Goal: Transaction & Acquisition: Book appointment/travel/reservation

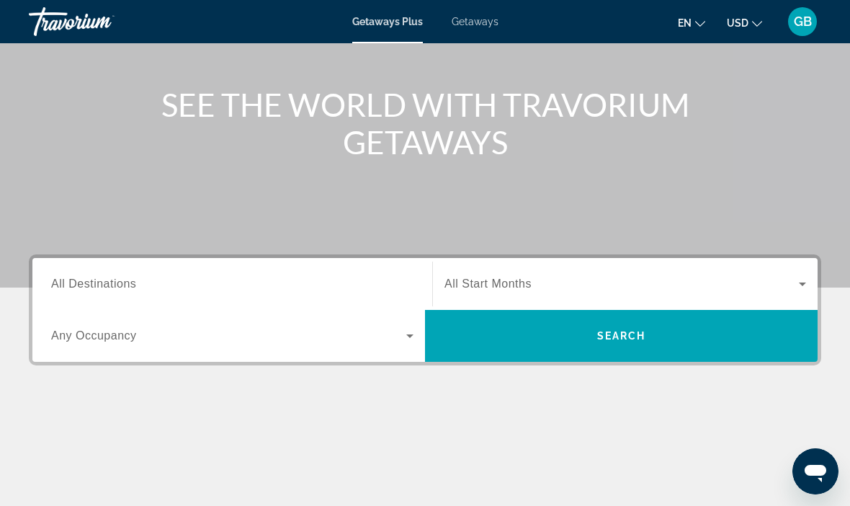
click at [84, 276] on input "Destination All Destinations" at bounding box center [232, 284] width 362 height 17
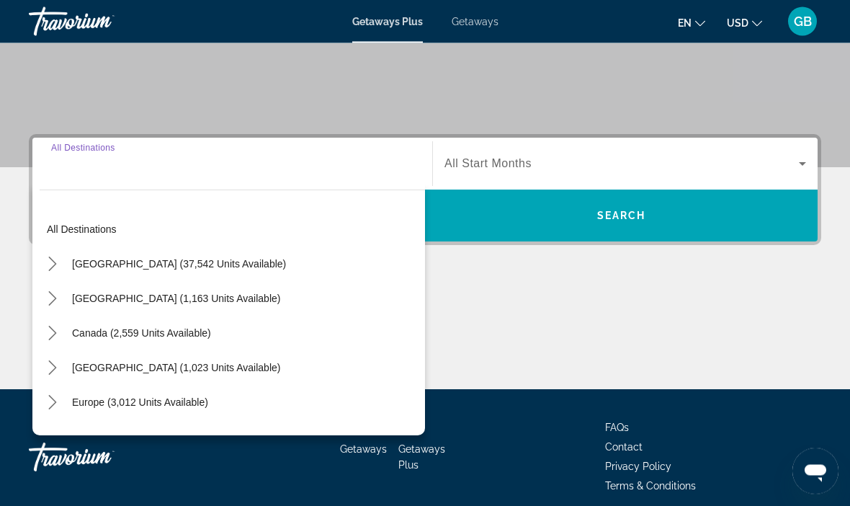
scroll to position [275, 0]
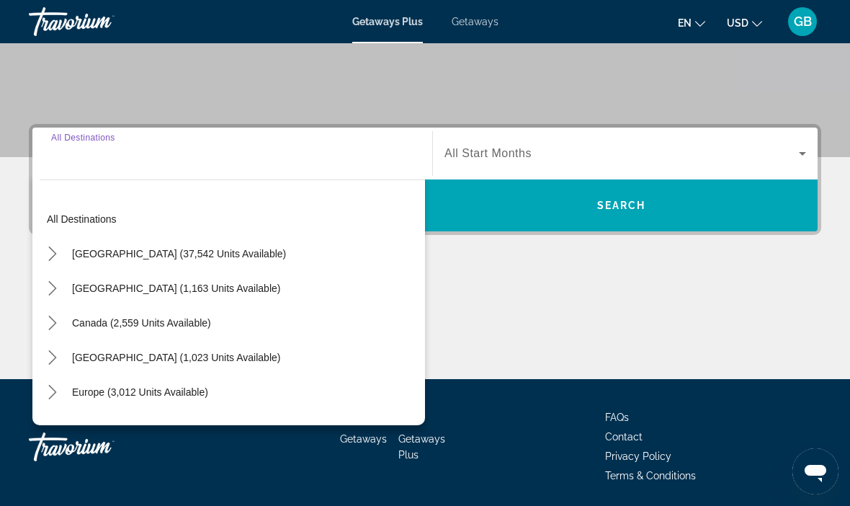
click at [472, 27] on span "Getaways" at bounding box center [475, 22] width 47 height 12
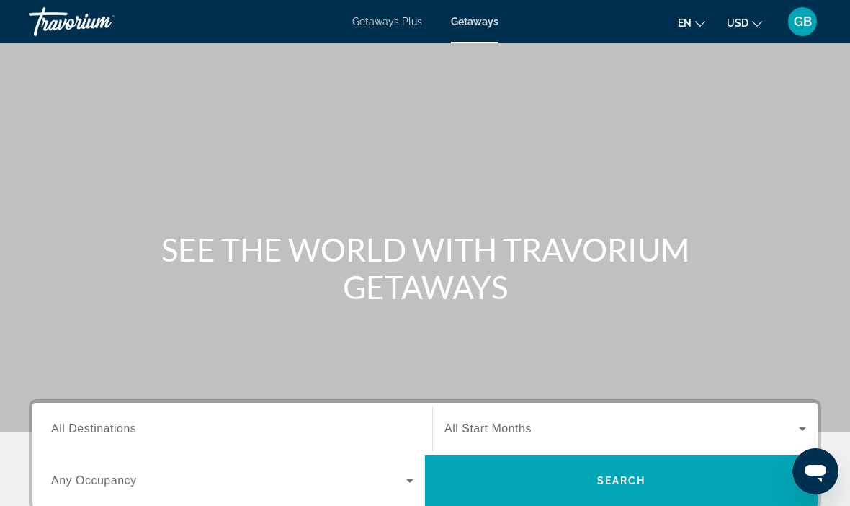
click at [91, 423] on span "All Destinations" at bounding box center [93, 428] width 85 height 12
click at [91, 423] on input "Destination All Destinations" at bounding box center [232, 429] width 362 height 17
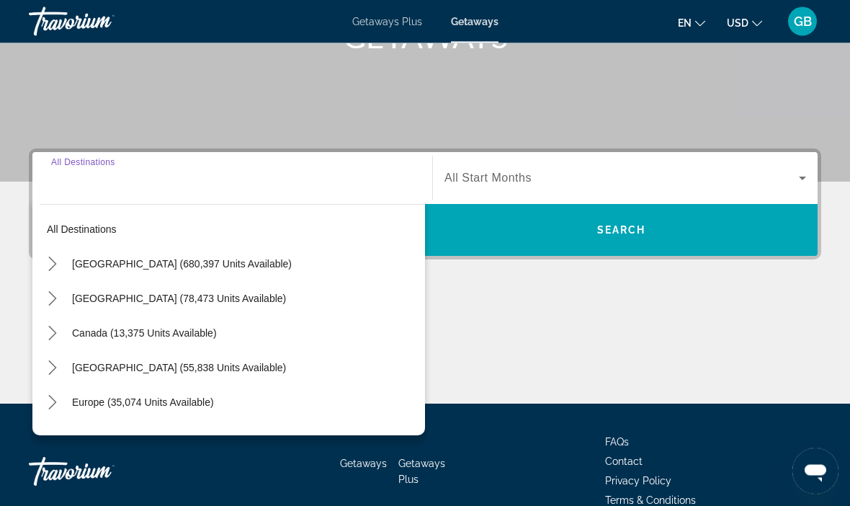
scroll to position [274, 0]
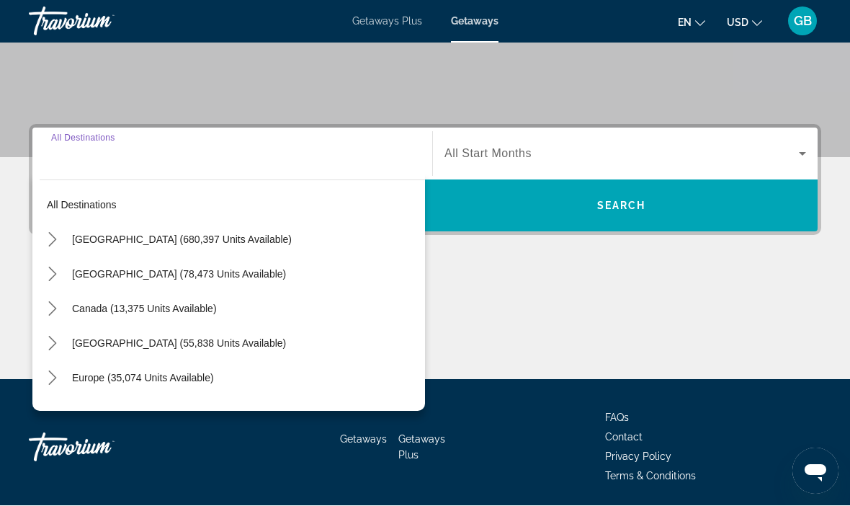
click at [173, 239] on span "[GEOGRAPHIC_DATA] (680,397 units available)" at bounding box center [182, 240] width 220 height 12
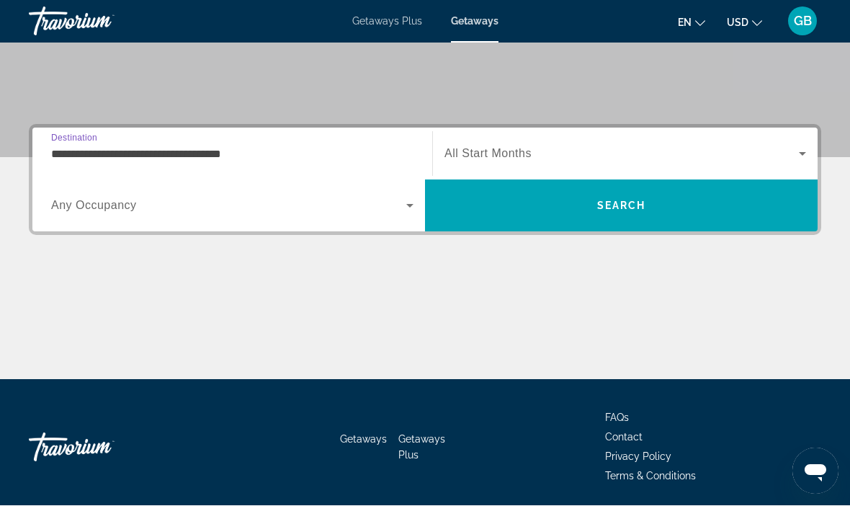
scroll to position [275, 0]
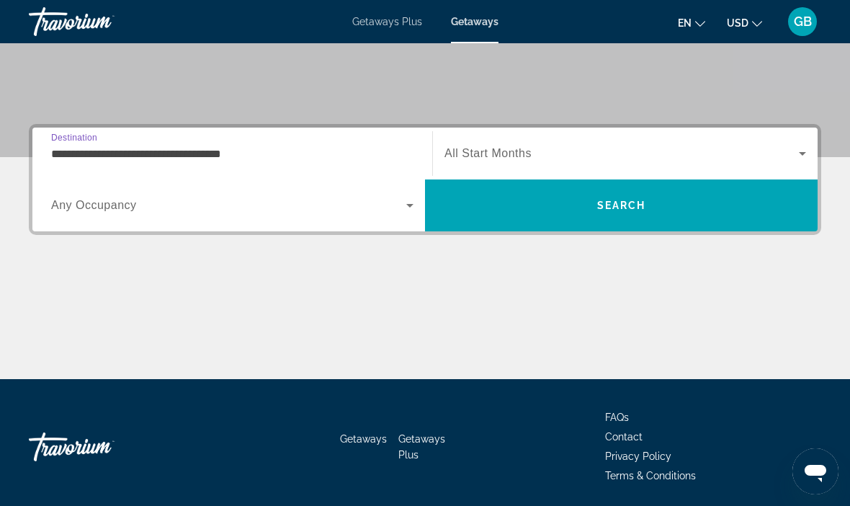
click at [169, 153] on input "**********" at bounding box center [232, 153] width 362 height 17
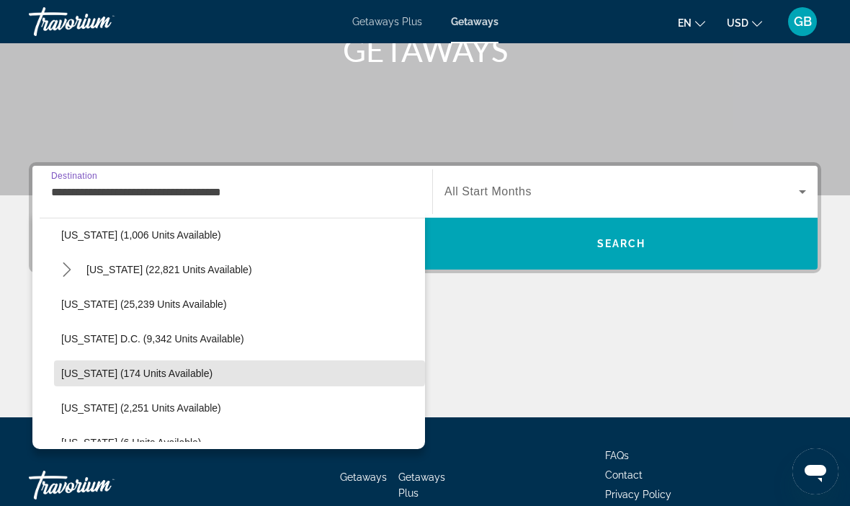
scroll to position [1360, 0]
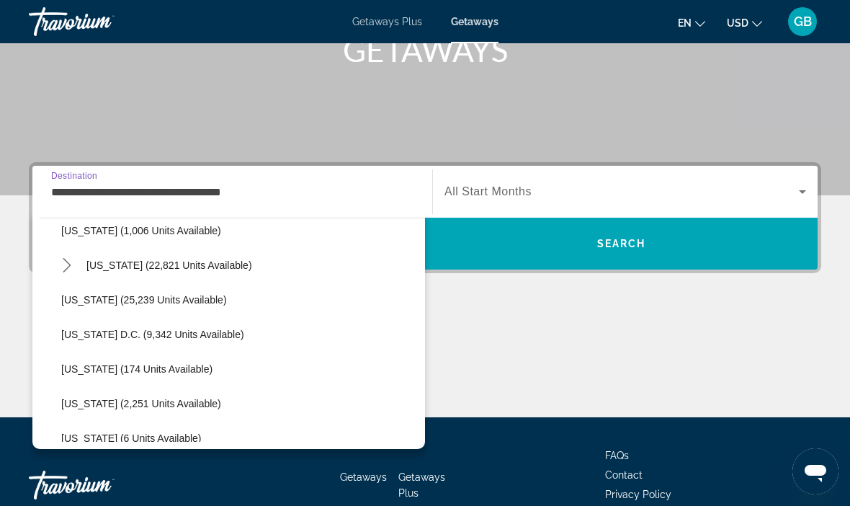
click at [217, 304] on span "[US_STATE] (25,239 units available)" at bounding box center [144, 300] width 166 height 12
type input "**********"
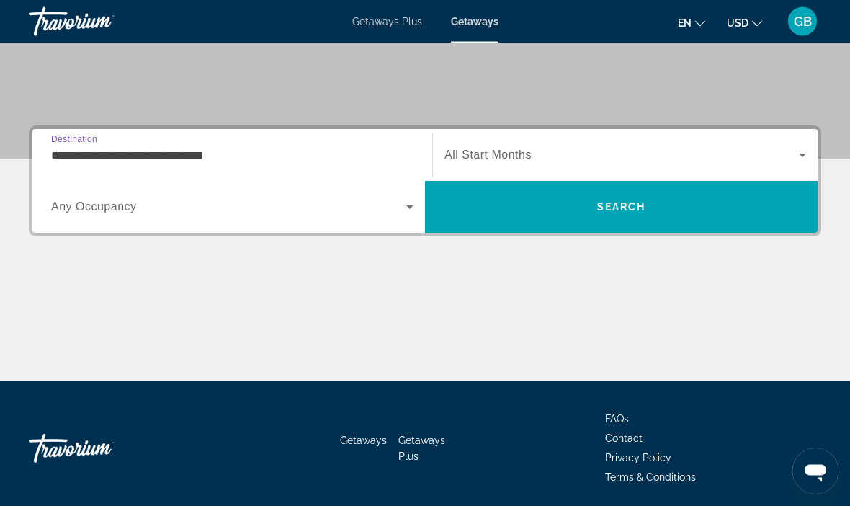
scroll to position [275, 0]
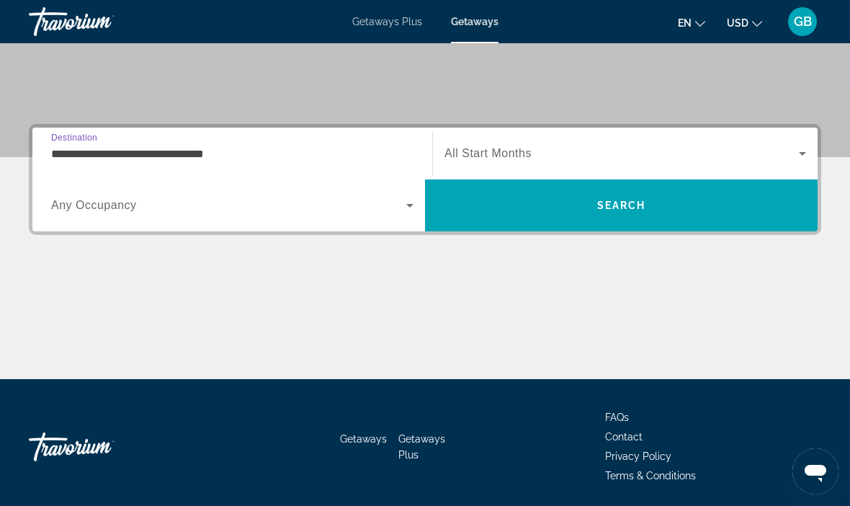
click at [794, 161] on icon "Search widget" at bounding box center [802, 153] width 17 height 17
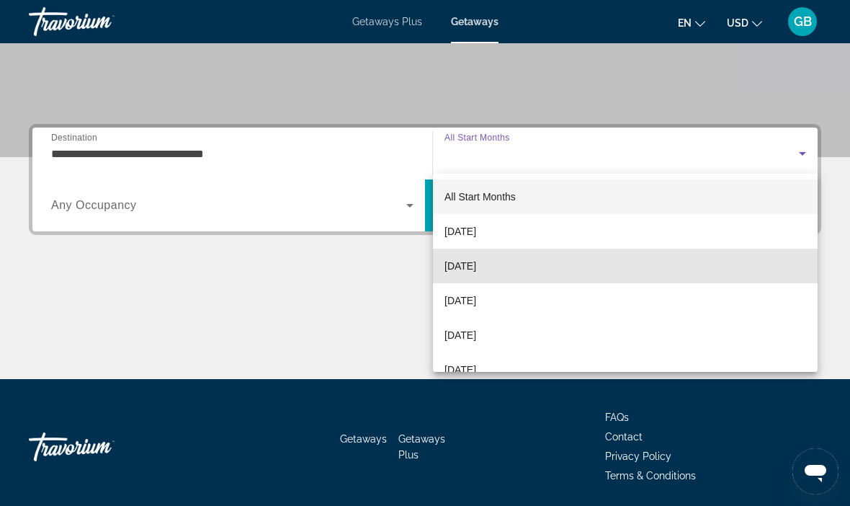
click at [476, 265] on span "[DATE]" at bounding box center [460, 265] width 32 height 17
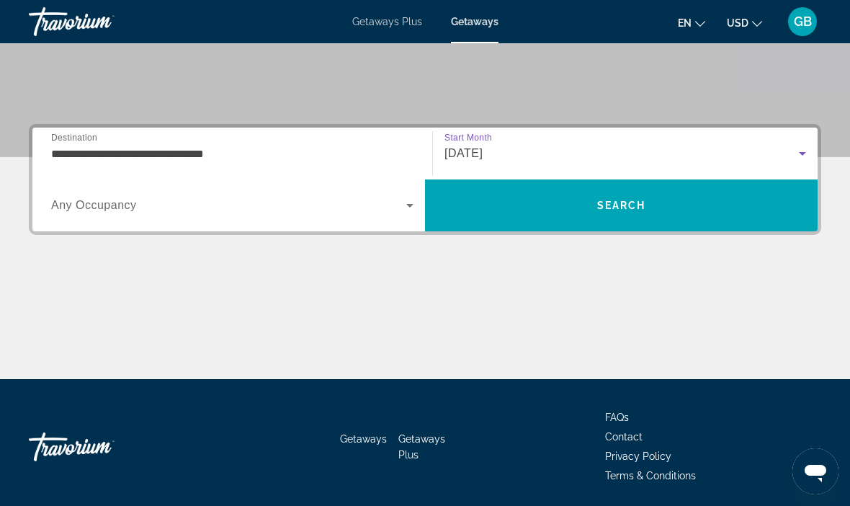
click at [698, 212] on span "Search" at bounding box center [621, 205] width 392 height 35
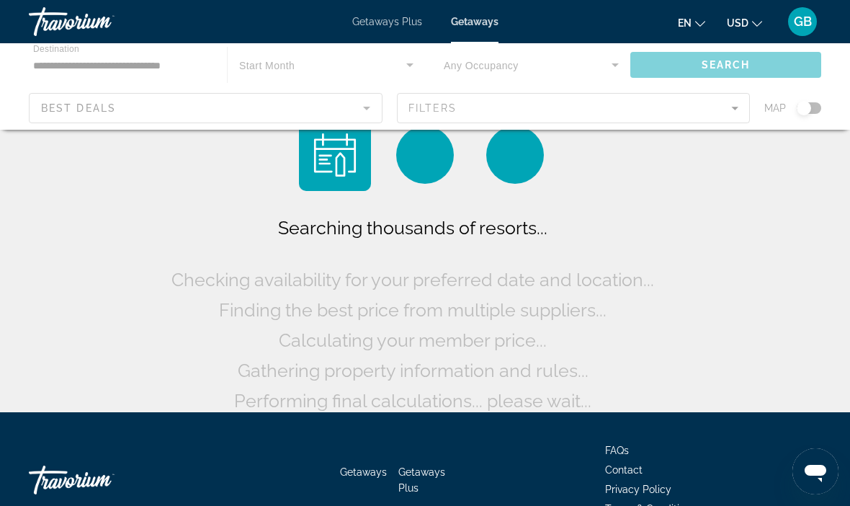
scroll to position [33, 0]
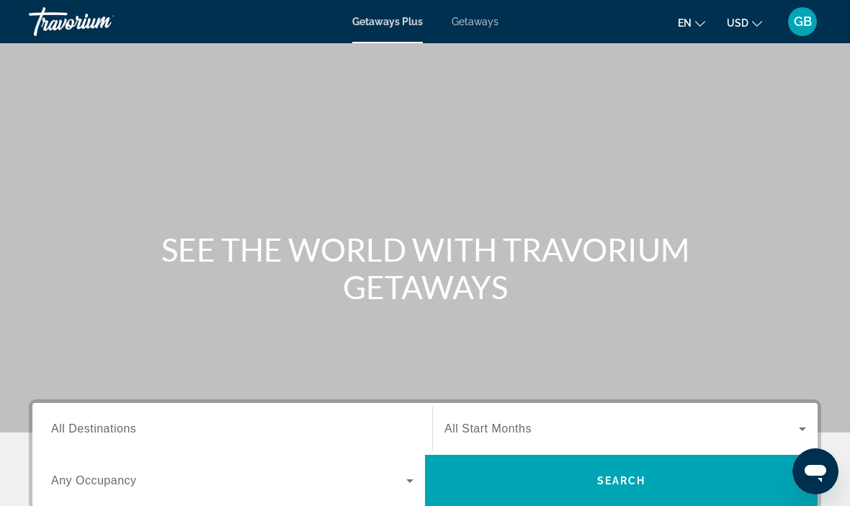
click at [73, 428] on span "All Destinations" at bounding box center [93, 428] width 85 height 12
click at [73, 428] on input "Destination All Destinations" at bounding box center [232, 429] width 362 height 17
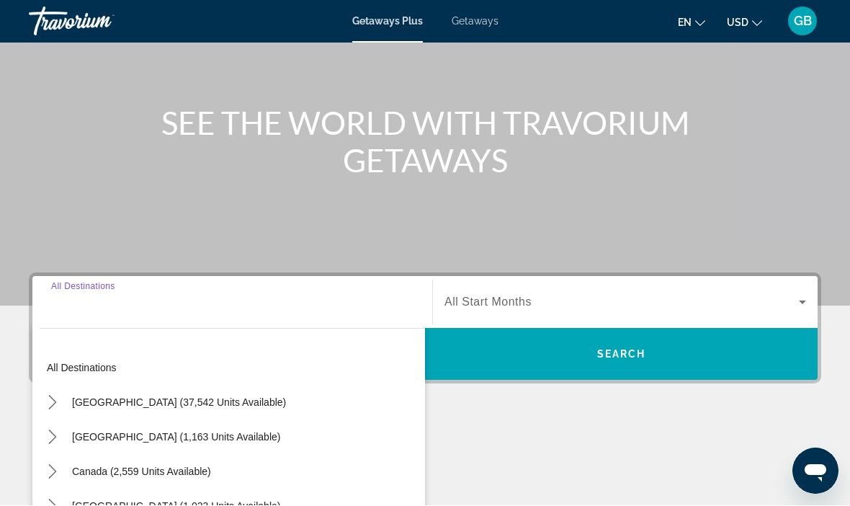
scroll to position [325, 0]
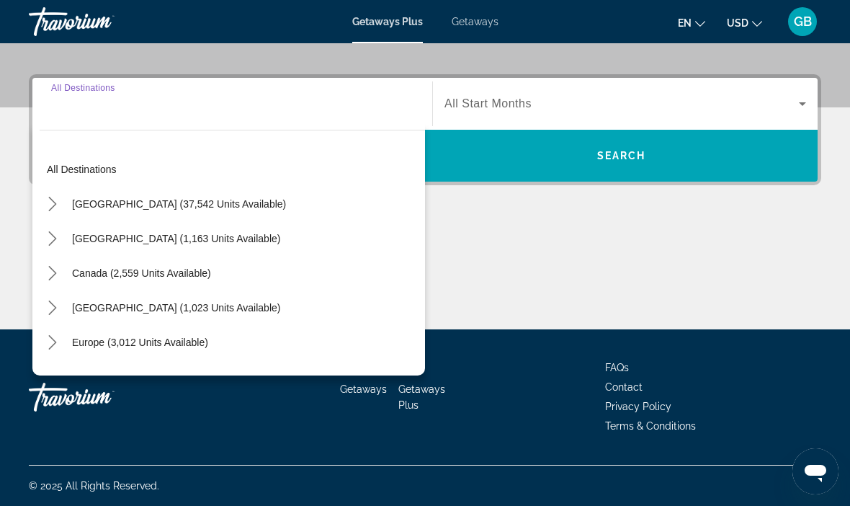
click at [77, 350] on span "Select destination: Europe (3,012 units available)" at bounding box center [140, 342] width 151 height 35
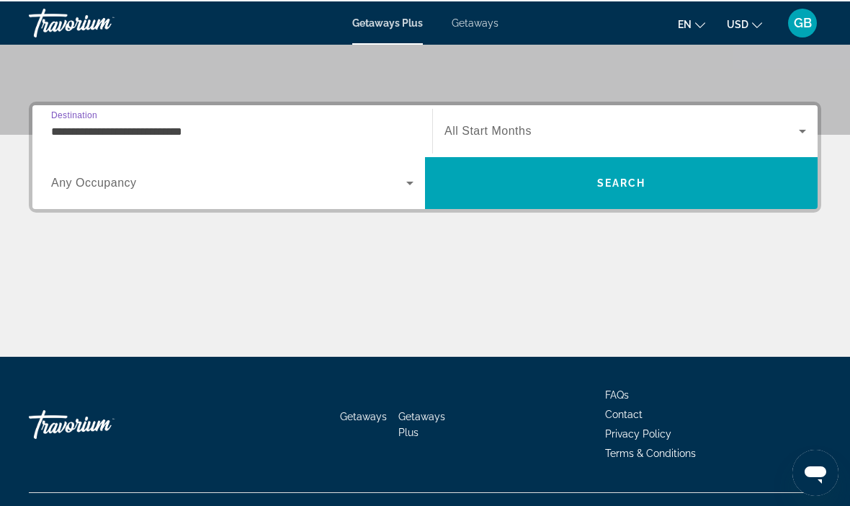
click at [207, 132] on input "**********" at bounding box center [232, 130] width 362 height 17
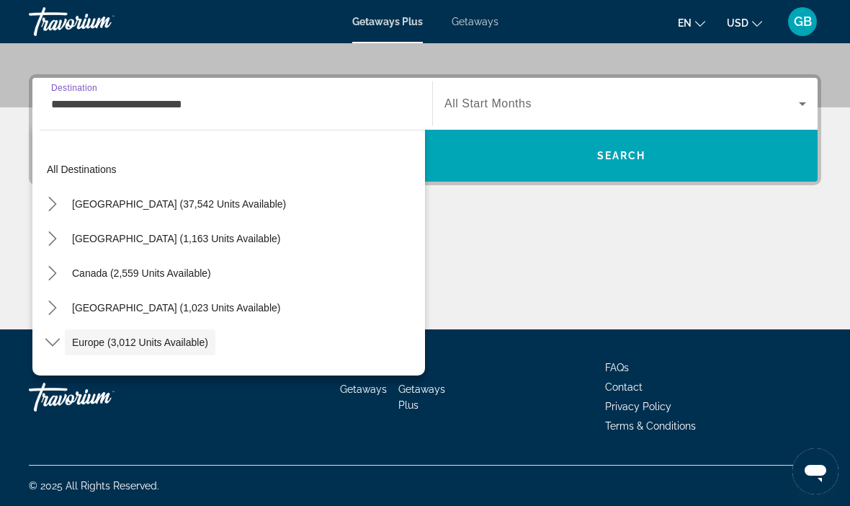
scroll to position [0, 0]
click at [174, 202] on span "[GEOGRAPHIC_DATA] (37,542 units available)" at bounding box center [179, 204] width 214 height 12
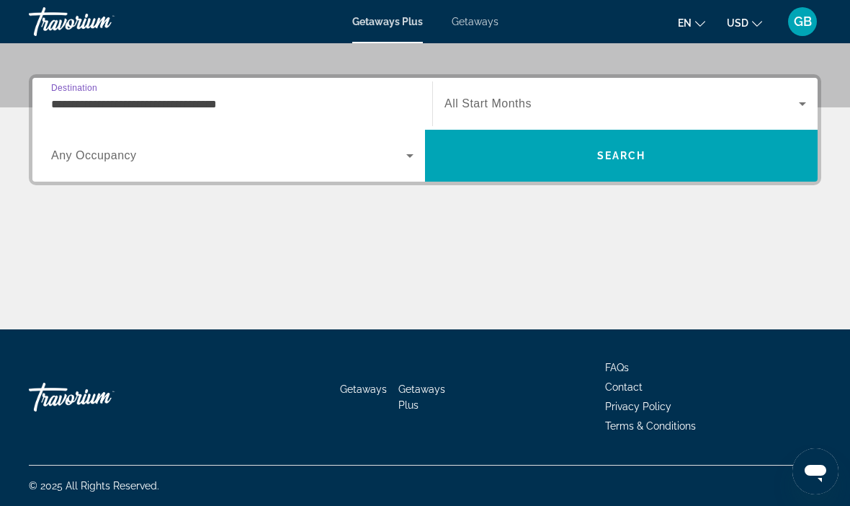
click at [61, 111] on input "**********" at bounding box center [232, 104] width 362 height 17
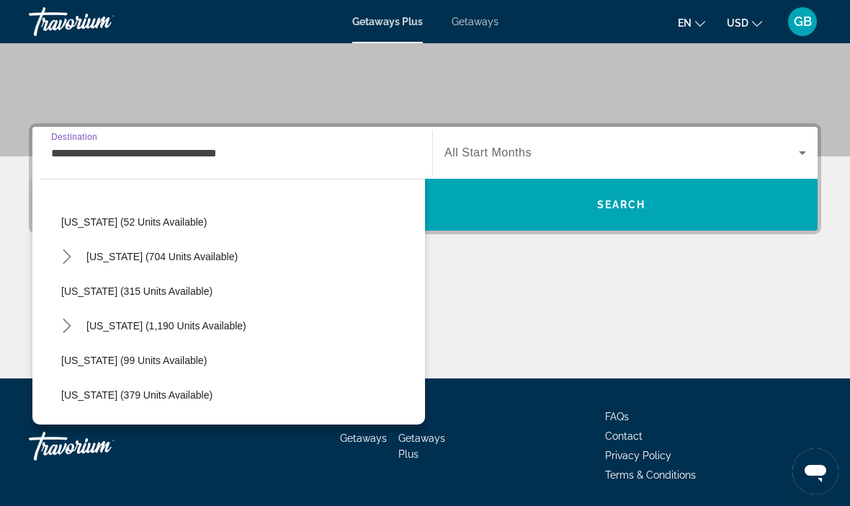
scroll to position [571, 0]
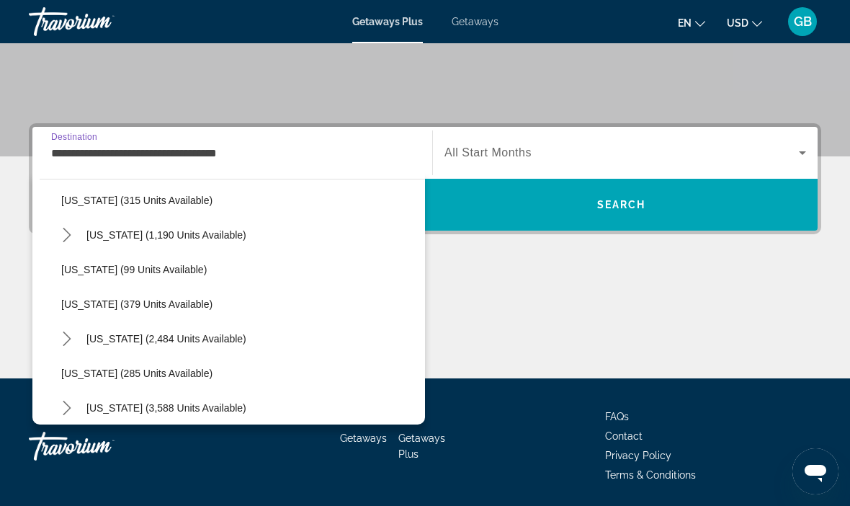
click at [11, 223] on div "**********" at bounding box center [425, 250] width 850 height 255
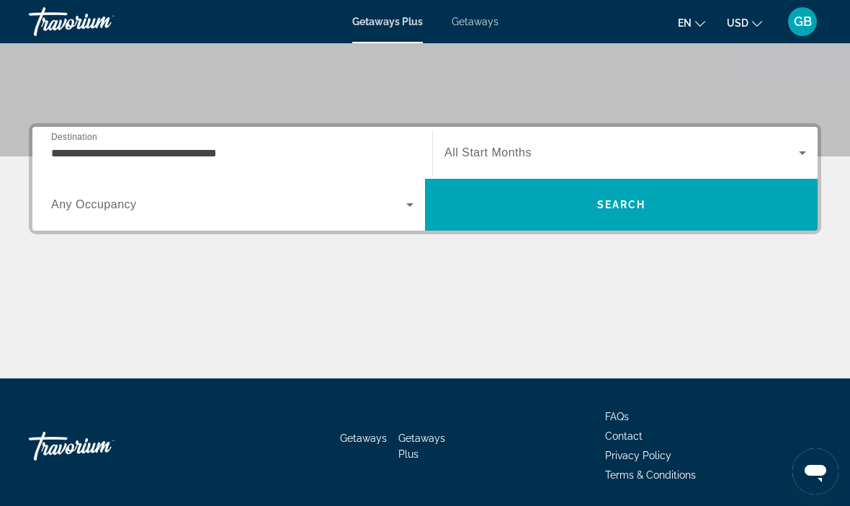
click at [60, 145] on input "**********" at bounding box center [232, 153] width 362 height 17
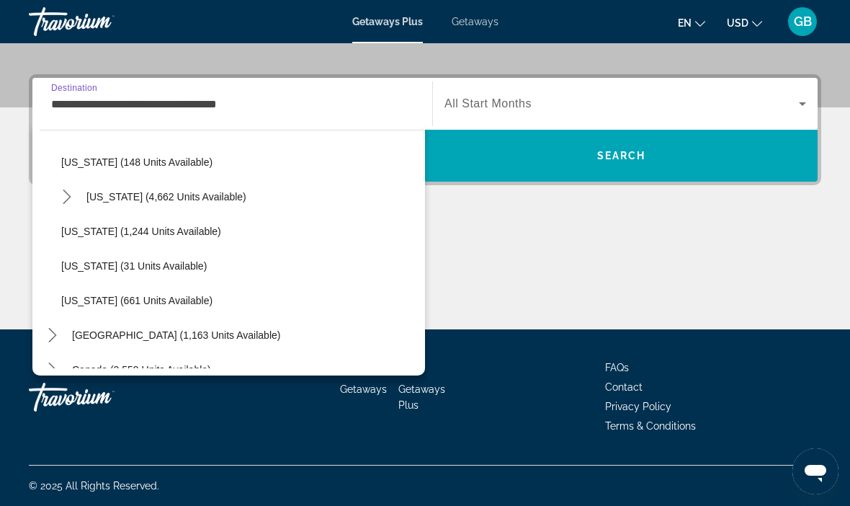
scroll to position [1218, 0]
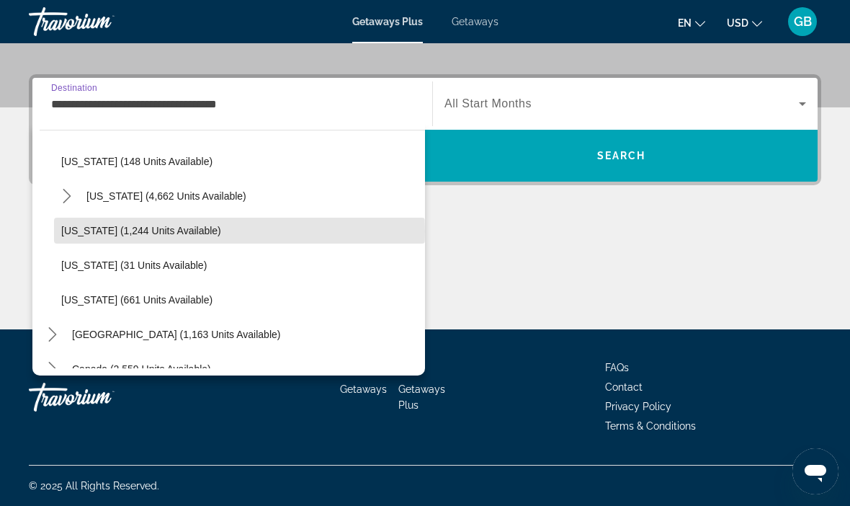
click at [81, 231] on span "Washington (1,244 units available)" at bounding box center [141, 231] width 160 height 12
type input "**********"
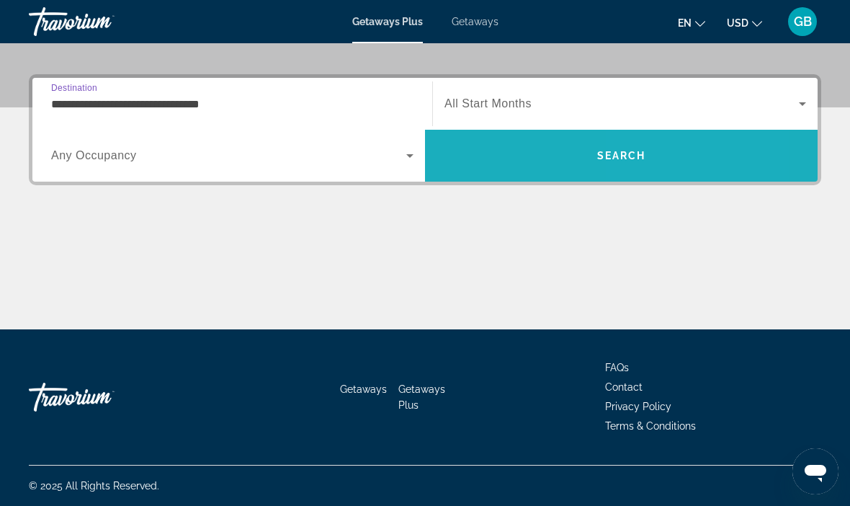
click at [696, 168] on span "Search" at bounding box center [621, 155] width 392 height 35
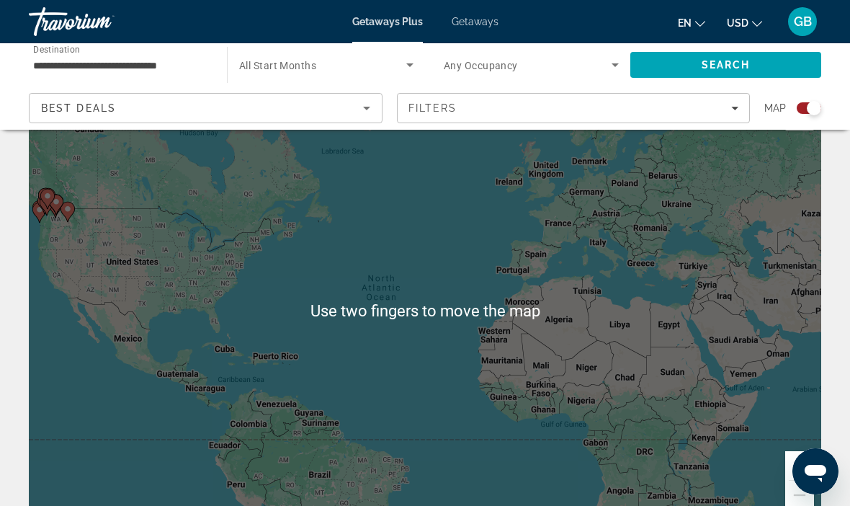
scroll to position [45, 0]
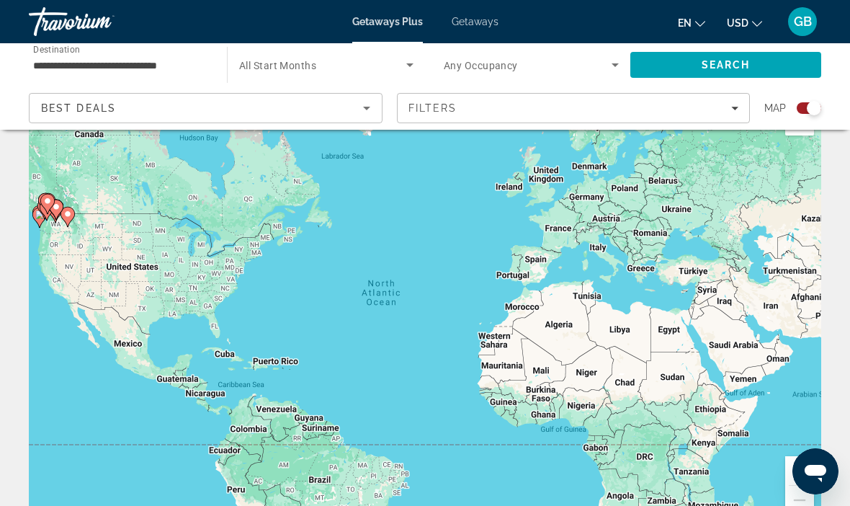
click at [809, 112] on div "Search widget" at bounding box center [814, 108] width 14 height 14
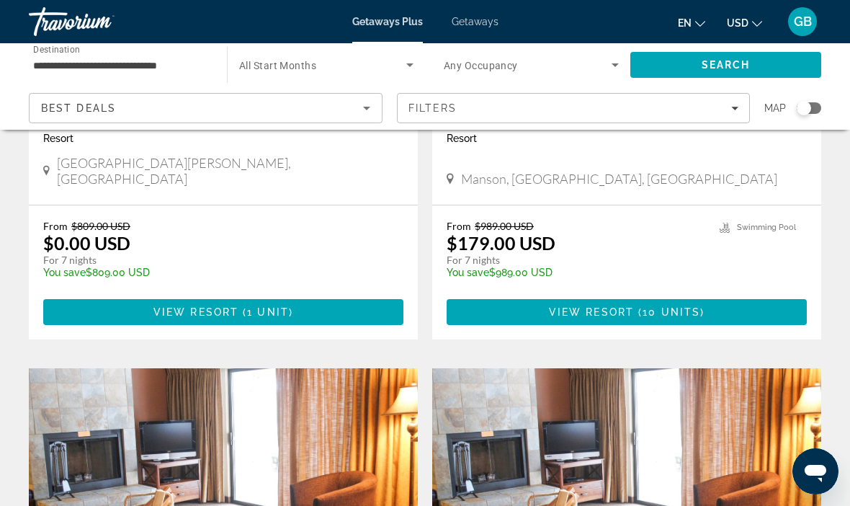
scroll to position [2349, 0]
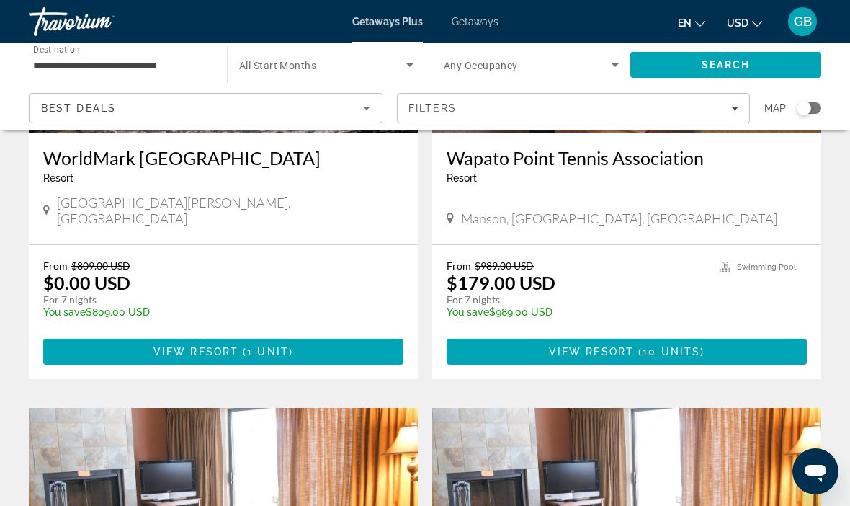
click at [363, 111] on icon "Sort by" at bounding box center [366, 107] width 17 height 17
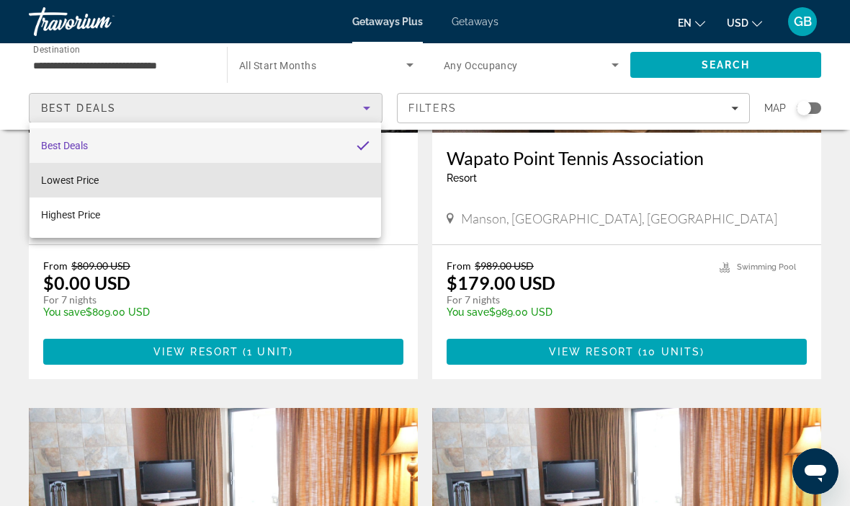
click at [238, 181] on mat-option "Lowest Price" at bounding box center [205, 180] width 351 height 35
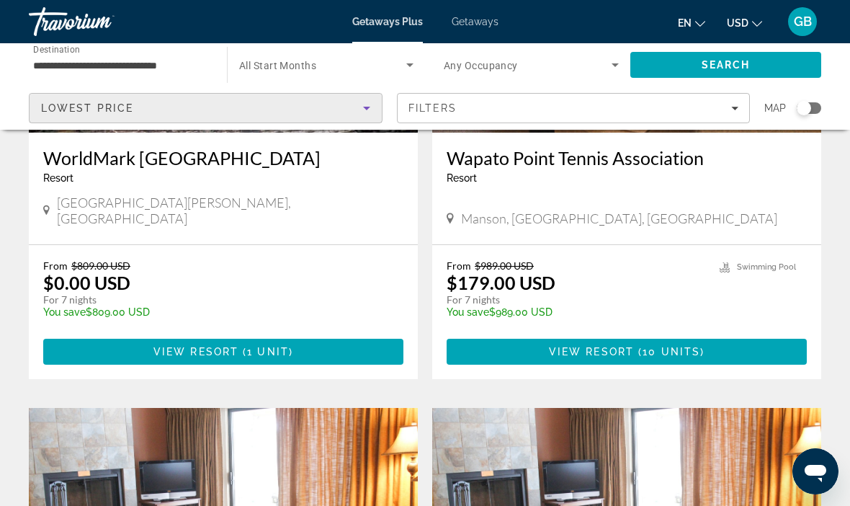
click at [729, 111] on div "Filters" at bounding box center [573, 108] width 331 height 12
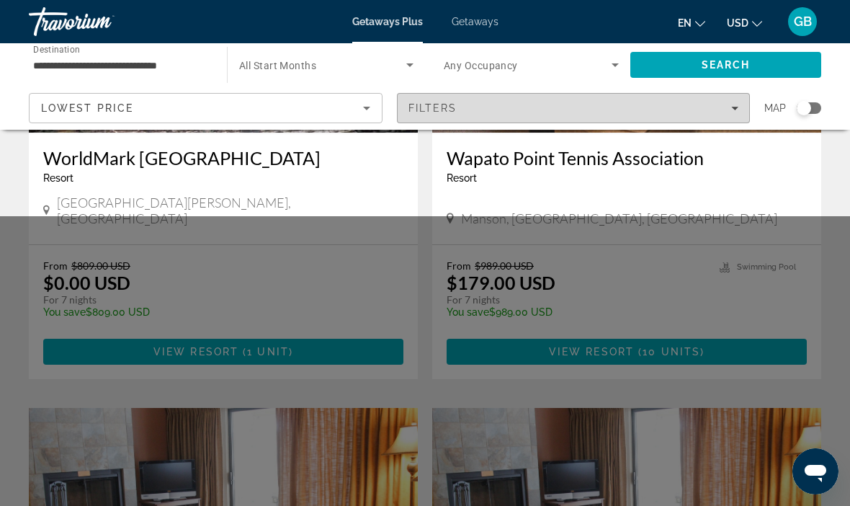
click at [730, 117] on span "Filters" at bounding box center [573, 108] width 352 height 35
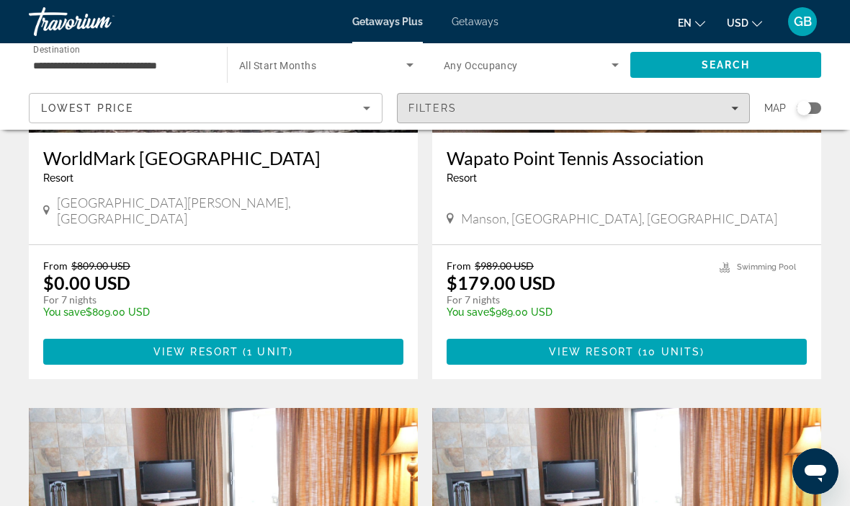
click at [730, 119] on span "Filters" at bounding box center [573, 108] width 352 height 35
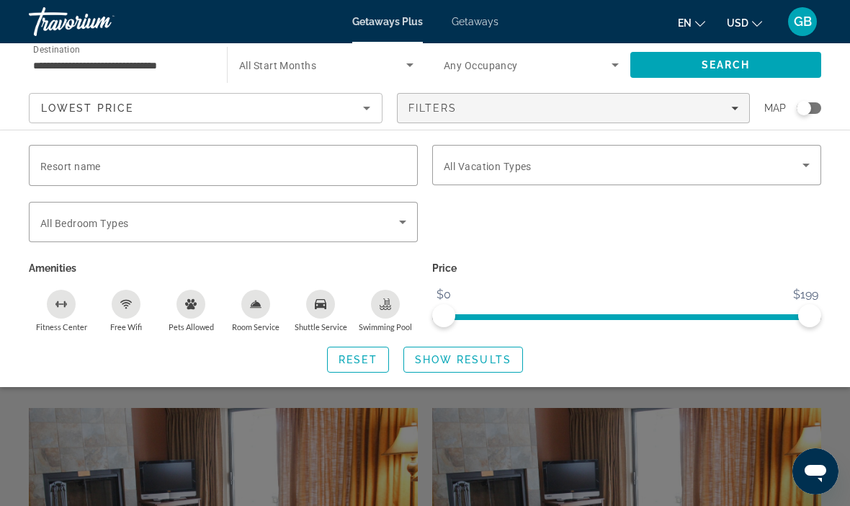
click at [200, 164] on input "Resort name" at bounding box center [223, 165] width 366 height 17
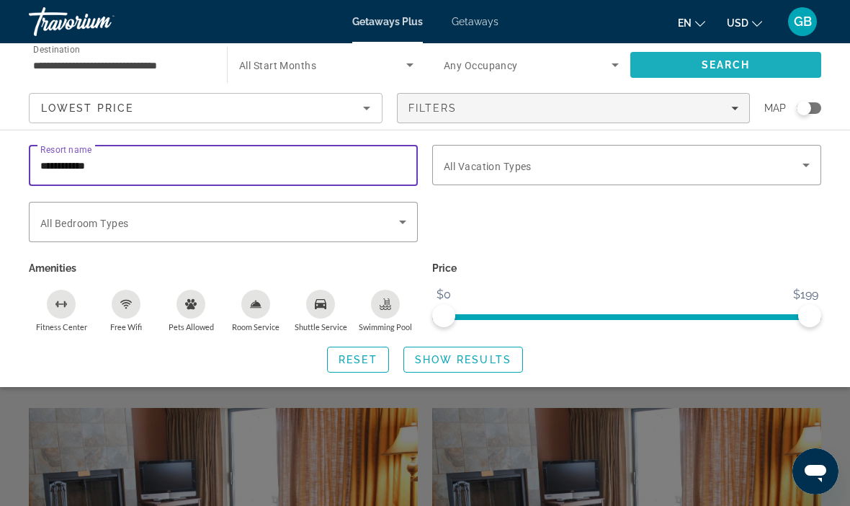
type input "**********"
click at [752, 69] on span "Search" at bounding box center [725, 65] width 191 height 35
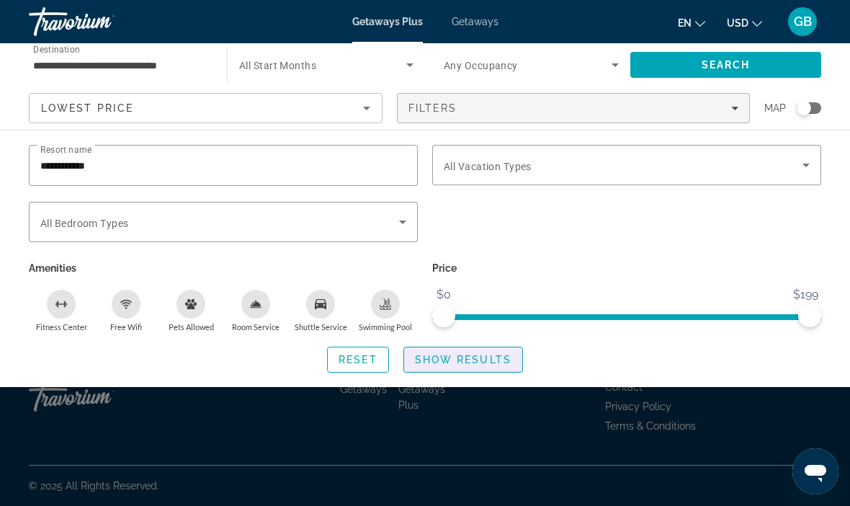
click at [490, 356] on span "Show Results" at bounding box center [463, 360] width 96 height 12
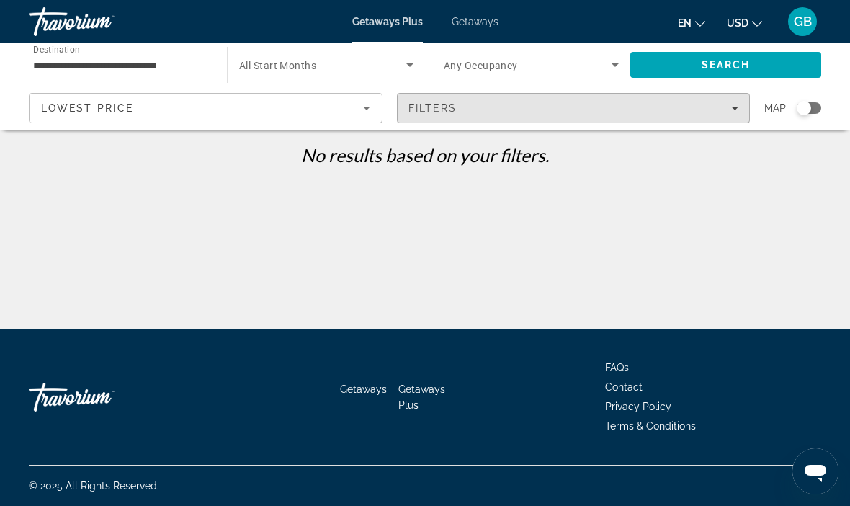
click at [729, 114] on span "Filters" at bounding box center [573, 108] width 352 height 35
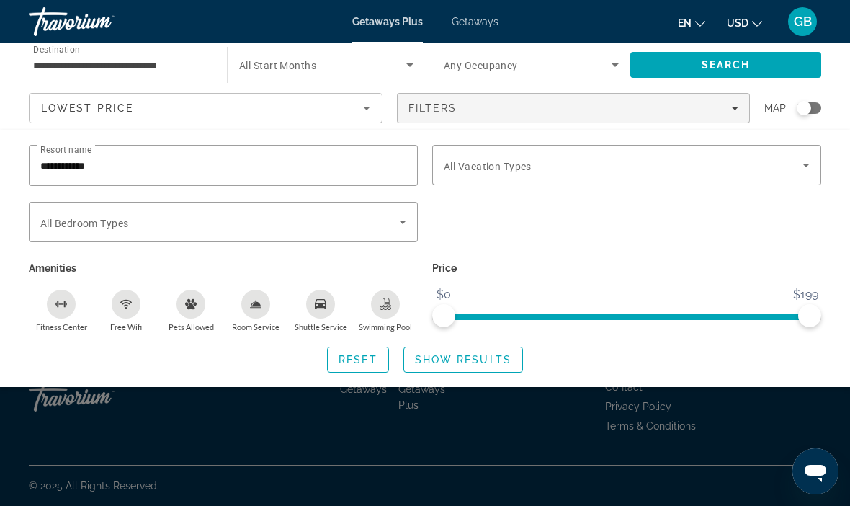
click at [198, 171] on input "**********" at bounding box center [223, 165] width 366 height 17
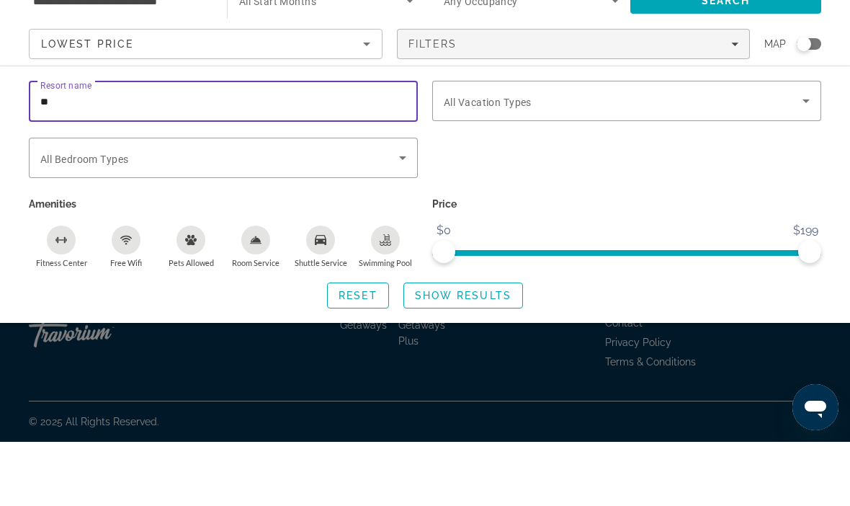
type input "*"
type input "**********"
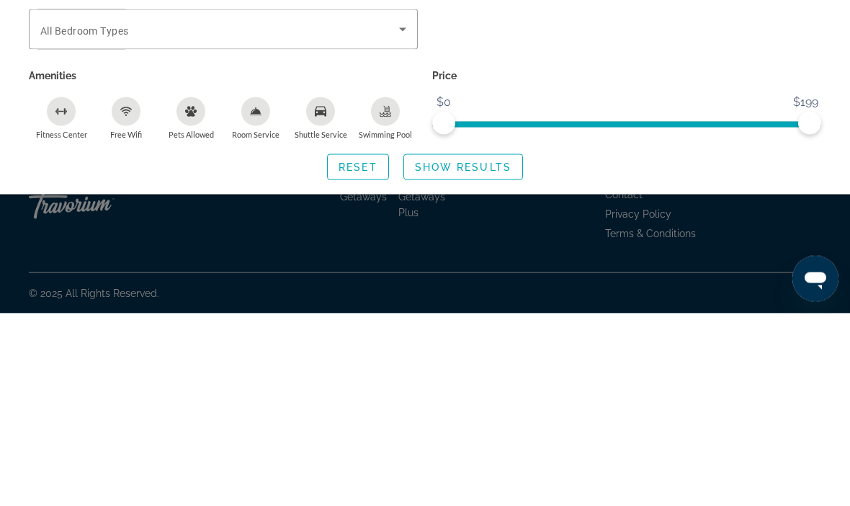
click at [492, 354] on span "Show Results" at bounding box center [463, 360] width 96 height 12
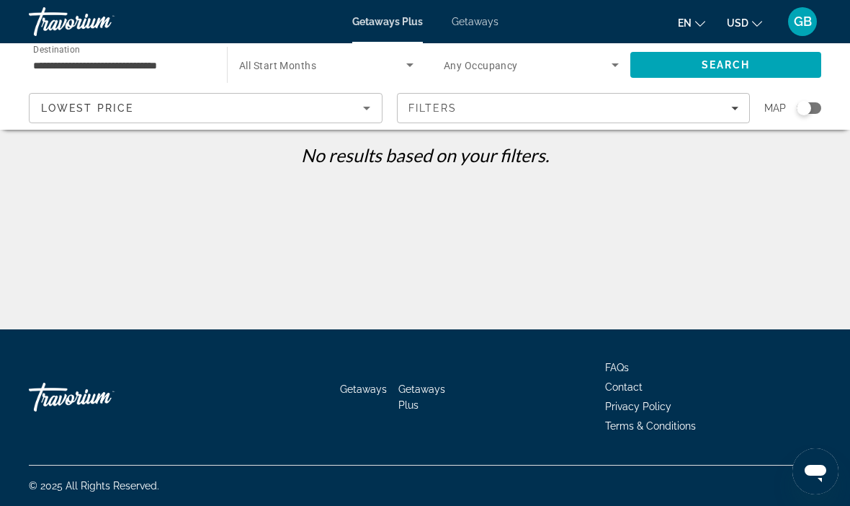
click at [747, 112] on span "Filters" at bounding box center [573, 108] width 352 height 35
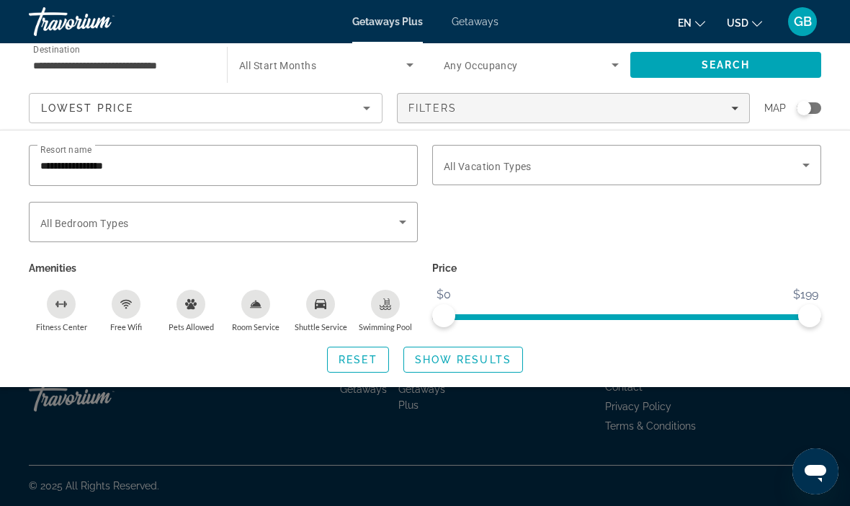
click at [174, 165] on input "**********" at bounding box center [223, 165] width 366 height 17
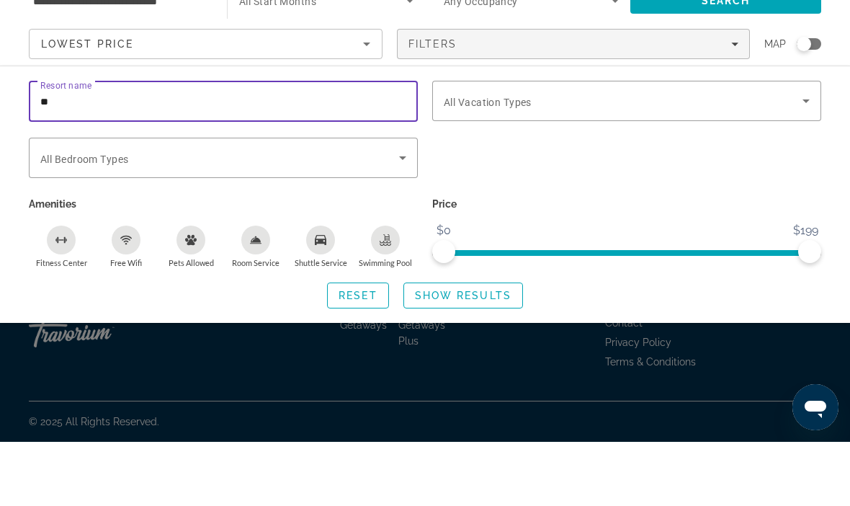
type input "*"
type input "**********"
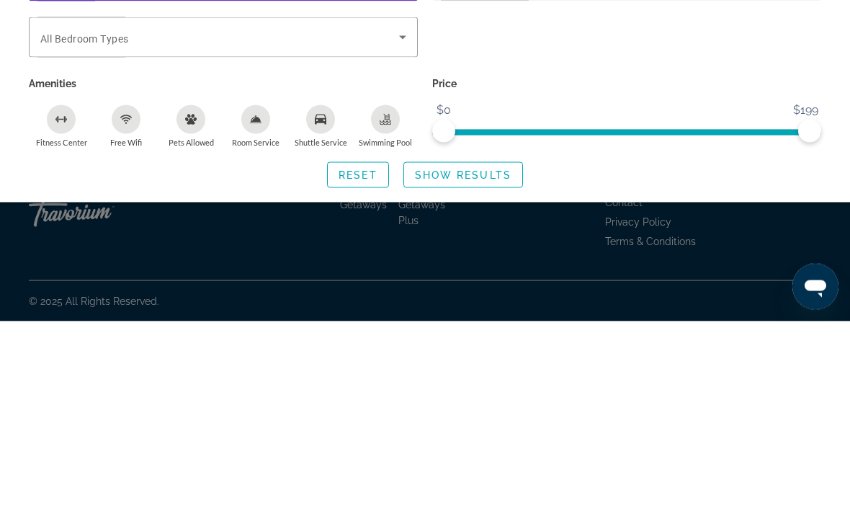
click at [482, 354] on span "Show Results" at bounding box center [463, 360] width 96 height 12
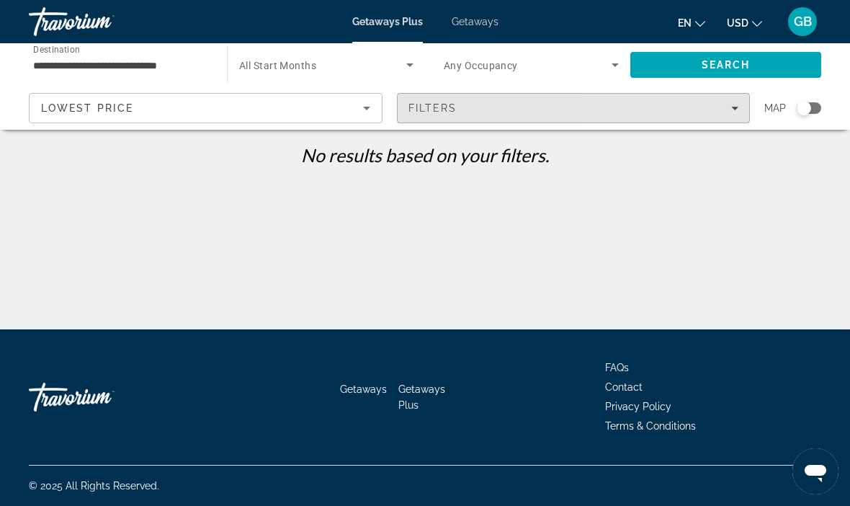
click at [735, 114] on span "Filters" at bounding box center [573, 108] width 352 height 35
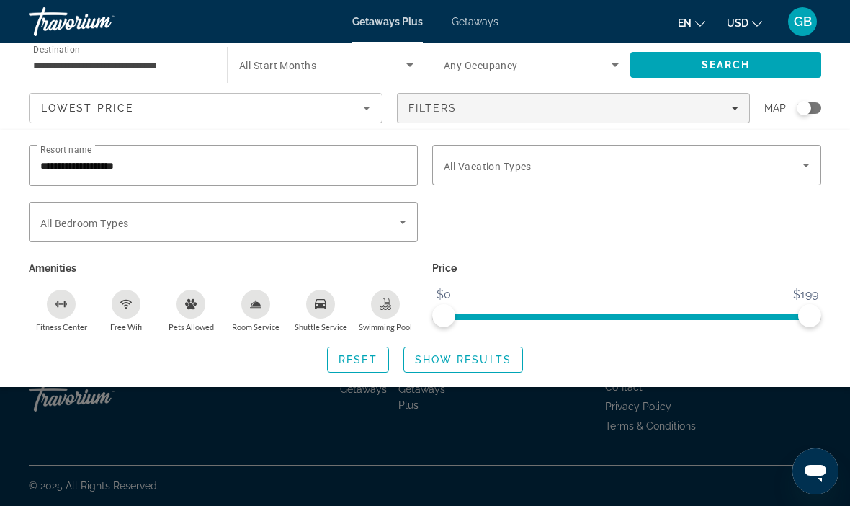
click at [207, 160] on input "**********" at bounding box center [223, 165] width 366 height 17
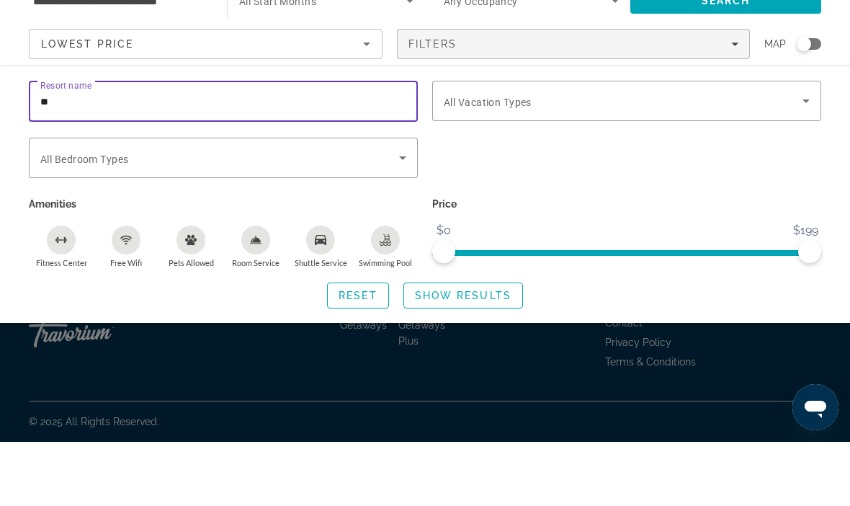
type input "*"
type input "**********"
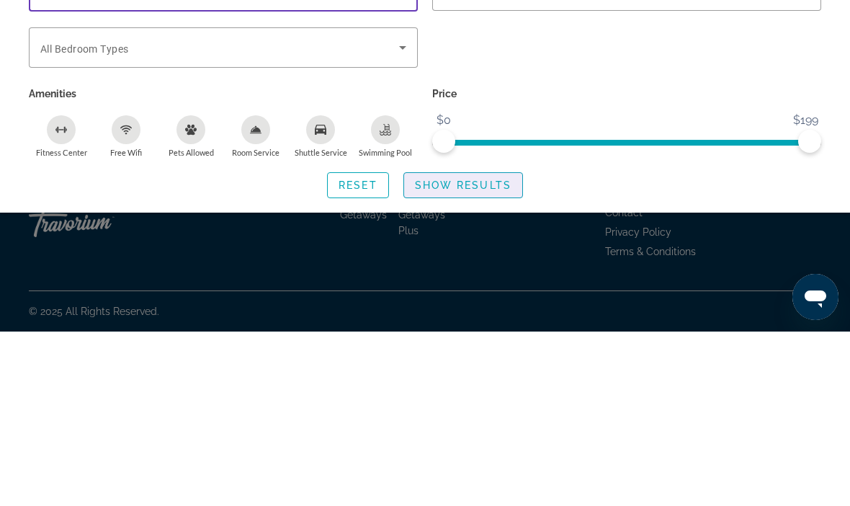
click at [485, 354] on span "Show Results" at bounding box center [463, 360] width 96 height 12
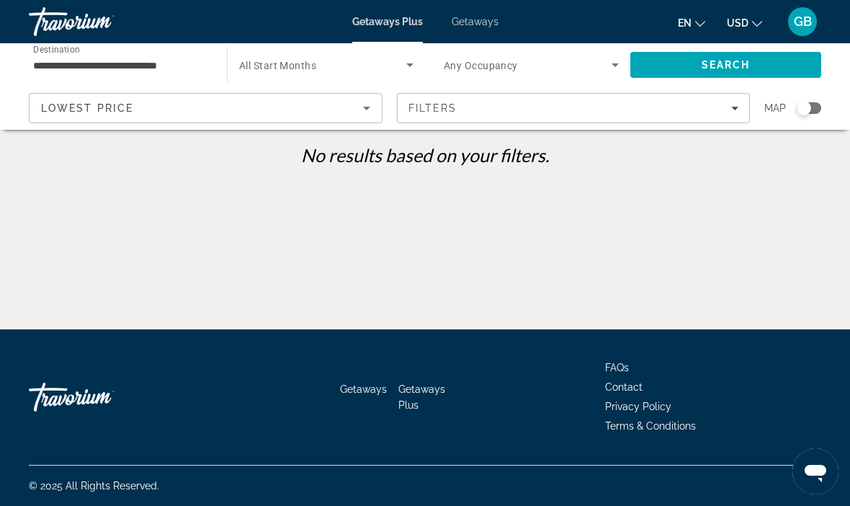
click at [482, 25] on span "Getaways" at bounding box center [475, 22] width 47 height 12
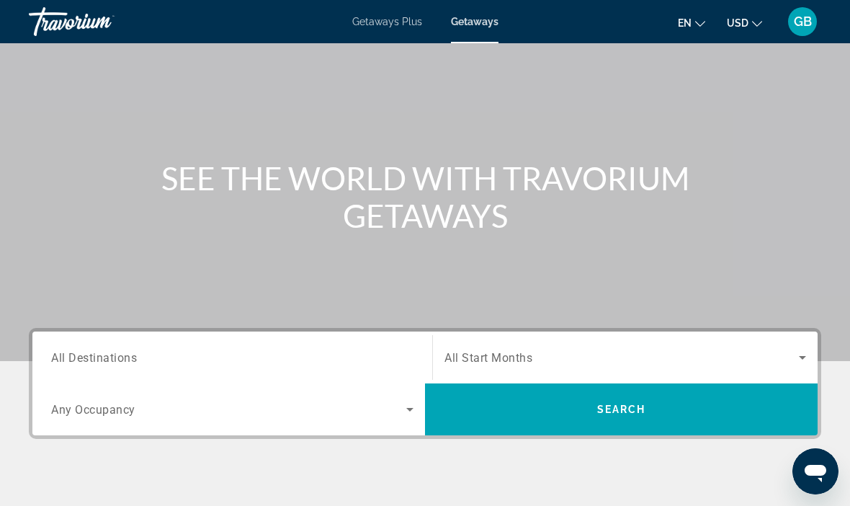
click at [111, 360] on span "All Destinations" at bounding box center [94, 357] width 86 height 14
click at [111, 360] on input "Destination All Destinations" at bounding box center [232, 357] width 362 height 17
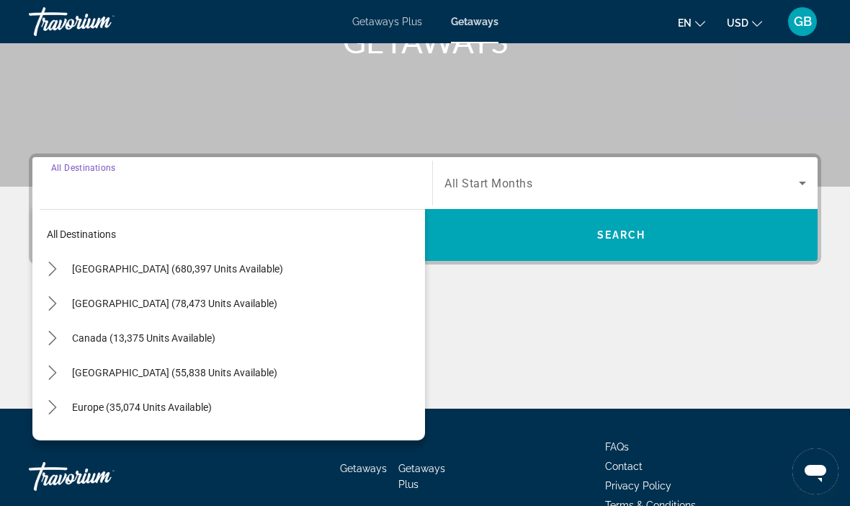
scroll to position [275, 0]
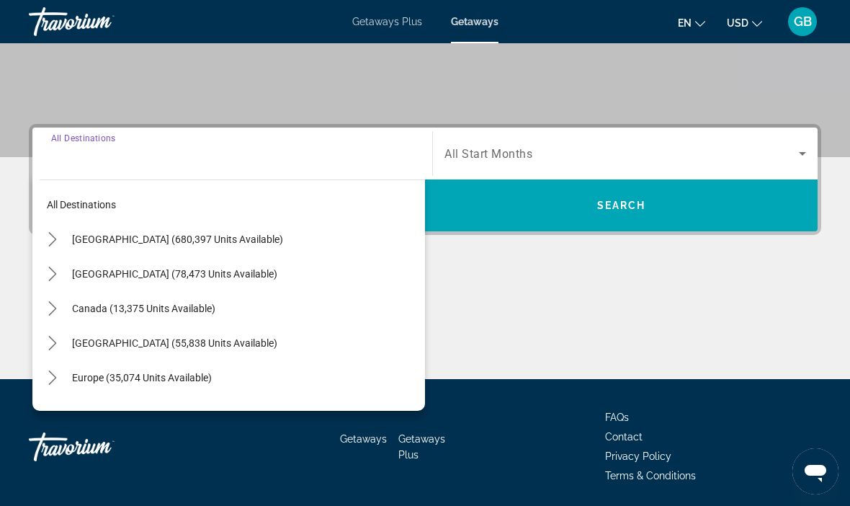
click at [202, 241] on span "[GEOGRAPHIC_DATA] (680,397 units available)" at bounding box center [177, 239] width 211 height 12
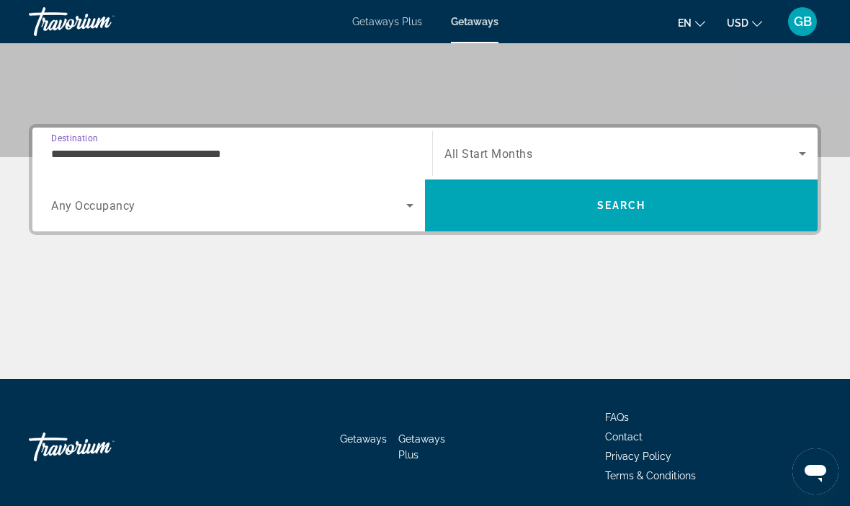
click at [202, 153] on input "**********" at bounding box center [232, 153] width 362 height 17
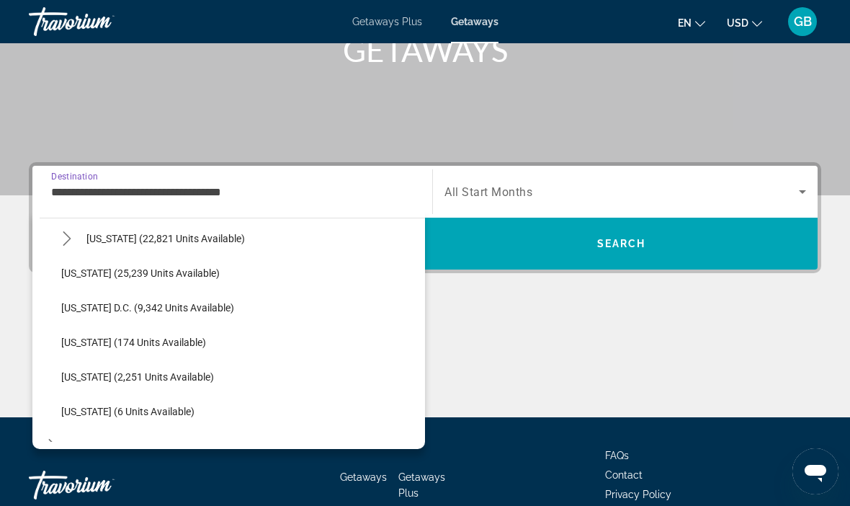
scroll to position [1386, 0]
click at [210, 276] on span "[US_STATE] (25,239 units available)" at bounding box center [140, 274] width 158 height 12
type input "**********"
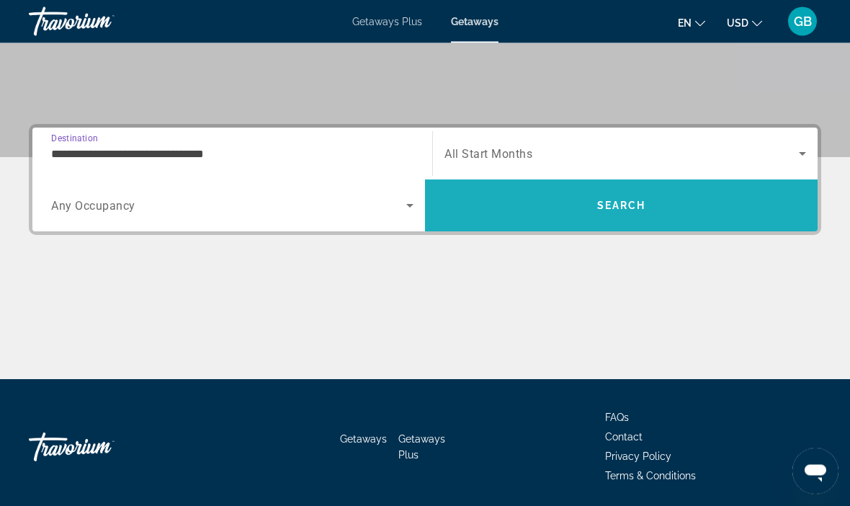
scroll to position [33, 0]
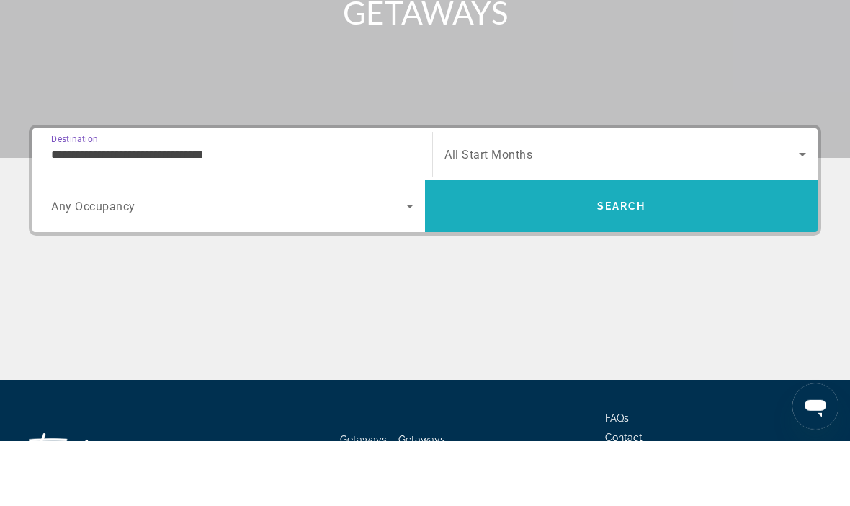
click at [624, 265] on span "Search" at bounding box center [621, 271] width 49 height 12
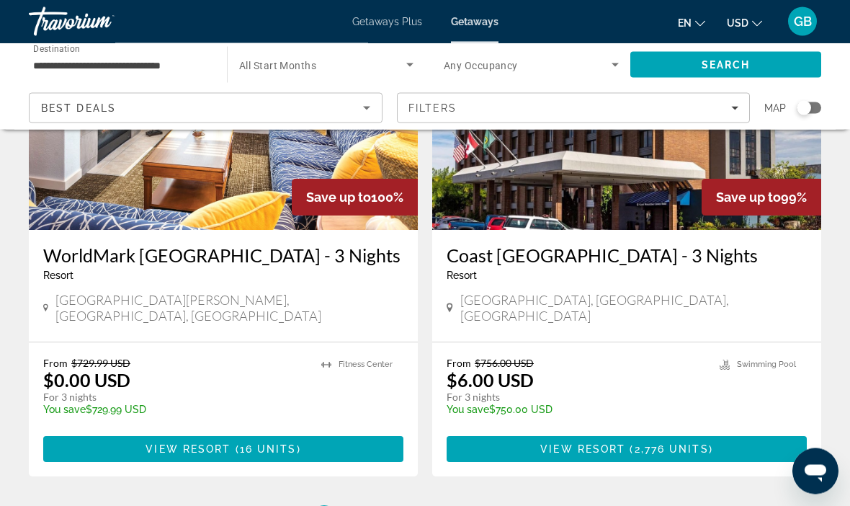
scroll to position [2710, 0]
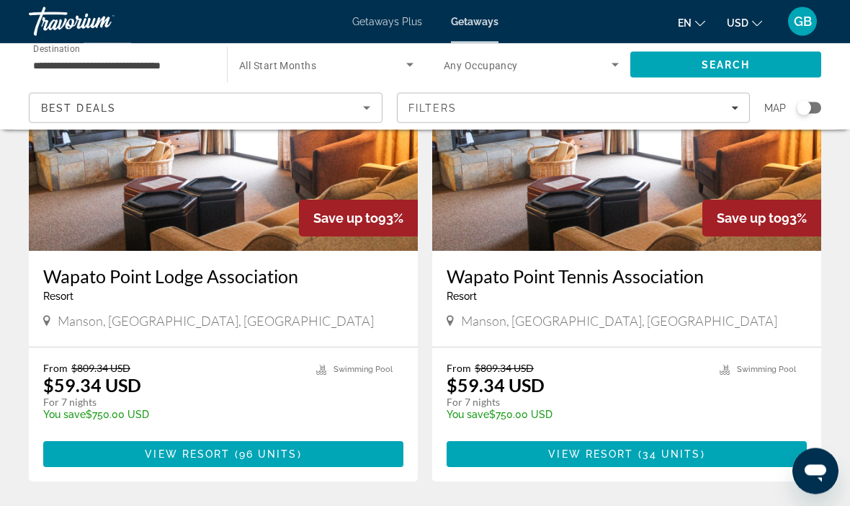
scroll to position [2700, 0]
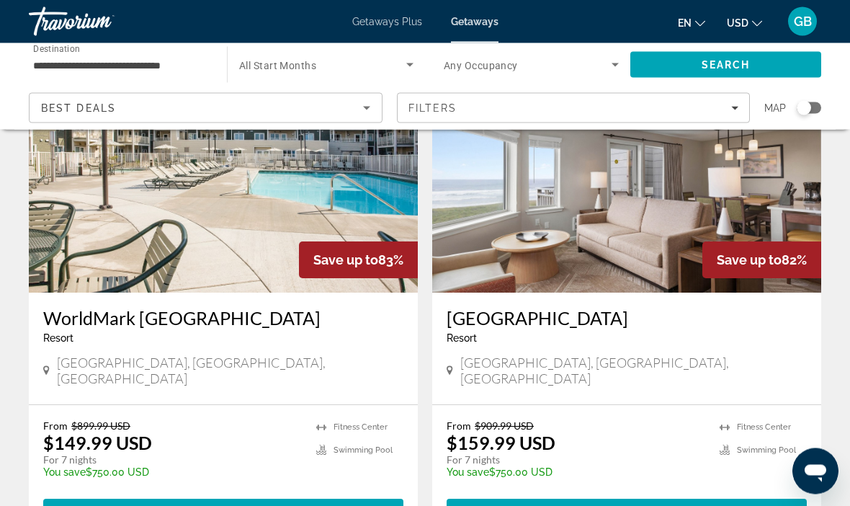
scroll to position [2647, 0]
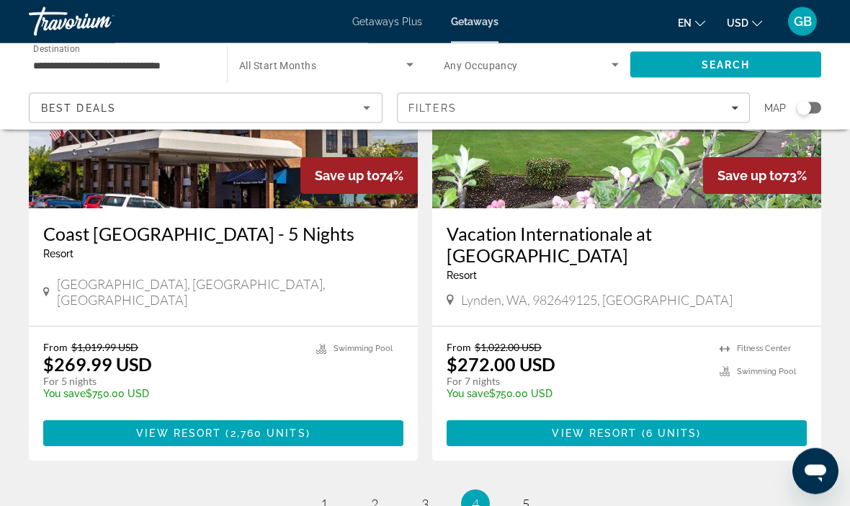
scroll to position [2820, 0]
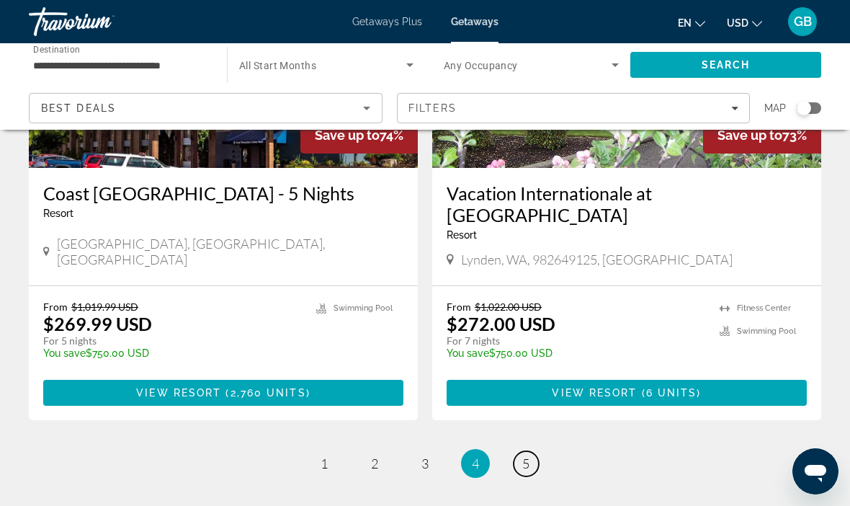
click at [532, 451] on link "page 5" at bounding box center [525, 463] width 25 height 25
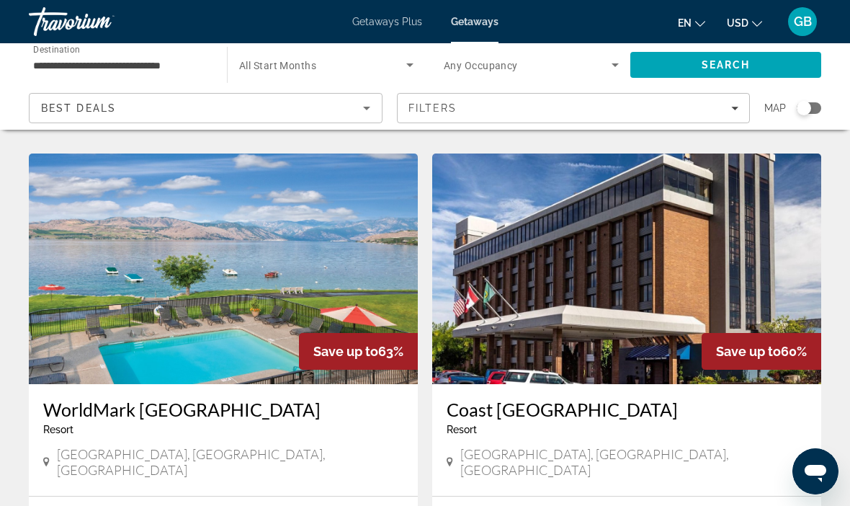
scroll to position [2113, 0]
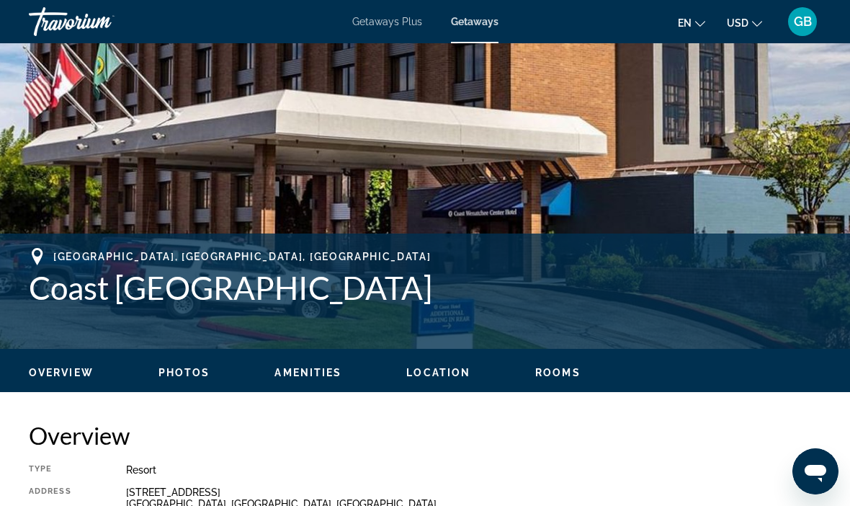
scroll to position [359, 0]
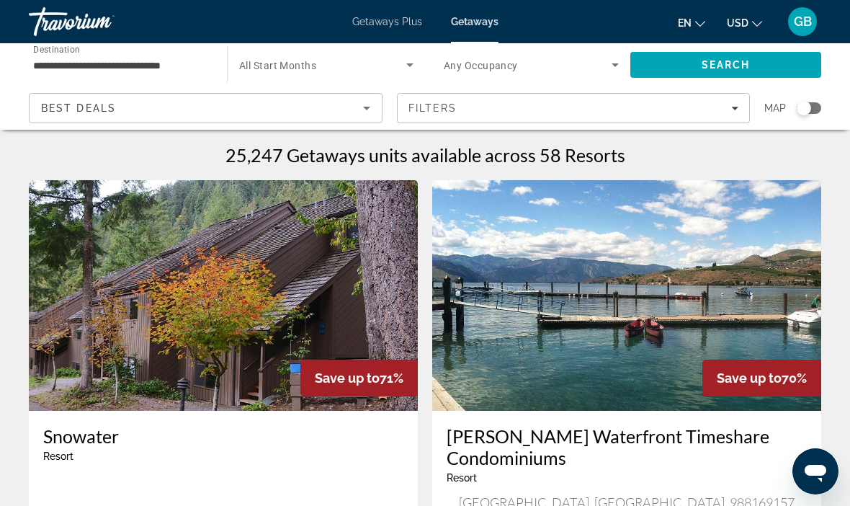
click at [732, 110] on icon "Filters" at bounding box center [734, 107] width 7 height 7
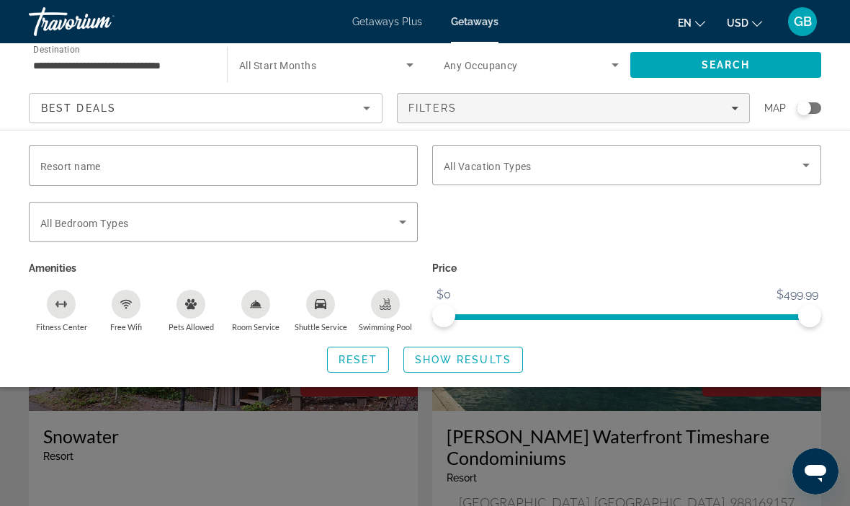
click at [275, 165] on input "Resort name" at bounding box center [223, 165] width 366 height 17
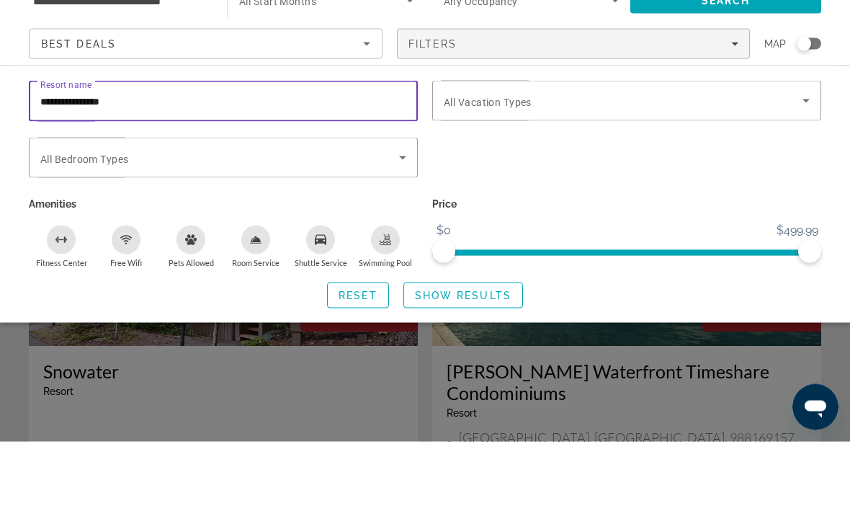
type input "**********"
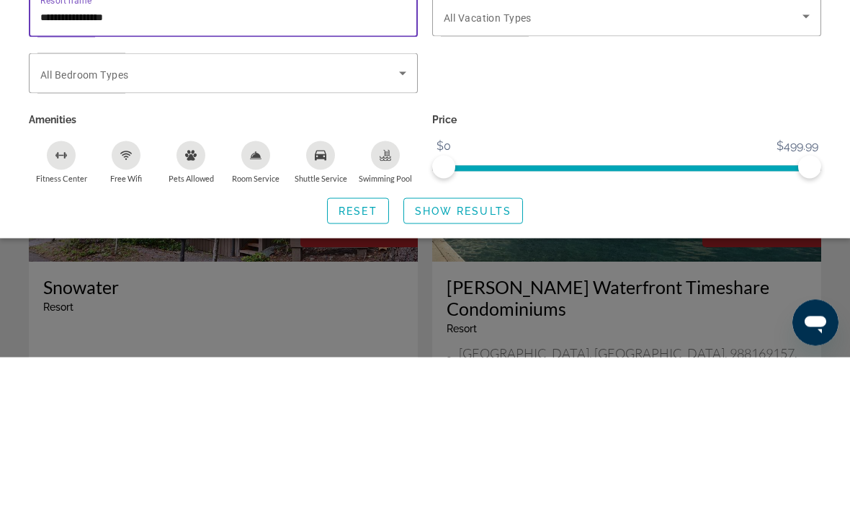
click at [483, 354] on span "Show Results" at bounding box center [463, 360] width 96 height 12
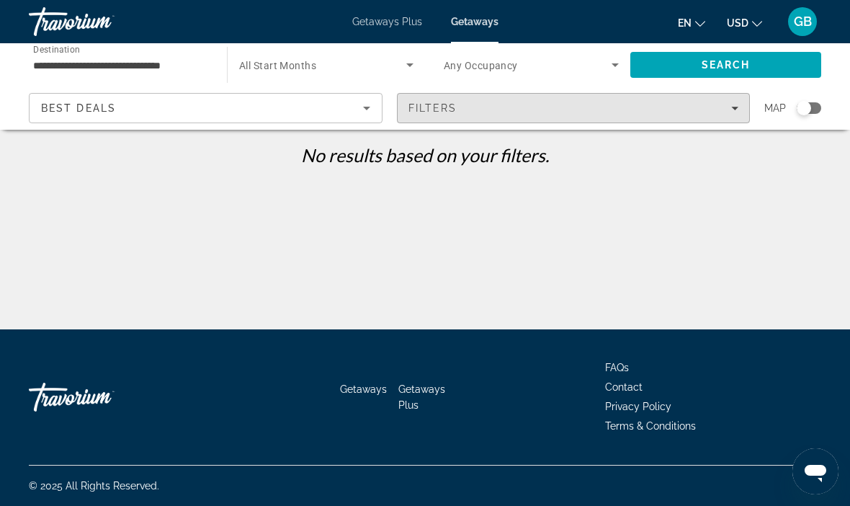
click at [737, 113] on div "Filters" at bounding box center [573, 108] width 331 height 12
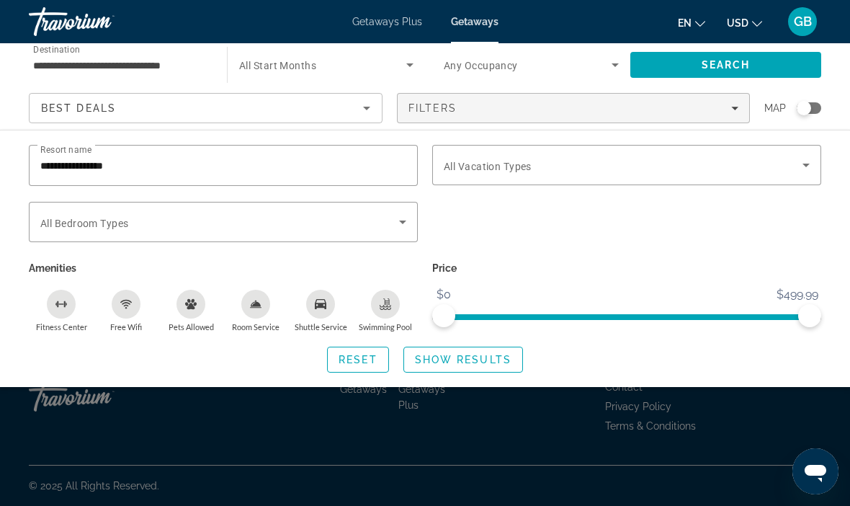
click at [166, 165] on input "**********" at bounding box center [223, 165] width 366 height 17
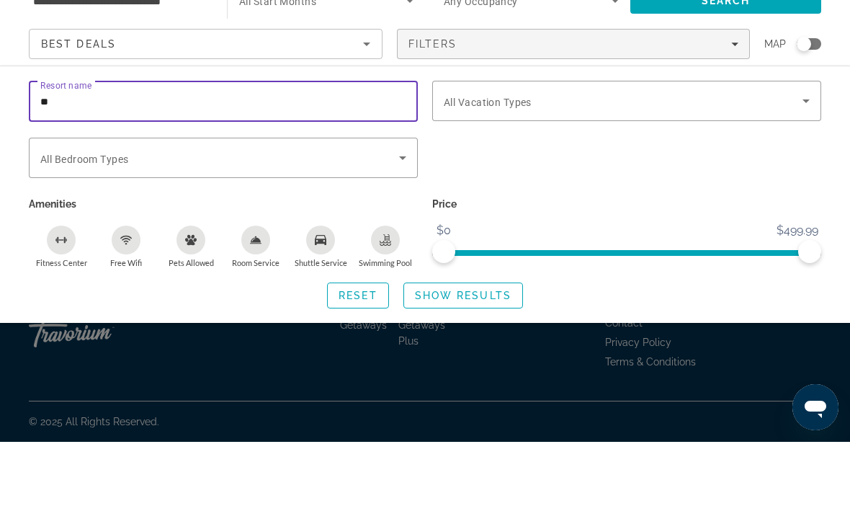
type input "*"
type input "**********"
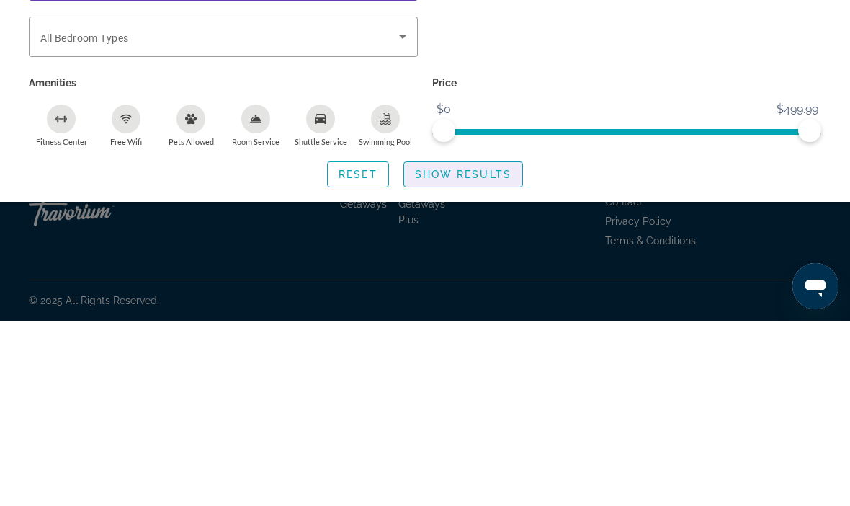
click at [480, 354] on span "Show Results" at bounding box center [463, 360] width 96 height 12
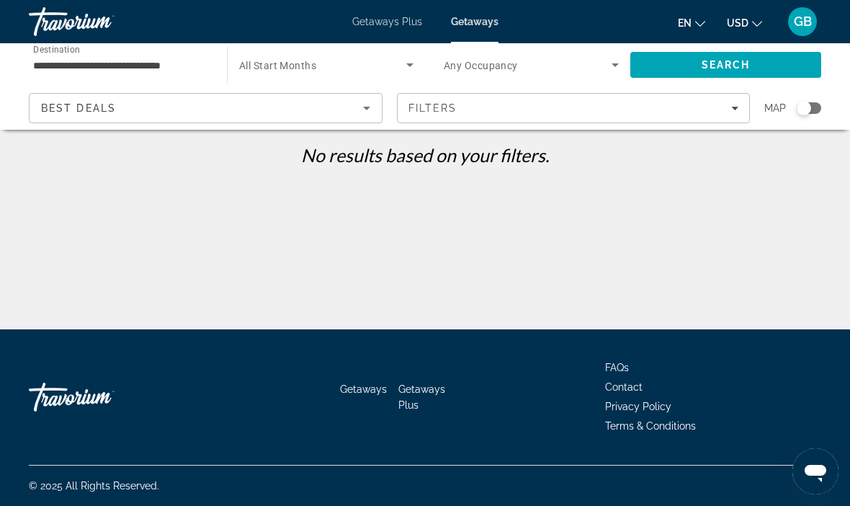
click at [810, 113] on div "Search widget" at bounding box center [808, 108] width 24 height 12
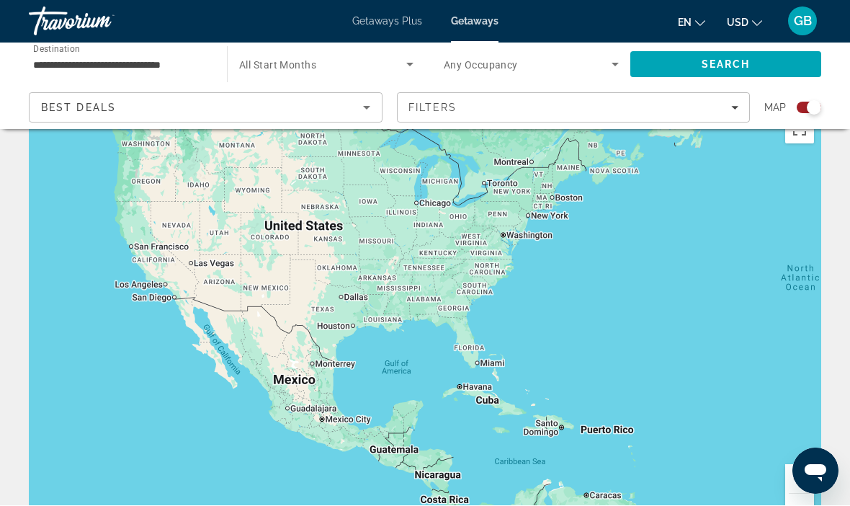
scroll to position [37, 0]
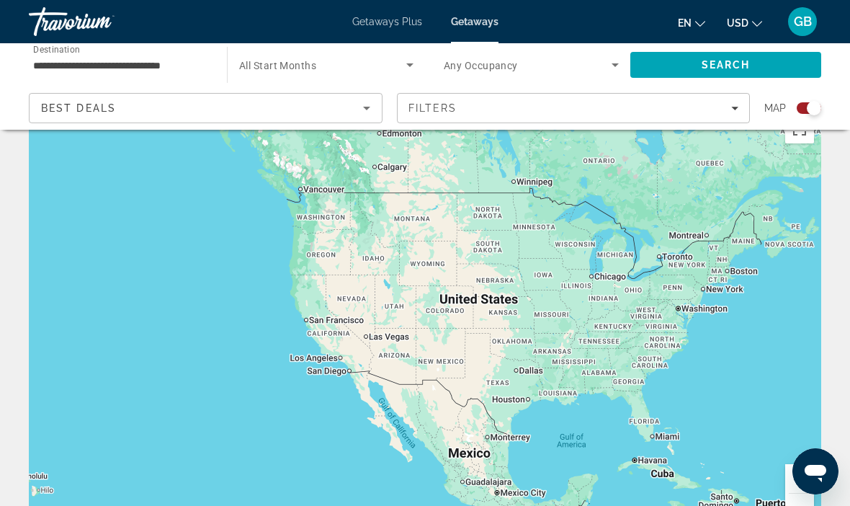
click at [367, 112] on icon "Sort by" at bounding box center [366, 107] width 17 height 17
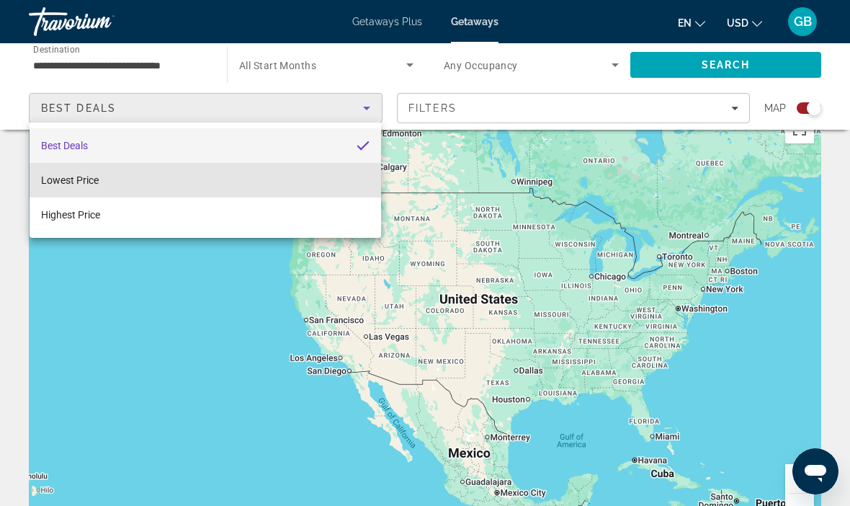
click at [179, 181] on mat-option "Lowest Price" at bounding box center [205, 180] width 351 height 35
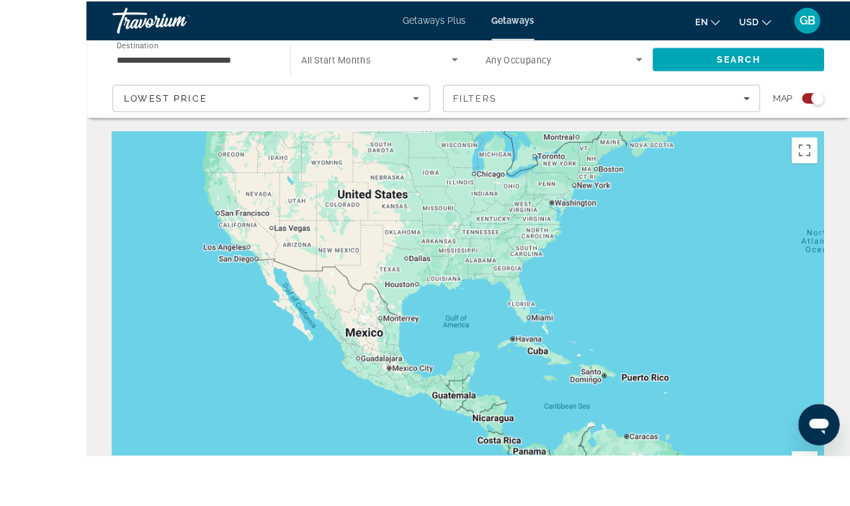
scroll to position [12, 0]
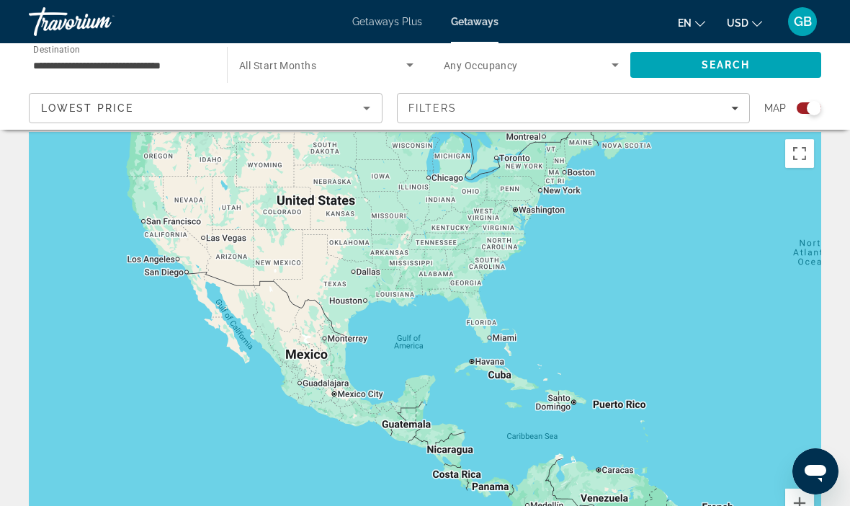
click at [740, 109] on span "Filters" at bounding box center [573, 108] width 352 height 35
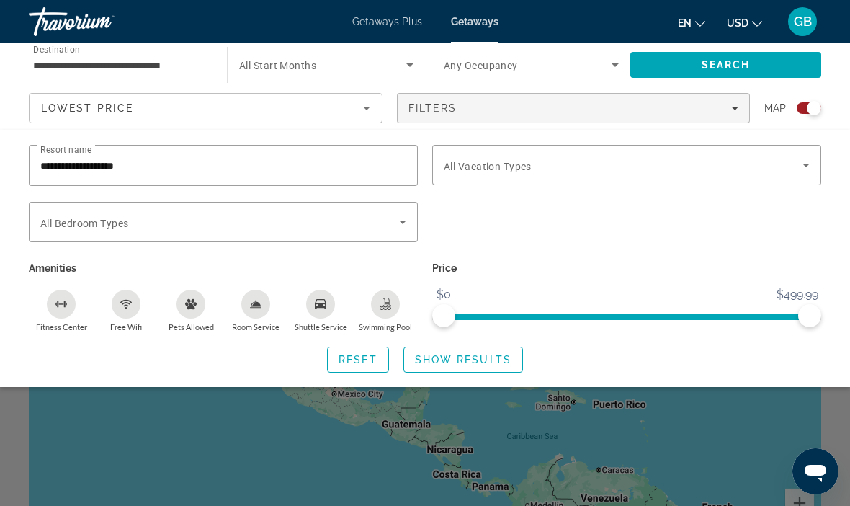
click at [187, 166] on input "**********" at bounding box center [223, 165] width 366 height 17
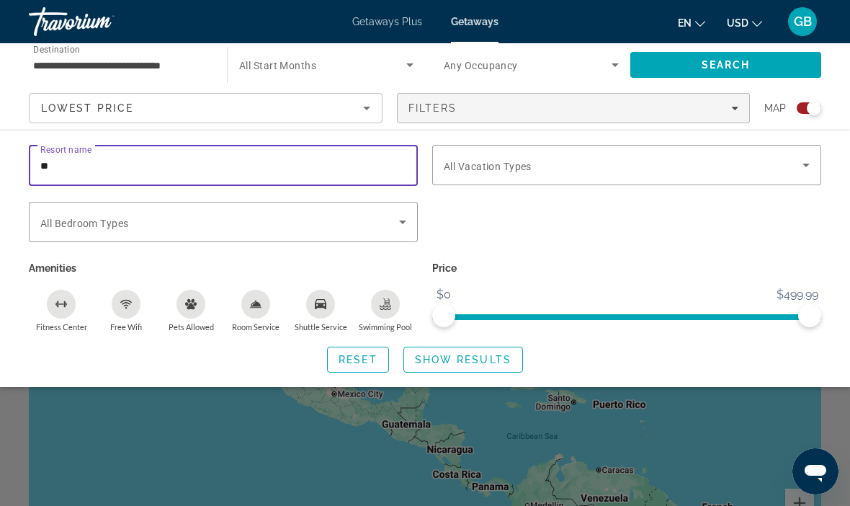
type input "*"
click at [714, 64] on span "Search" at bounding box center [725, 65] width 49 height 12
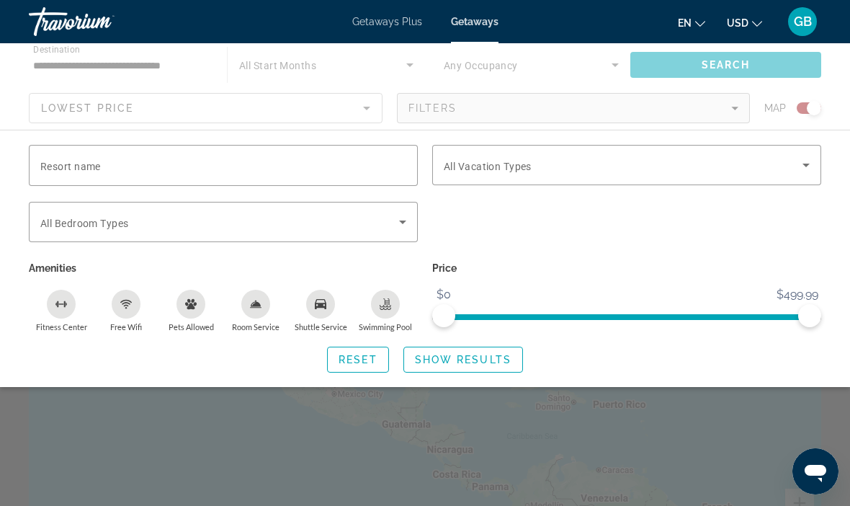
click at [475, 360] on span "Show Results" at bounding box center [463, 360] width 96 height 12
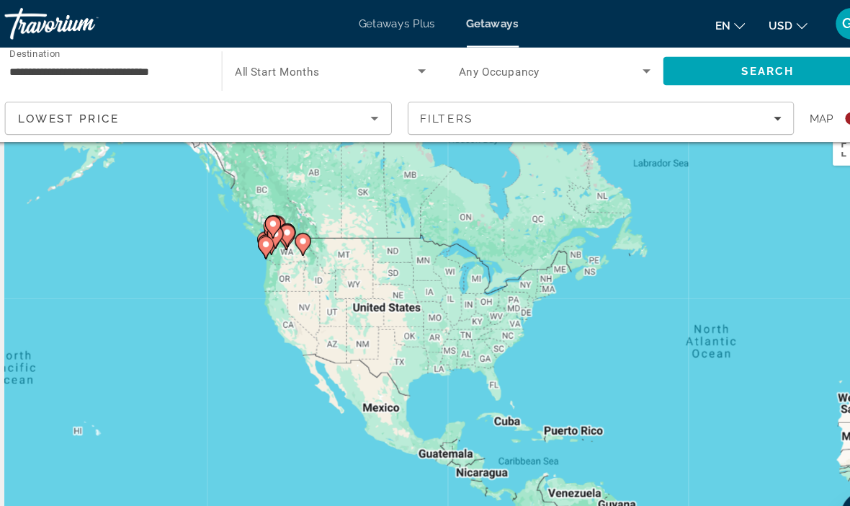
scroll to position [29, 0]
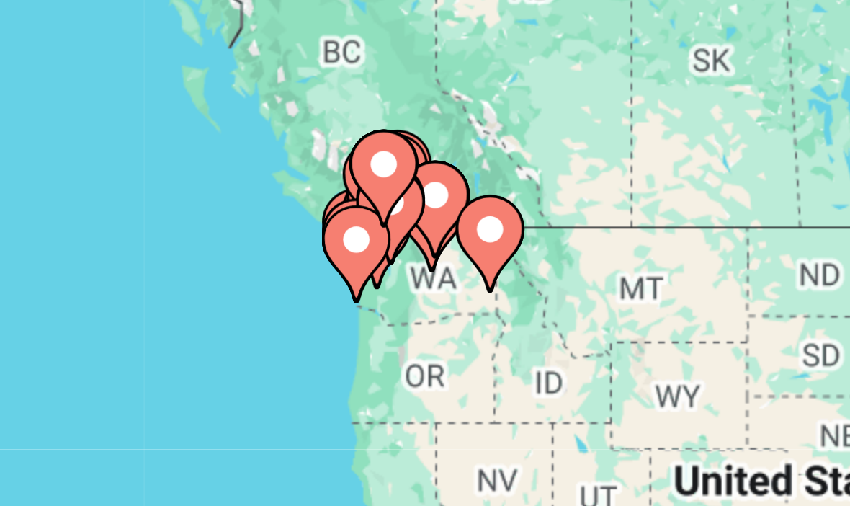
click at [454, 269] on image "Main content" at bounding box center [458, 273] width 9 height 9
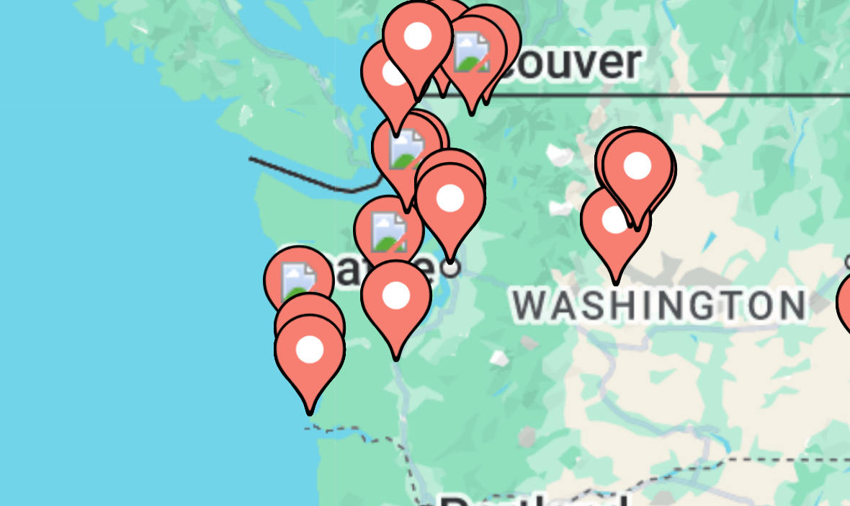
type input "**********"
click at [398, 318] on image "Main content" at bounding box center [402, 322] width 9 height 9
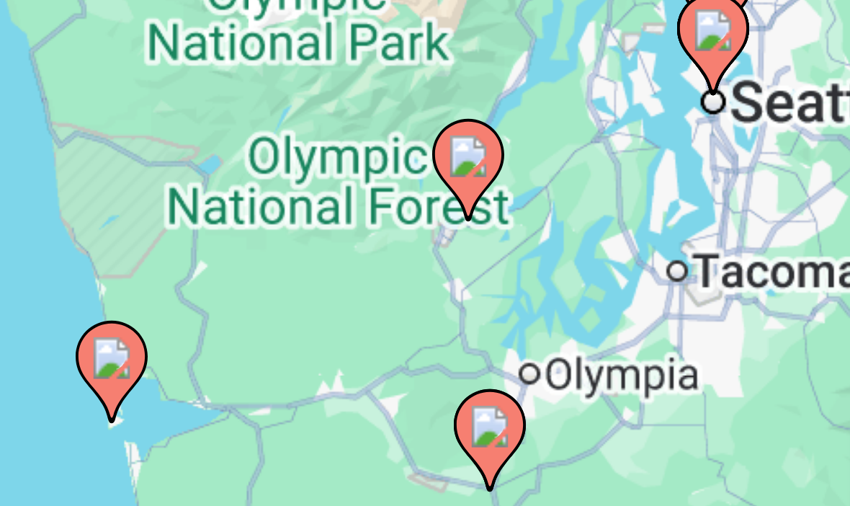
click at [373, 338] on image "Main content" at bounding box center [377, 342] width 9 height 9
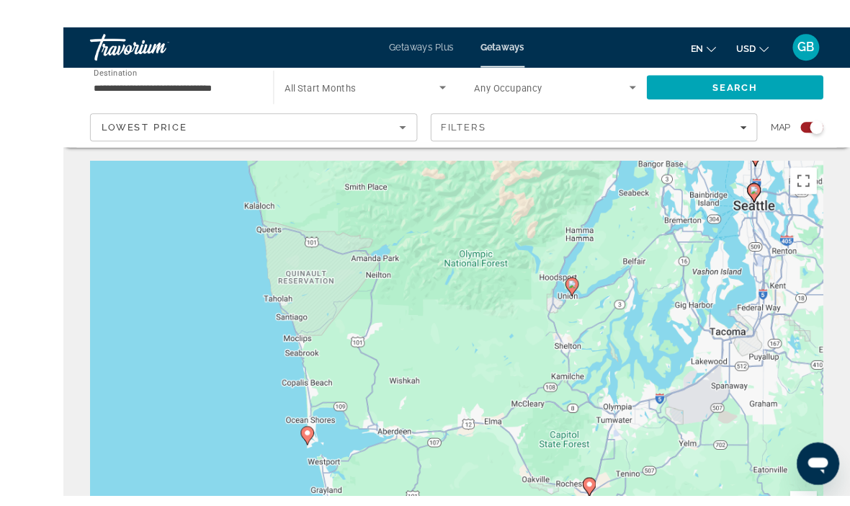
scroll to position [5, 0]
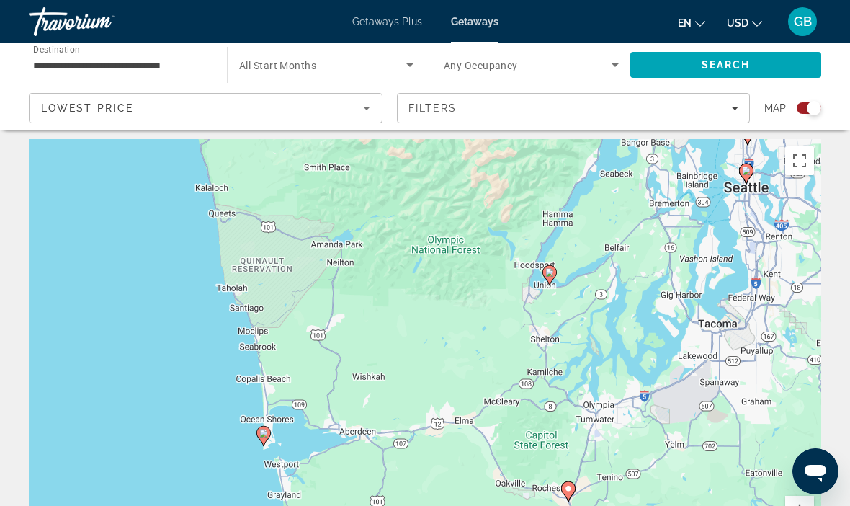
click at [554, 273] on icon "Main content" at bounding box center [549, 275] width 13 height 19
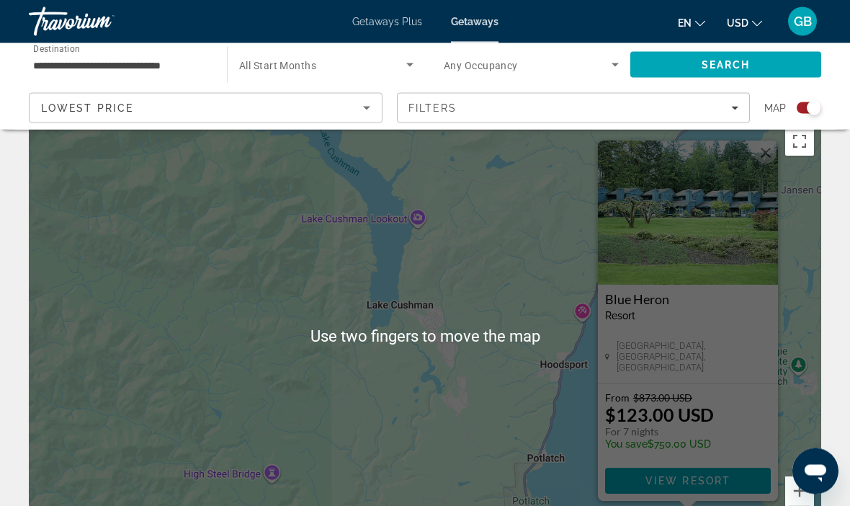
scroll to position [46, 0]
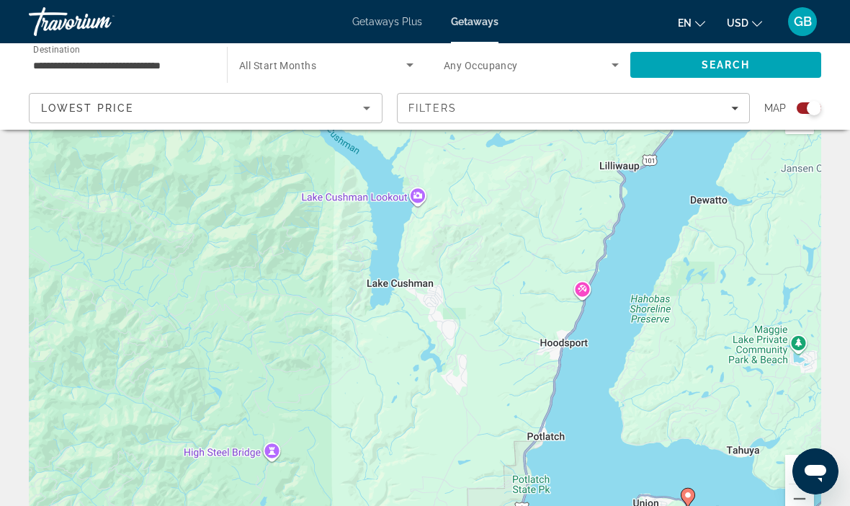
click at [407, 291] on div "To activate drag with keyboard, press Alt + Enter. Once in keyboard drag state,…" at bounding box center [425, 314] width 792 height 432
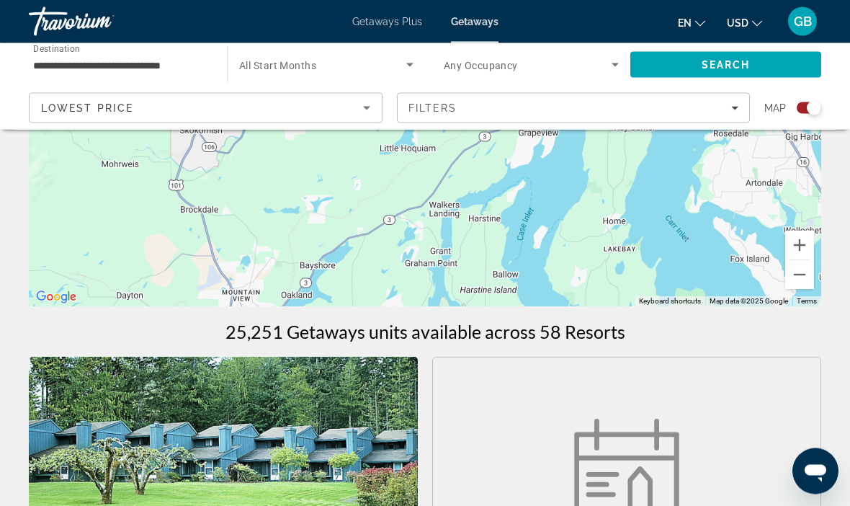
scroll to position [270, 0]
click at [723, 112] on div "Filters" at bounding box center [573, 108] width 331 height 12
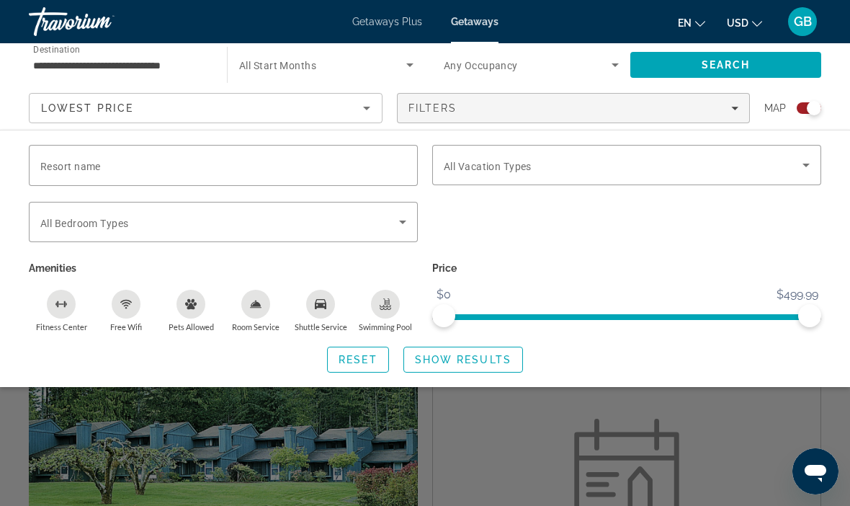
click at [477, 355] on span "Show Results" at bounding box center [463, 360] width 96 height 12
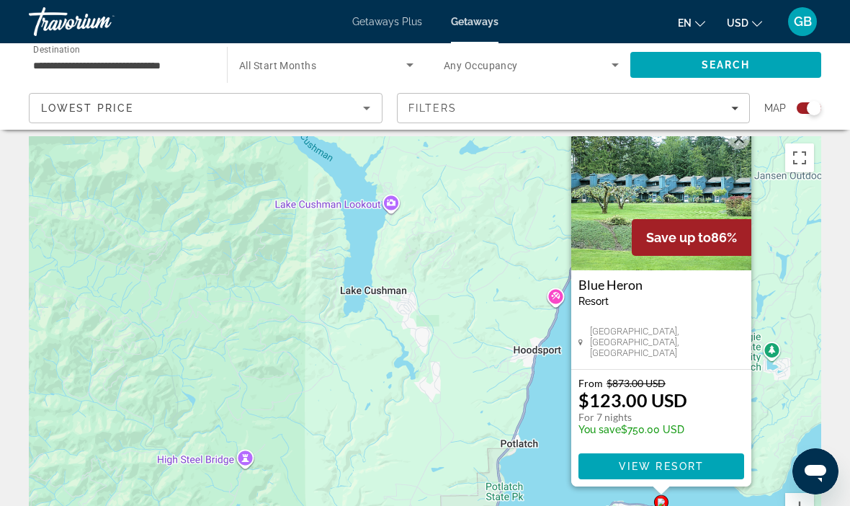
scroll to position [0, 0]
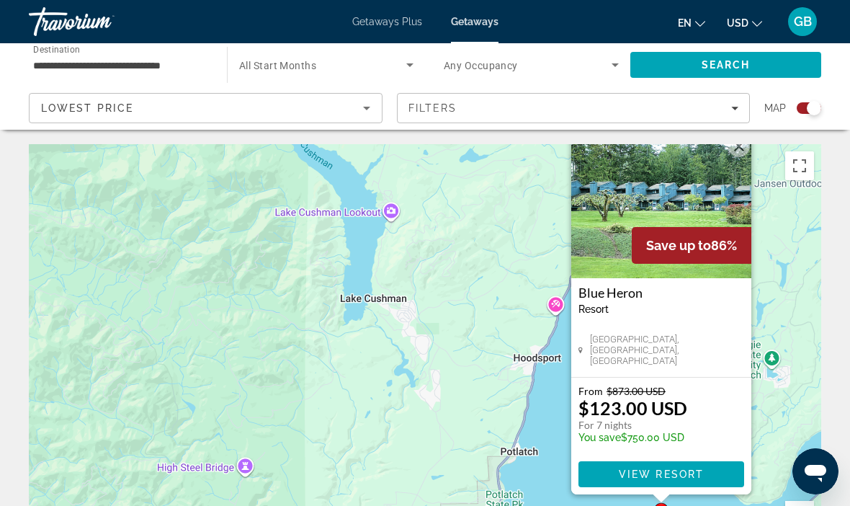
click at [444, 338] on div "To activate drag with keyboard, press Alt + Enter. Once in keyboard drag state,…" at bounding box center [425, 360] width 792 height 432
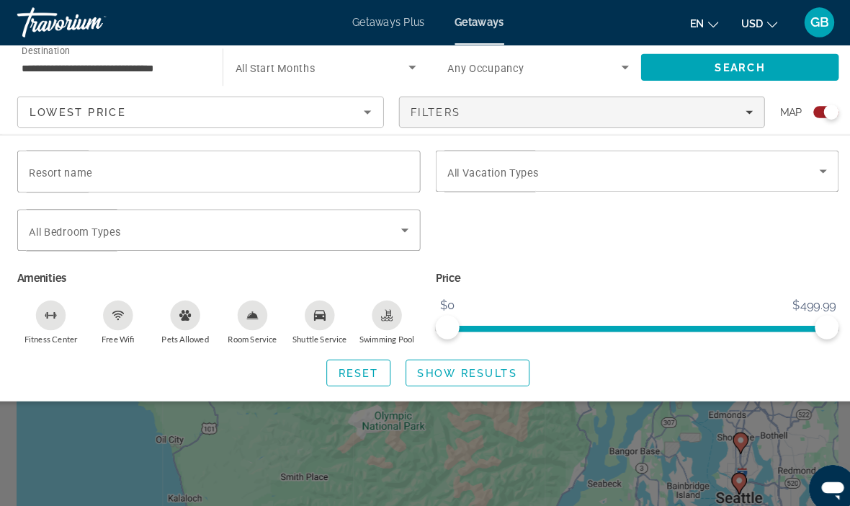
click at [463, 360] on span "Show Results" at bounding box center [463, 360] width 96 height 12
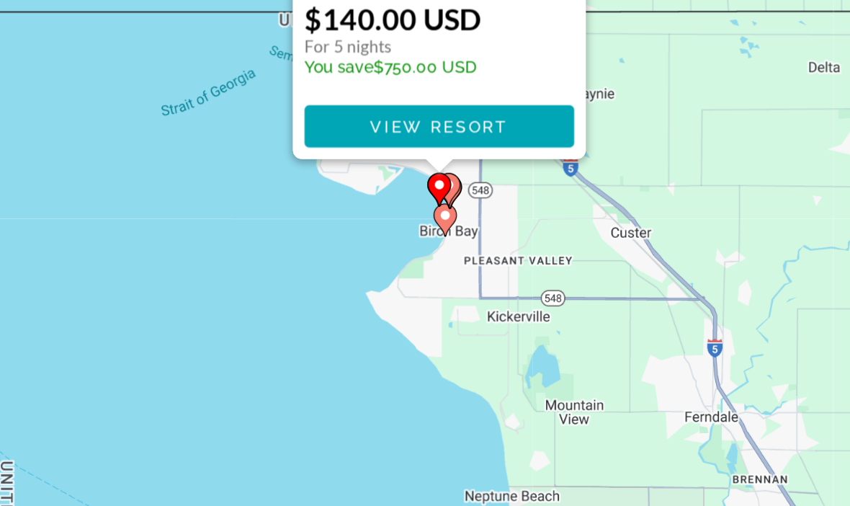
scroll to position [79, 0]
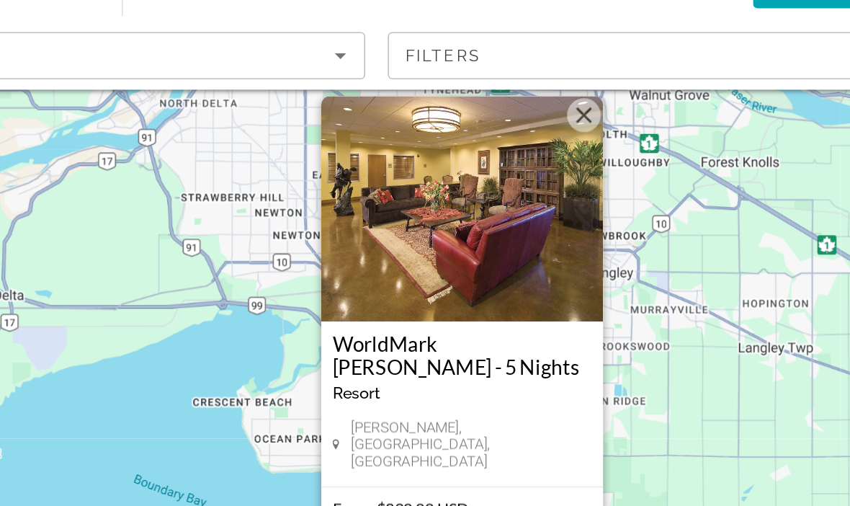
click at [511, 135] on button "Close" at bounding box center [522, 146] width 22 height 22
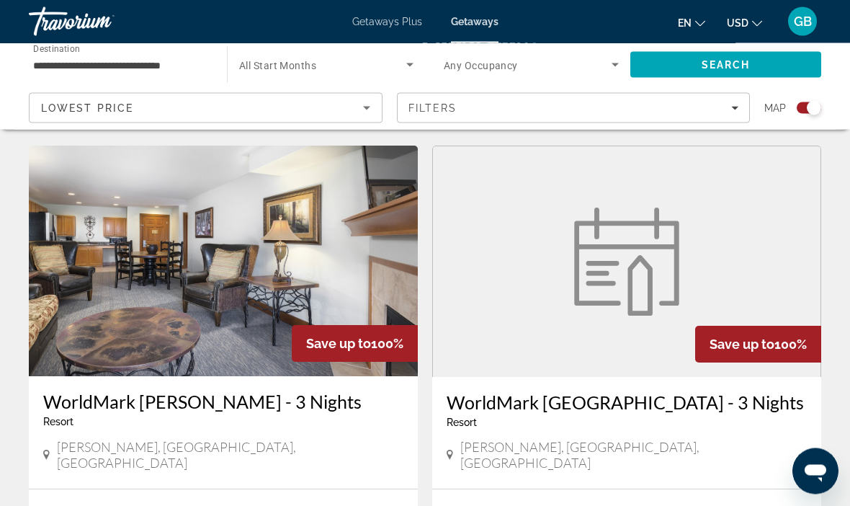
scroll to position [1983, 0]
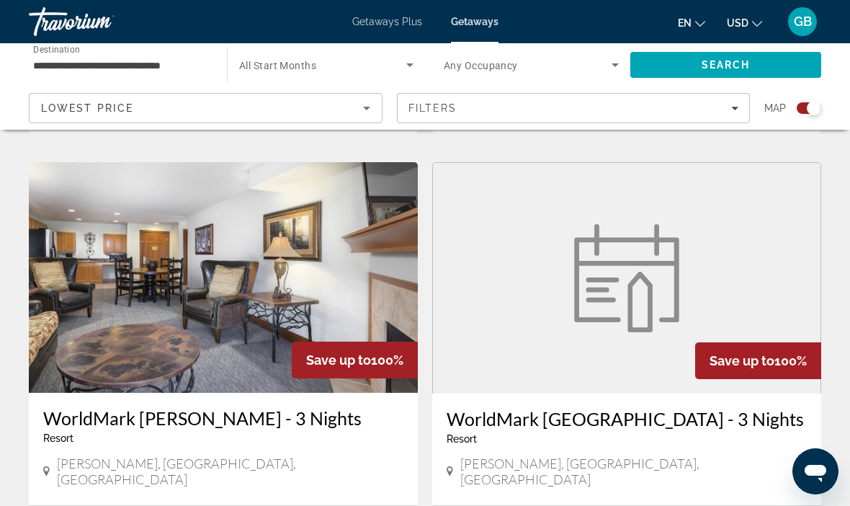
click at [737, 114] on span "Filters" at bounding box center [573, 108] width 352 height 35
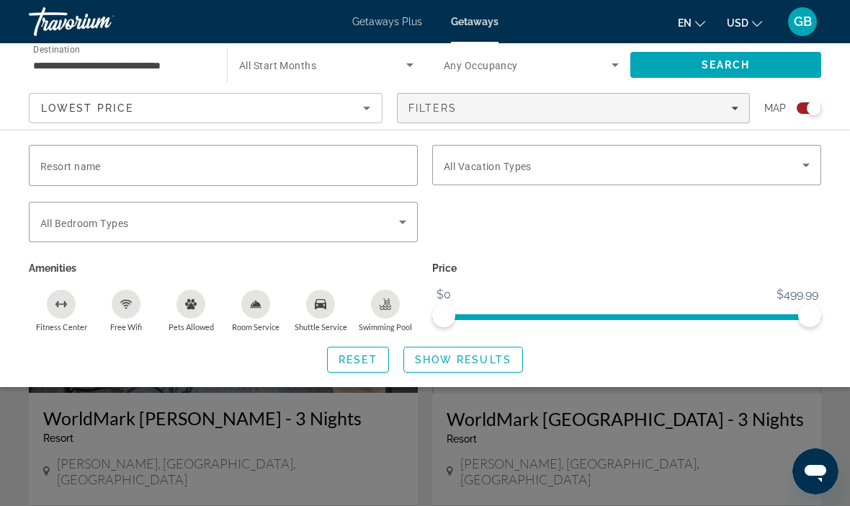
click at [294, 158] on input "Resort name" at bounding box center [223, 165] width 366 height 17
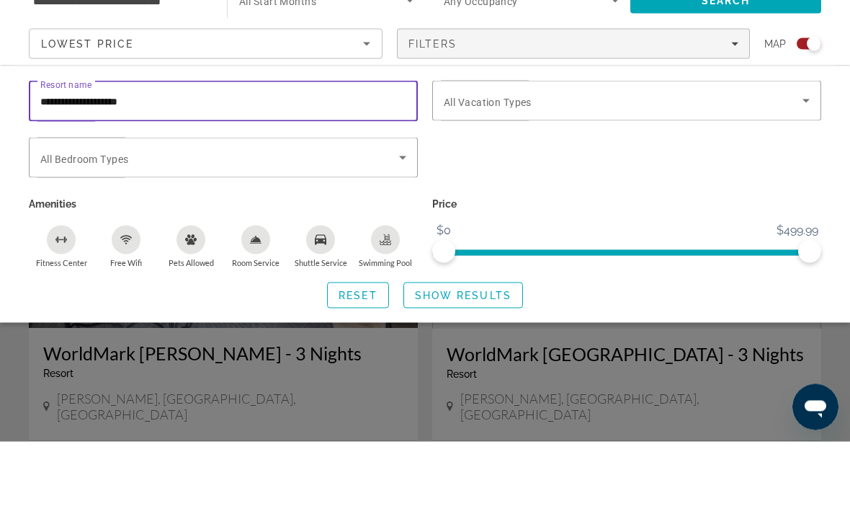
type input "**********"
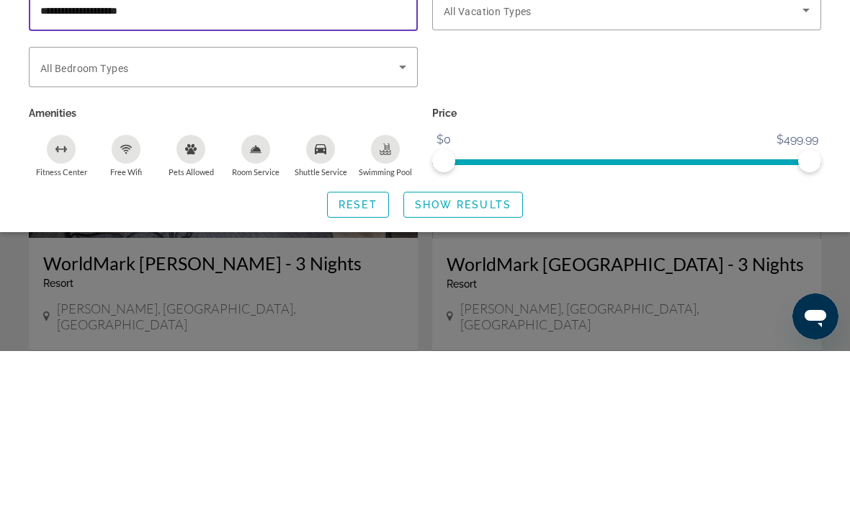
click at [493, 354] on span "Show Results" at bounding box center [463, 360] width 96 height 12
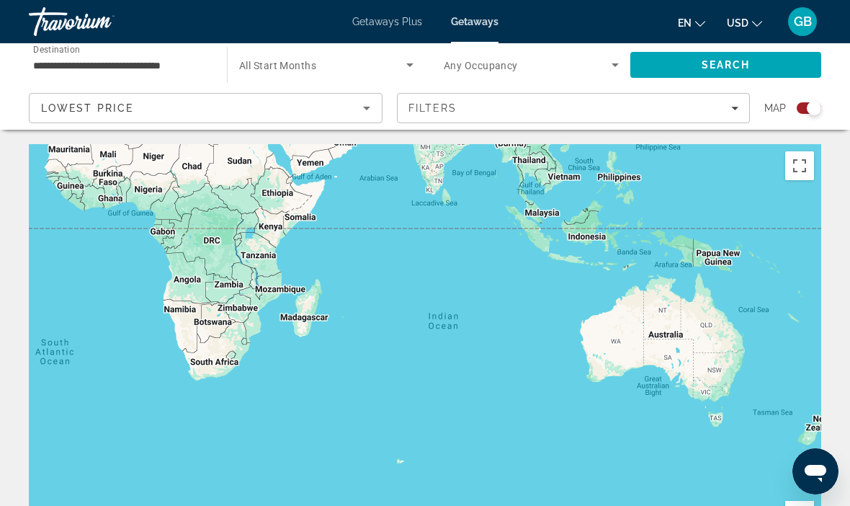
click at [741, 109] on span "Filters" at bounding box center [573, 108] width 352 height 35
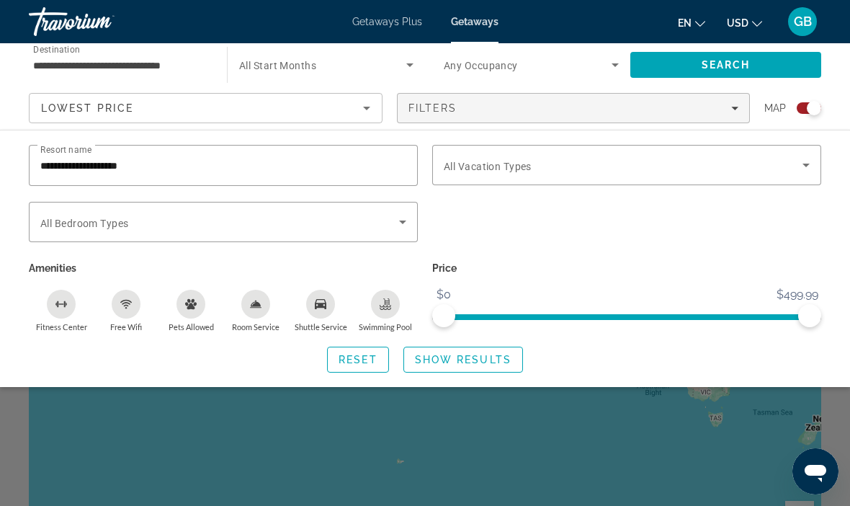
click at [232, 161] on input "**********" at bounding box center [223, 165] width 366 height 17
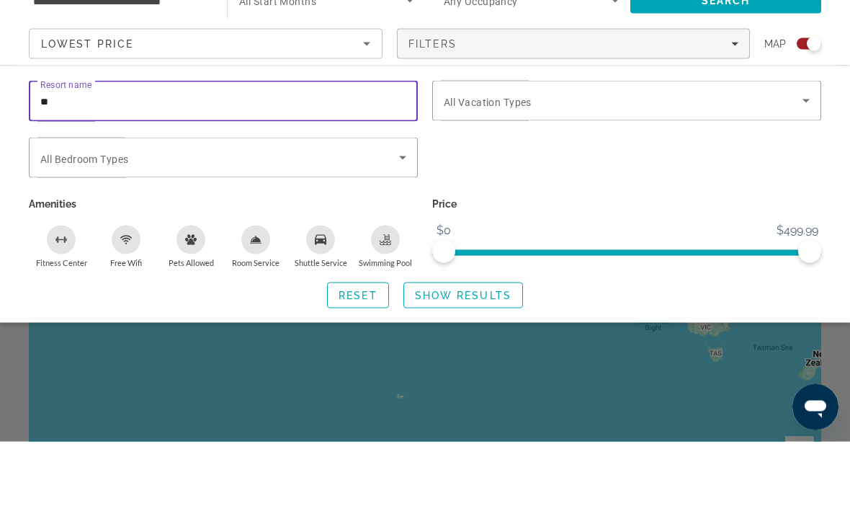
type input "*"
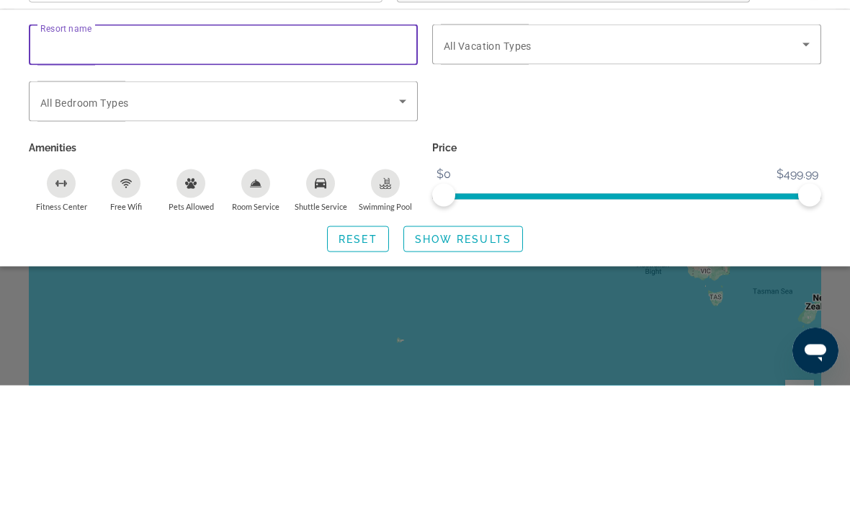
click at [480, 354] on span "Show Results" at bounding box center [463, 360] width 96 height 12
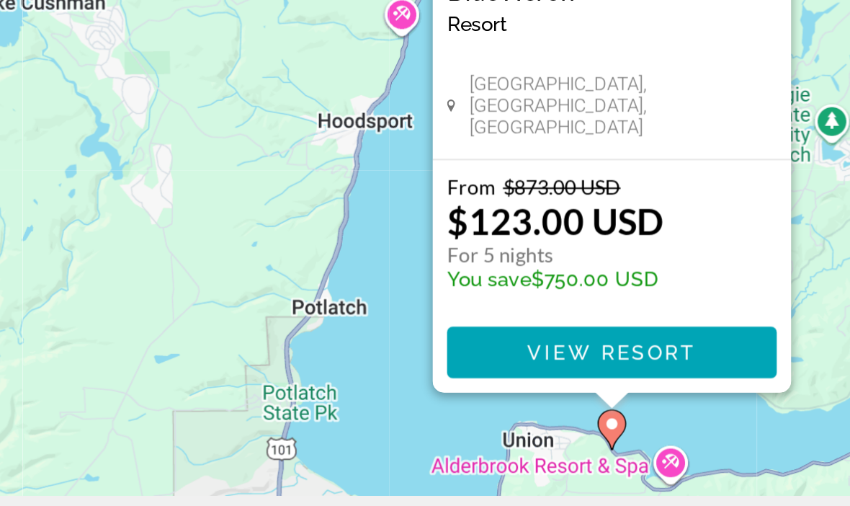
click at [351, 397] on span "View Resort" at bounding box center [393, 403] width 85 height 12
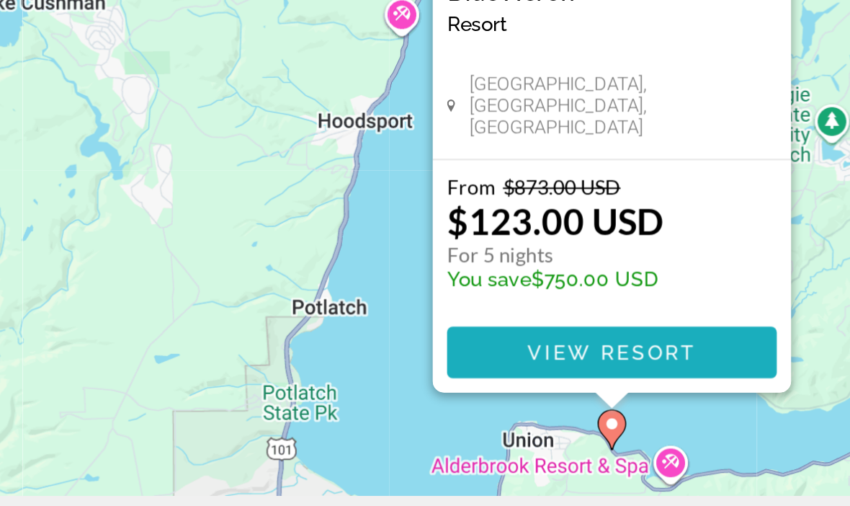
scroll to position [102, 0]
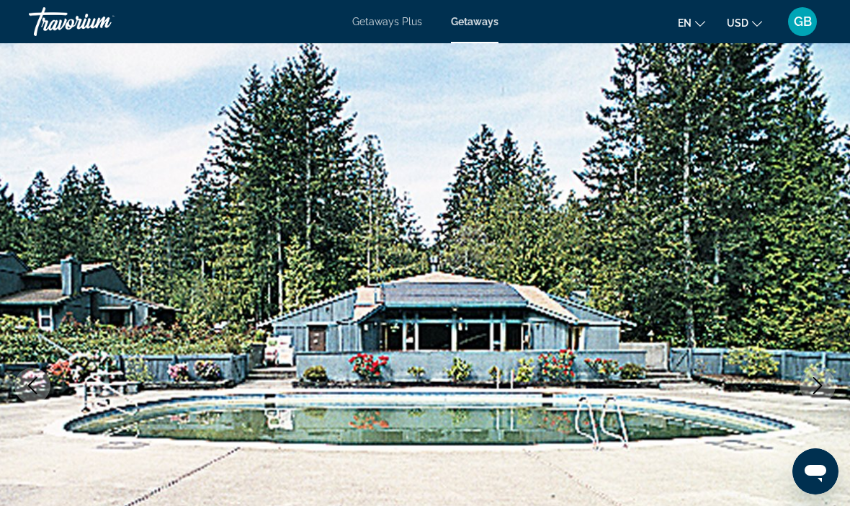
click at [728, 344] on img "Main content" at bounding box center [425, 385] width 850 height 684
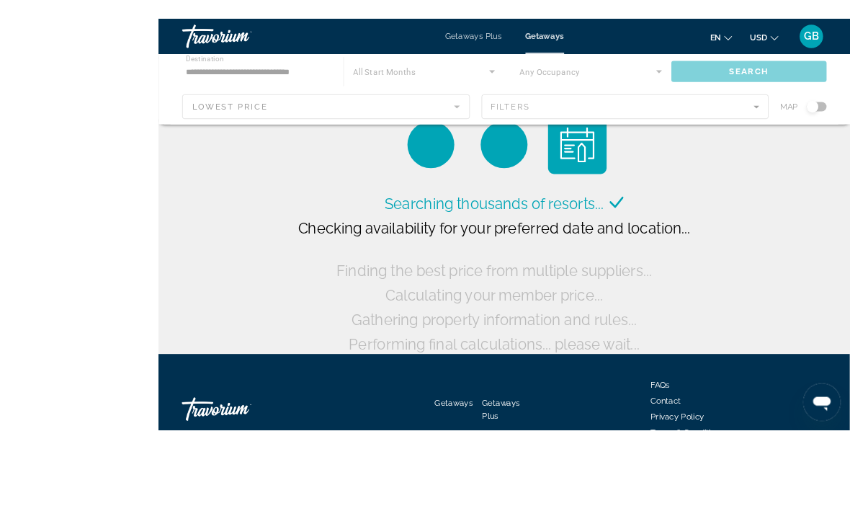
scroll to position [20, 0]
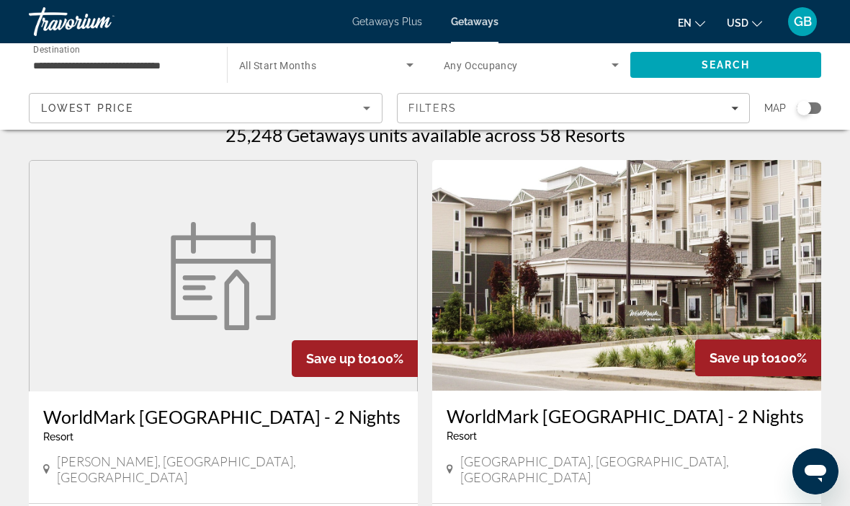
click at [723, 111] on div "Filters" at bounding box center [573, 108] width 331 height 12
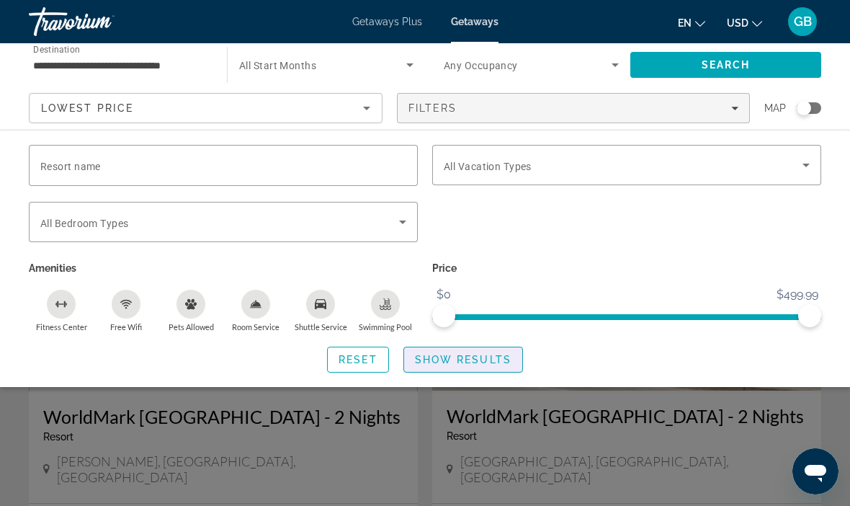
click at [477, 354] on span "Show Results" at bounding box center [463, 360] width 96 height 12
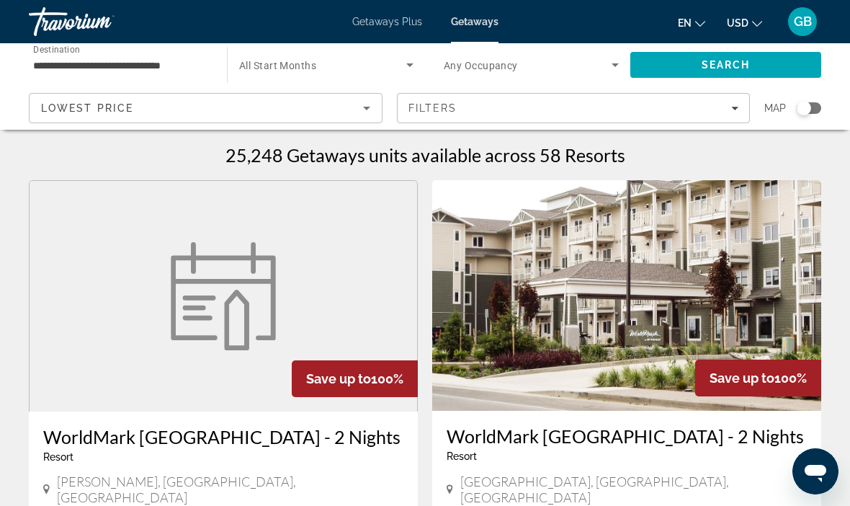
click at [810, 125] on app-map-search-filters "Lowest Price Filters Map" at bounding box center [424, 107] width 821 height 43
click at [814, 129] on app-map-search-filters "Lowest Price Filters Map" at bounding box center [424, 107] width 821 height 43
click at [820, 125] on app-map-search-filters "Lowest Price Filters Map" at bounding box center [424, 107] width 821 height 43
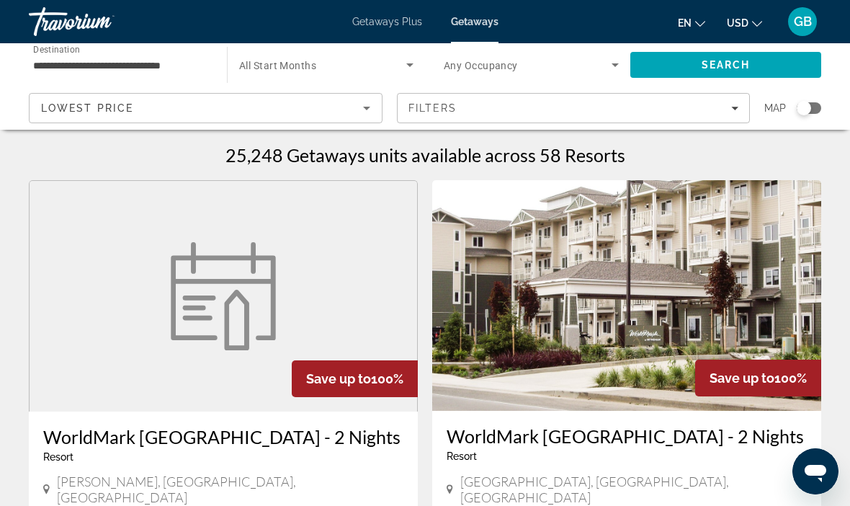
click at [812, 129] on app-map-search-filters "Lowest Price Filters Map" at bounding box center [424, 107] width 821 height 43
click at [807, 129] on app-map-search-filters "Lowest Price Filters Map" at bounding box center [424, 107] width 821 height 43
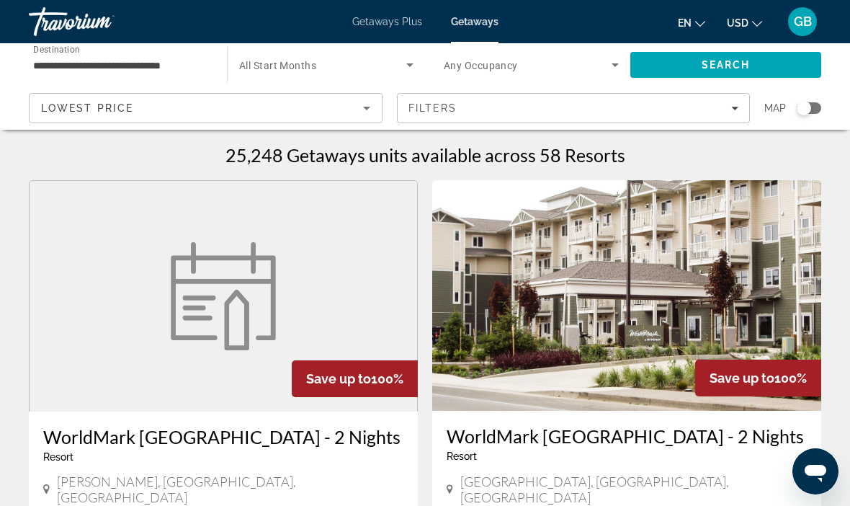
click at [827, 128] on app-map-search-filters "Lowest Price Filters Map" at bounding box center [424, 107] width 821 height 43
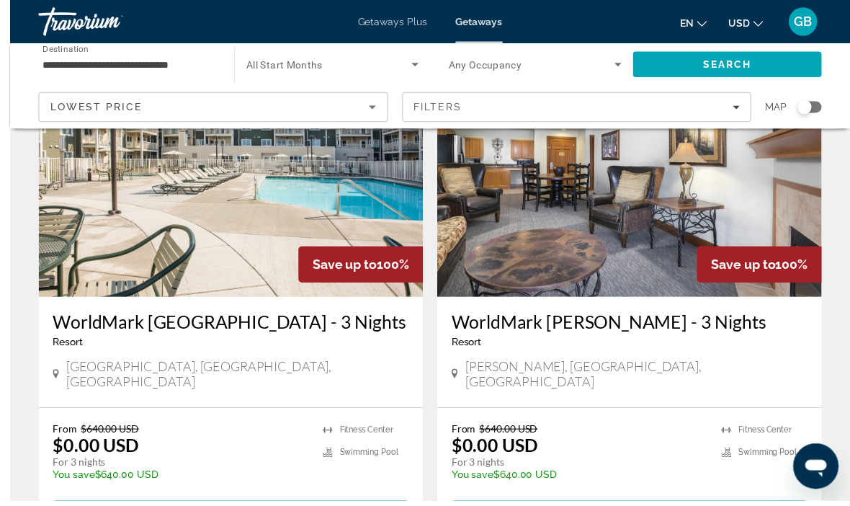
scroll to position [1123, 0]
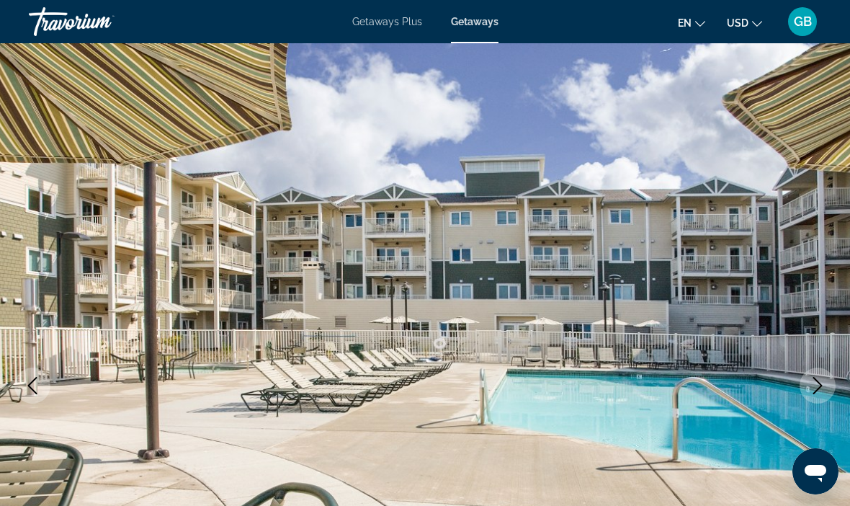
click at [814, 391] on icon "Next image" at bounding box center [817, 385] width 17 height 17
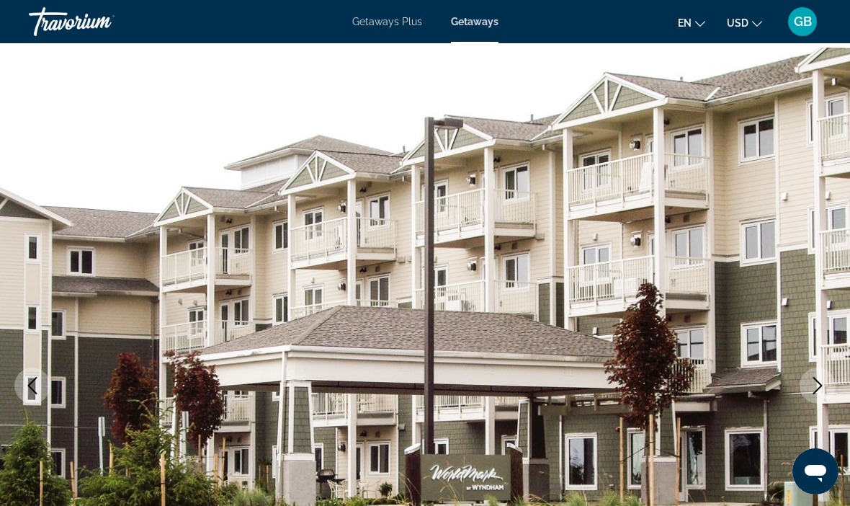
click at [812, 377] on icon "Next image" at bounding box center [817, 385] width 17 height 17
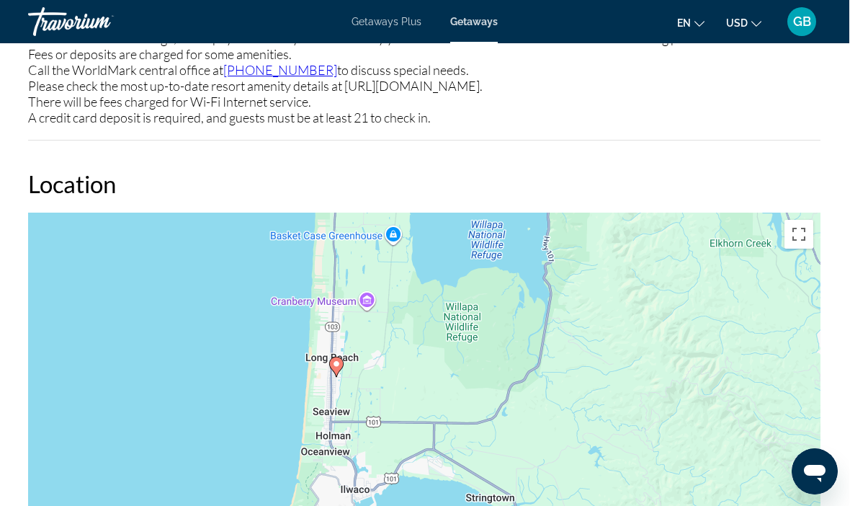
scroll to position [2227, 0]
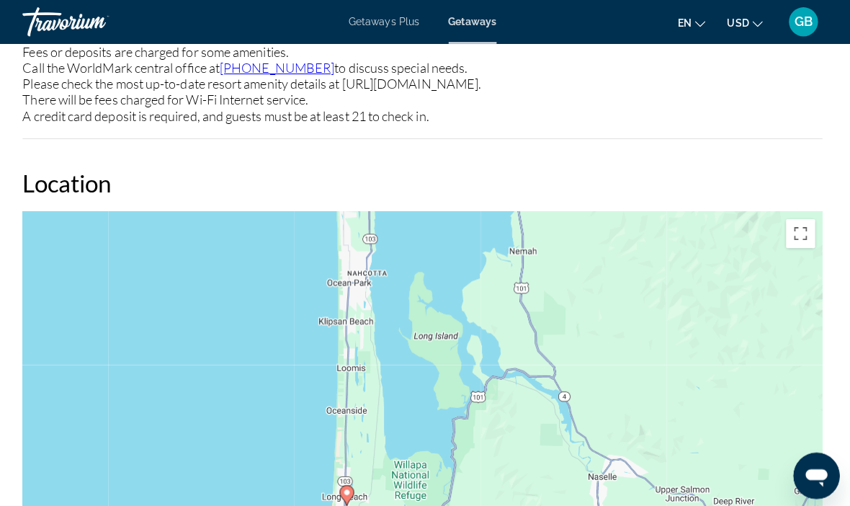
click at [678, 369] on div "To activate drag with keyboard, press Alt + Enter. Once in keyboard drag state,…" at bounding box center [425, 426] width 792 height 432
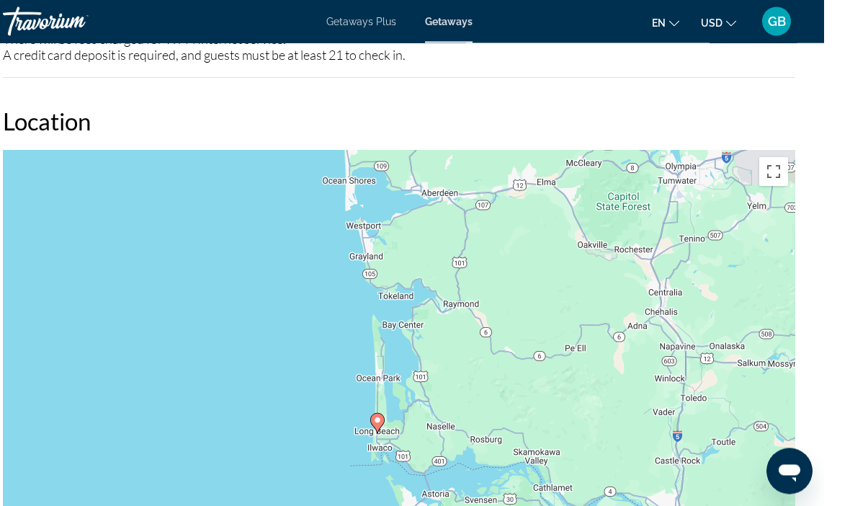
scroll to position [2299, 35]
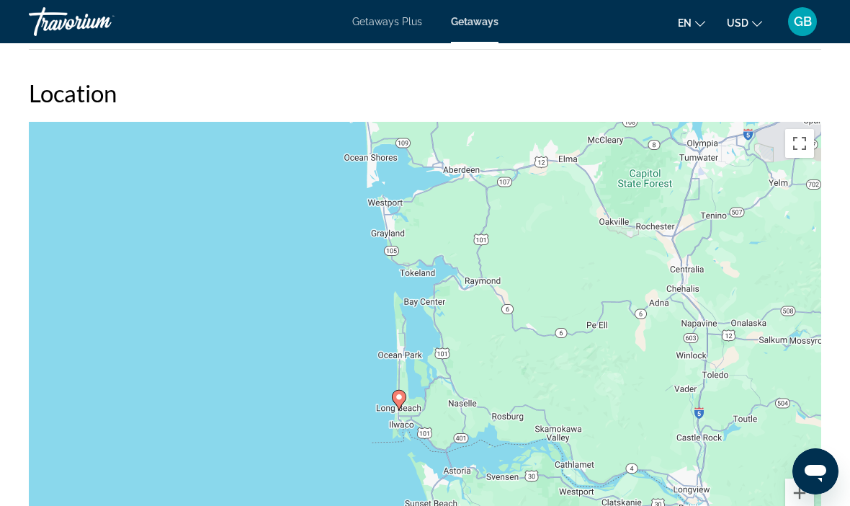
click at [801, 143] on button "Toggle fullscreen view" at bounding box center [799, 143] width 29 height 29
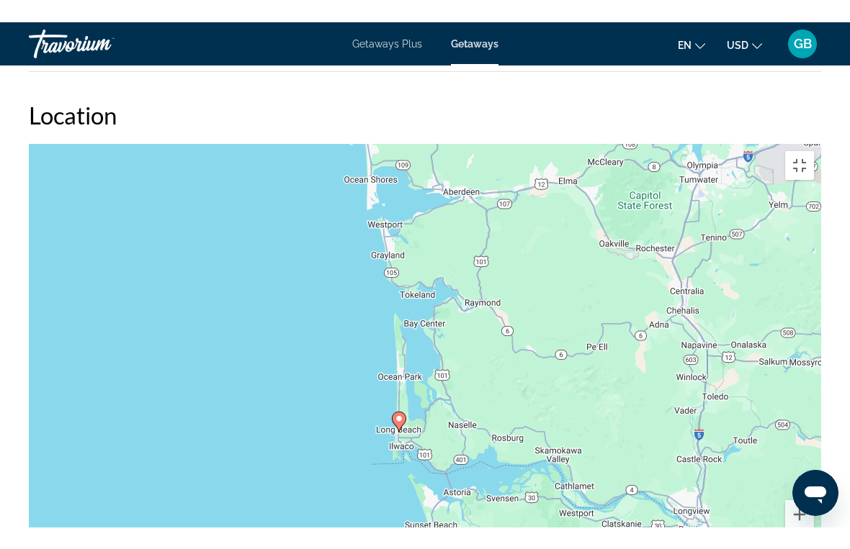
scroll to position [17, 0]
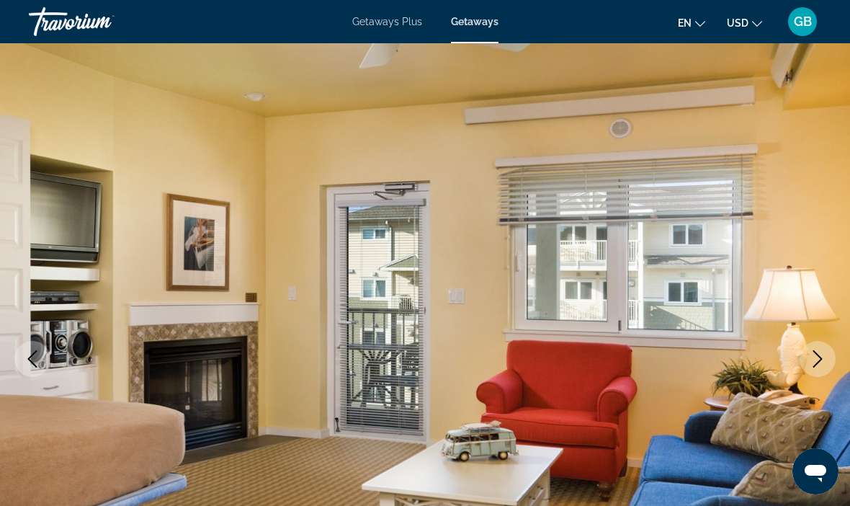
scroll to position [0, 0]
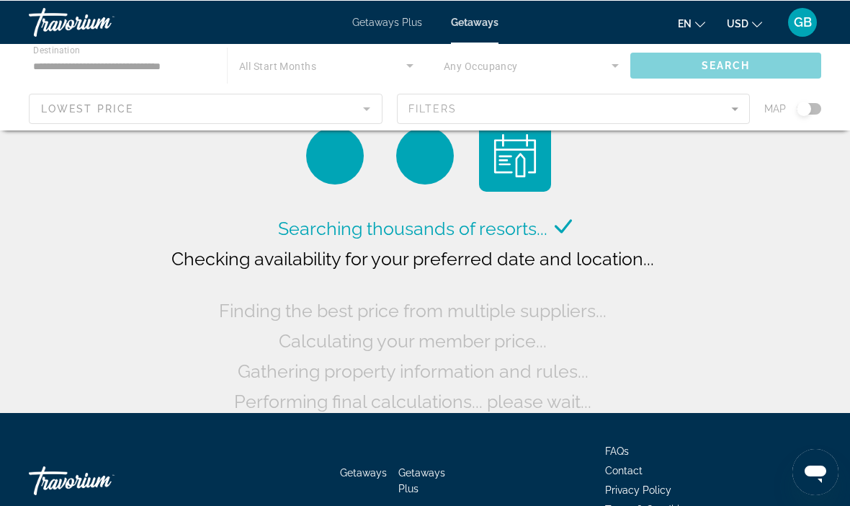
click at [745, 112] on div "Main content" at bounding box center [425, 86] width 850 height 86
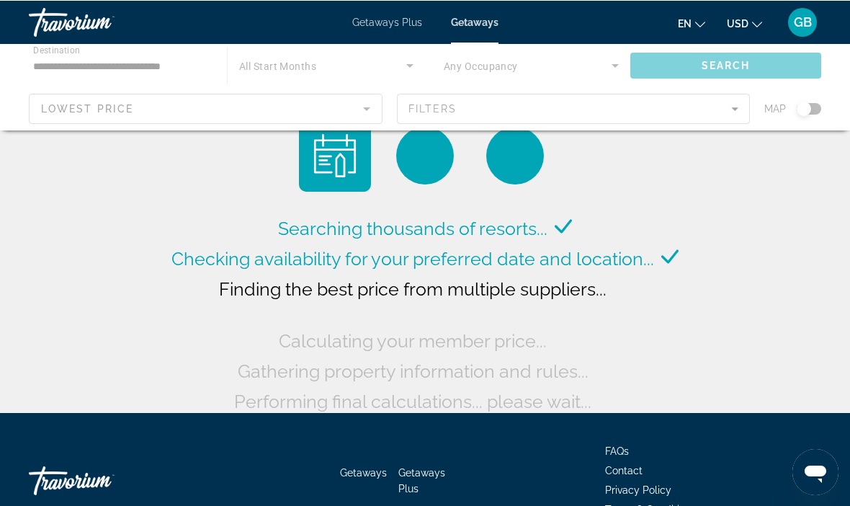
click at [724, 114] on div "Main content" at bounding box center [425, 86] width 850 height 86
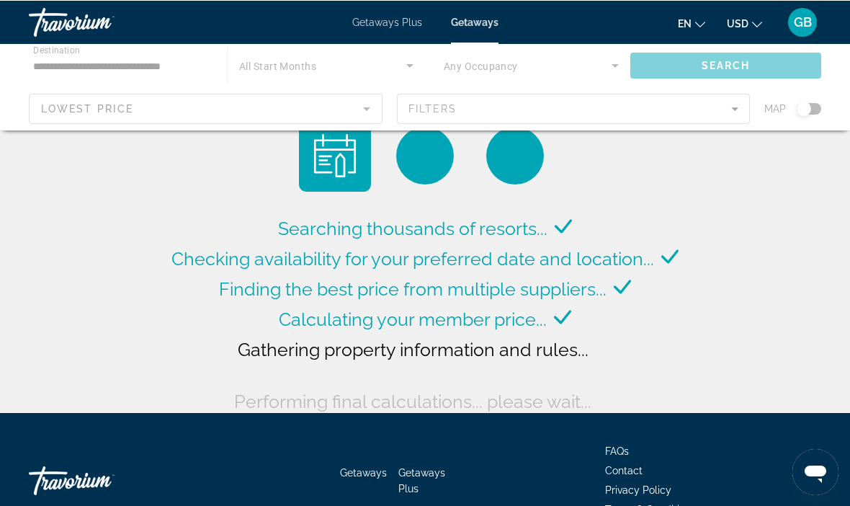
click at [729, 115] on div "Main content" at bounding box center [425, 86] width 850 height 86
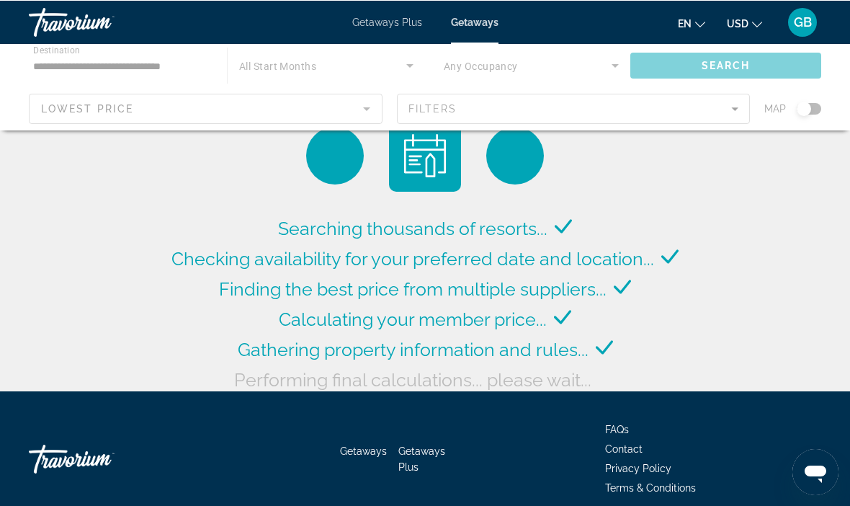
click at [736, 114] on div "Main content" at bounding box center [425, 86] width 850 height 86
click at [727, 112] on div "Main content" at bounding box center [425, 86] width 850 height 86
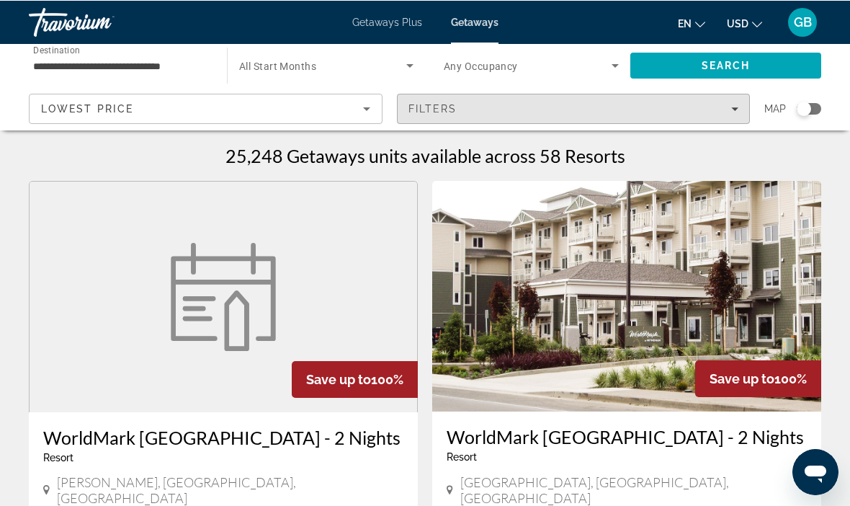
click at [737, 117] on span "Filters" at bounding box center [573, 108] width 352 height 35
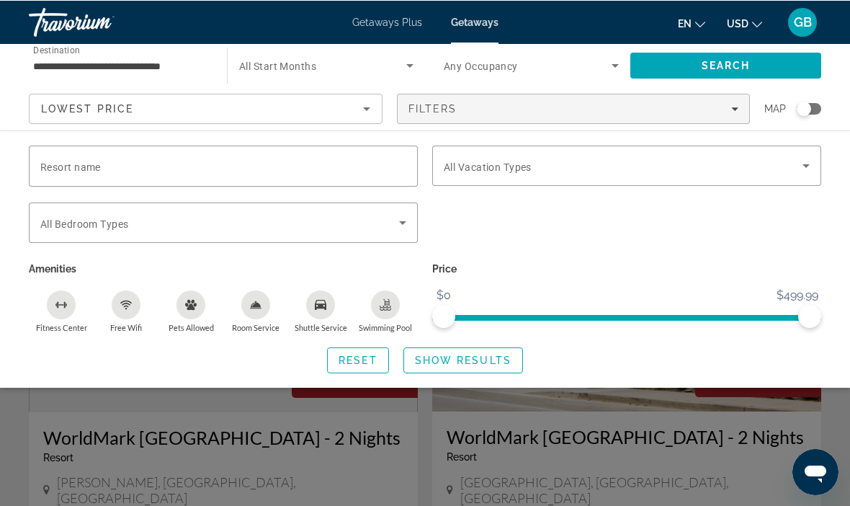
click at [367, 172] on input "Resort name" at bounding box center [223, 165] width 366 height 17
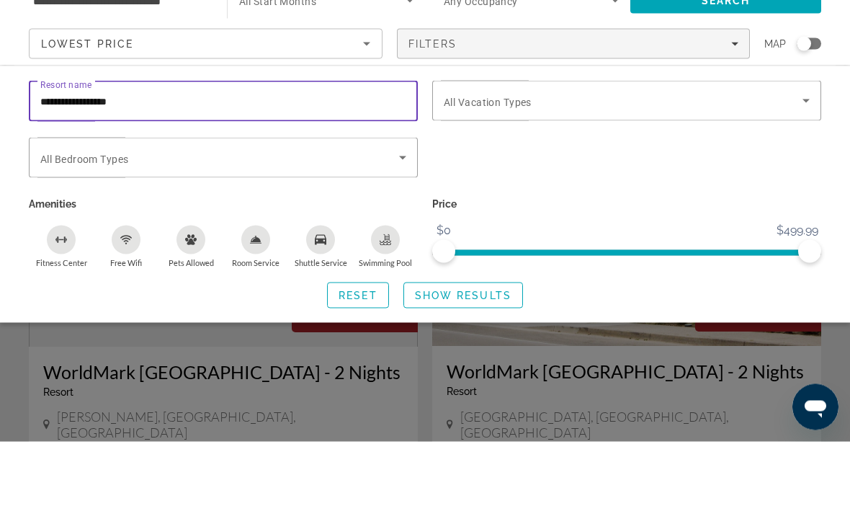
type input "**********"
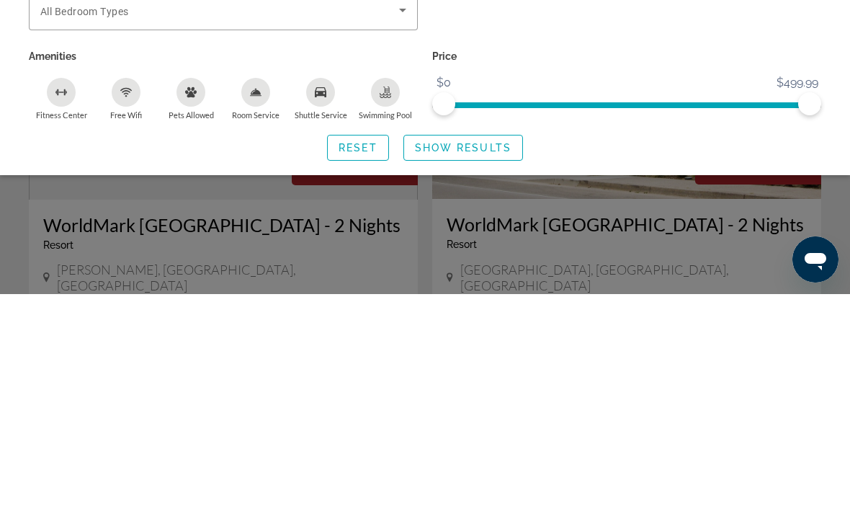
click at [482, 342] on span "Search widget" at bounding box center [463, 359] width 118 height 35
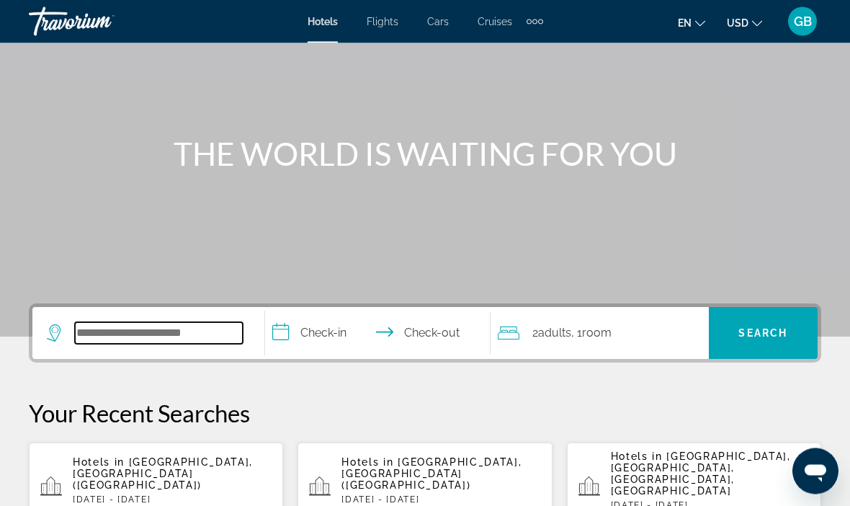
click at [194, 331] on input "Search hotel destination" at bounding box center [159, 334] width 168 height 22
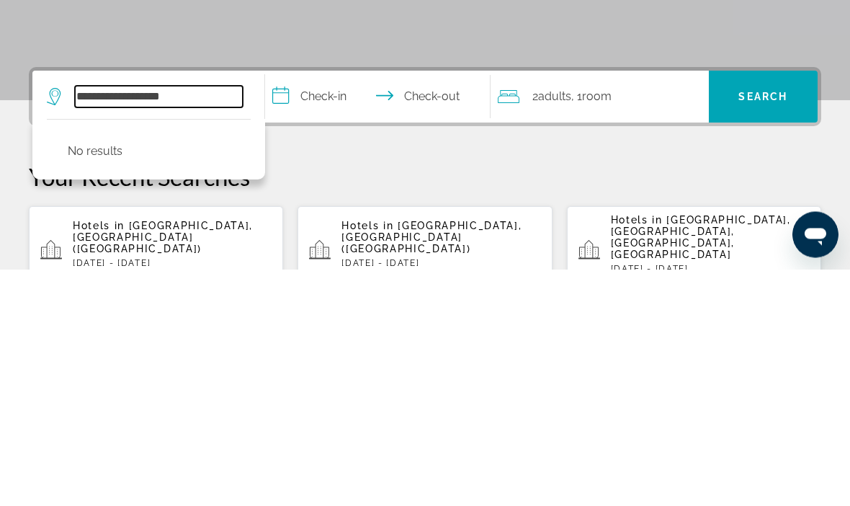
type input "**********"
click at [436, 307] on input "**********" at bounding box center [380, 335] width 231 height 56
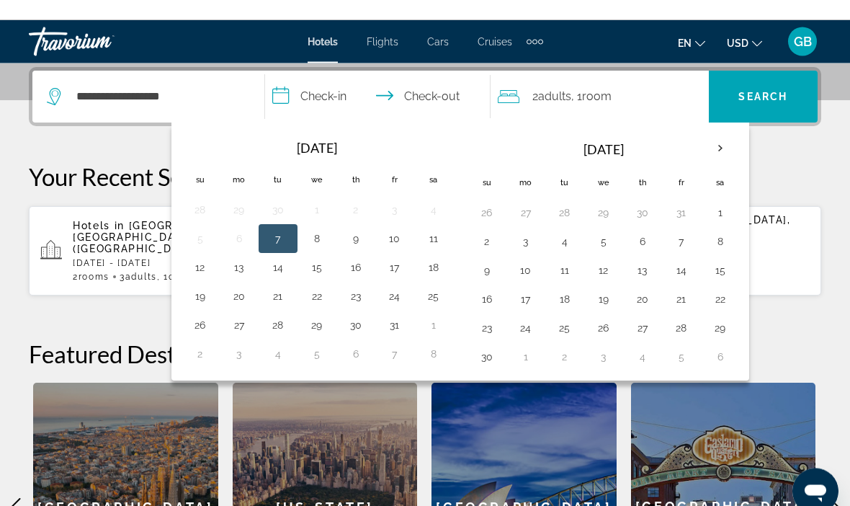
scroll to position [352, 0]
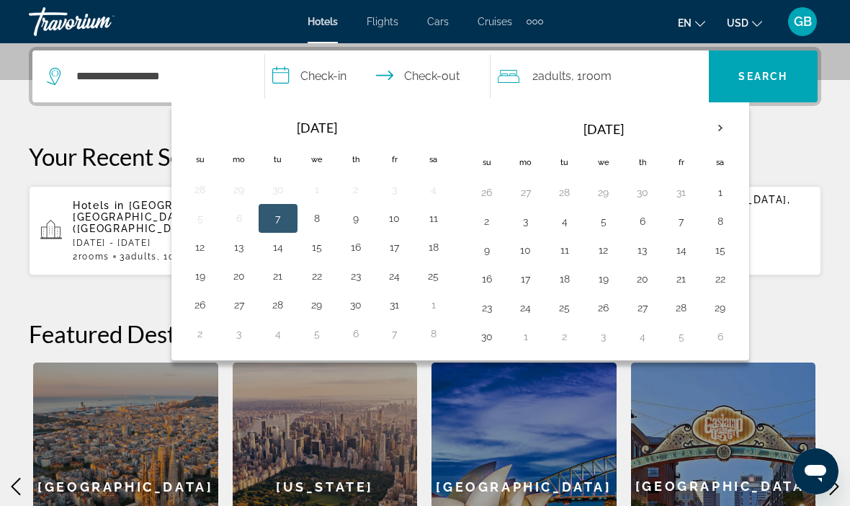
click at [528, 306] on button "24" at bounding box center [525, 307] width 23 height 20
click at [710, 307] on button "29" at bounding box center [720, 307] width 23 height 20
type input "**********"
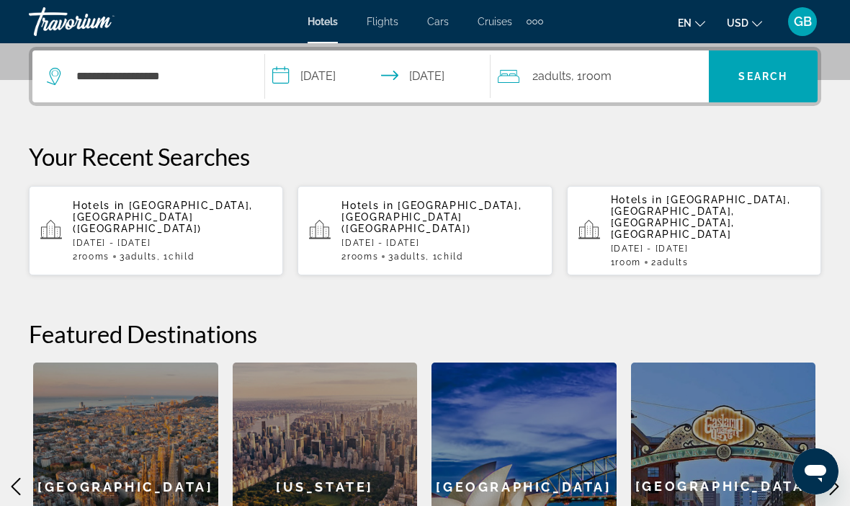
click at [781, 84] on span "Search" at bounding box center [763, 76] width 109 height 35
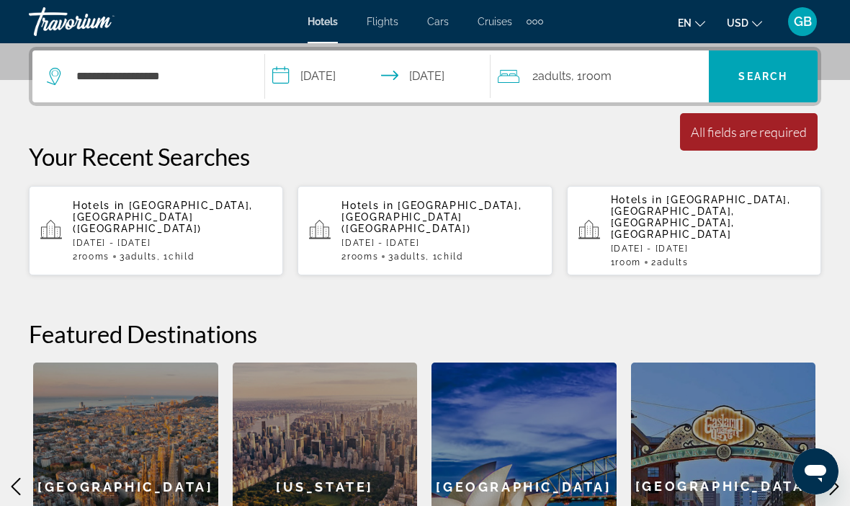
click at [637, 85] on div "2 Adult Adults , 1 Room rooms" at bounding box center [603, 76] width 211 height 20
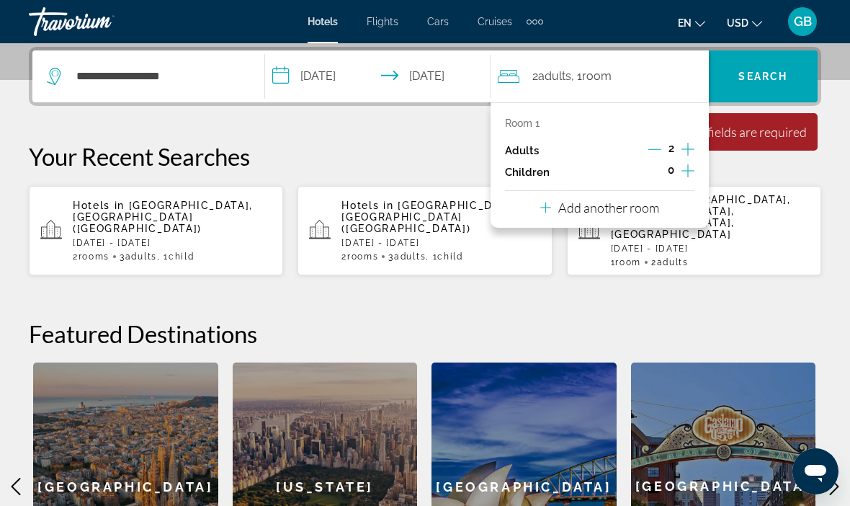
click at [688, 171] on icon "Increment children" at bounding box center [687, 170] width 13 height 17
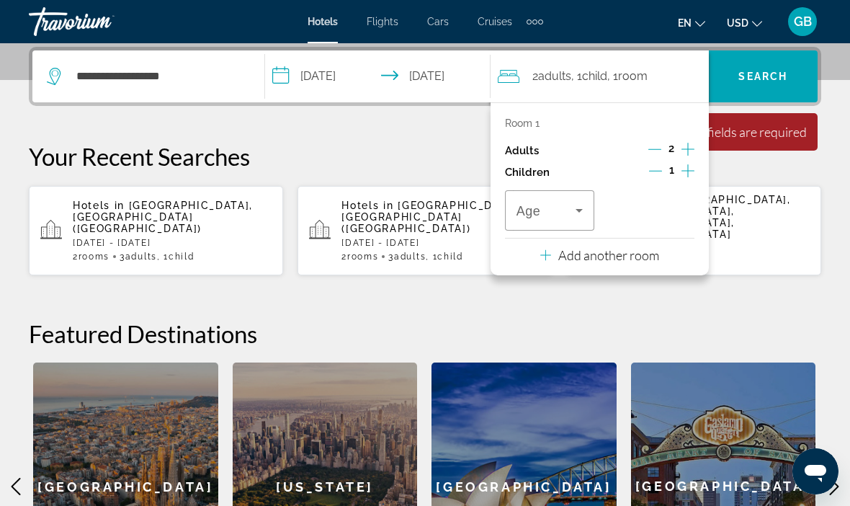
click at [686, 171] on icon "Increment children" at bounding box center [687, 170] width 13 height 17
click at [580, 204] on icon "Travelers: 2 adults, 2 children" at bounding box center [578, 210] width 17 height 17
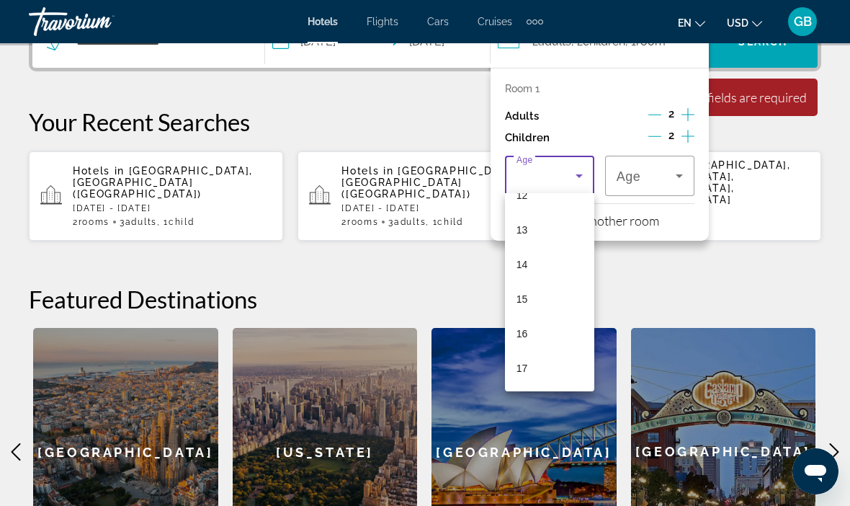
scroll to position [430, 0]
click at [554, 277] on mat-option "14" at bounding box center [549, 270] width 89 height 35
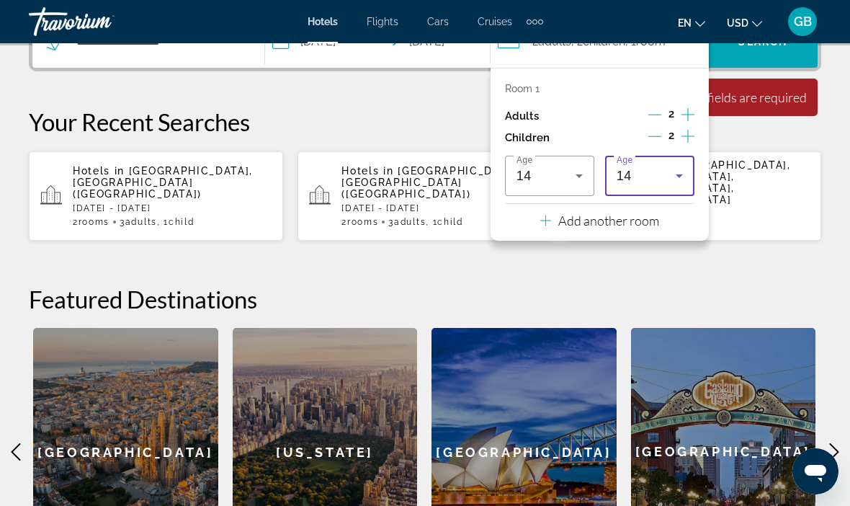
click at [675, 173] on icon "Travelers: 2 adults, 2 children" at bounding box center [678, 175] width 17 height 17
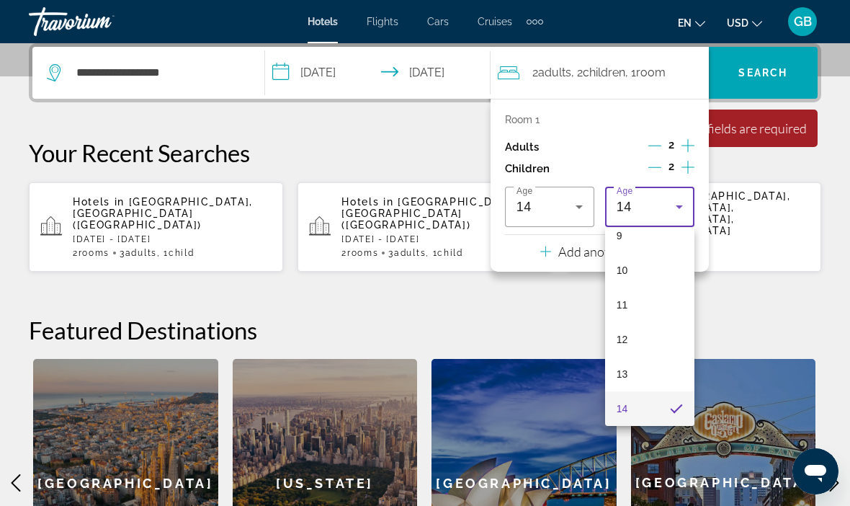
scroll to position [352, 0]
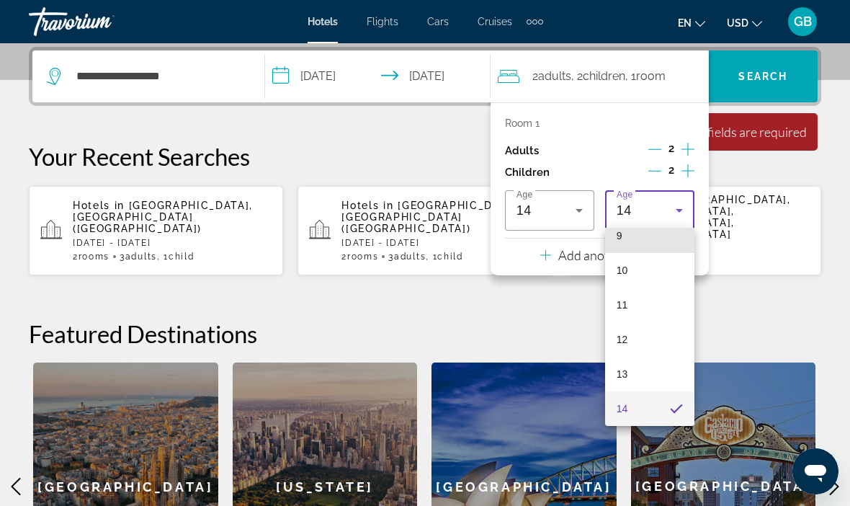
click at [627, 241] on mat-option "9" at bounding box center [649, 235] width 89 height 35
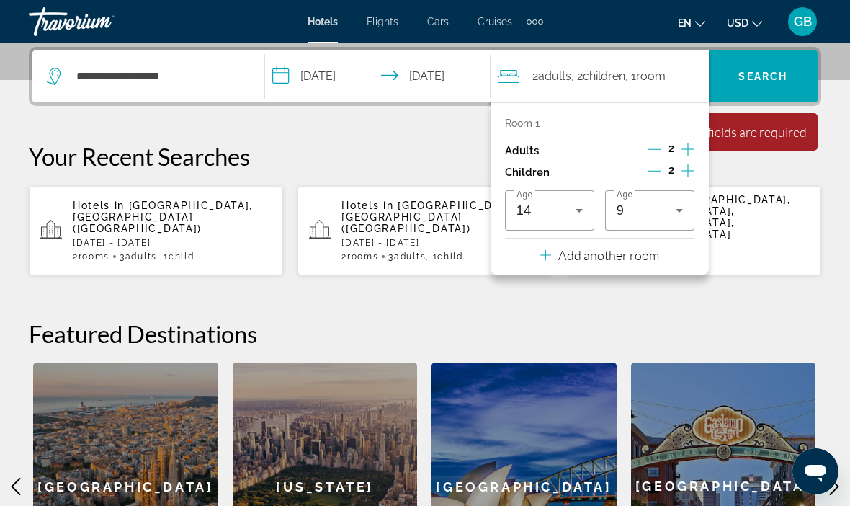
click at [745, 186] on app-hotels-recent-search "Hotels in Waikiki Beach, Oahu Island, HI, United States Mon, 05 Jan - Wed, 14 J…" at bounding box center [694, 230] width 254 height 89
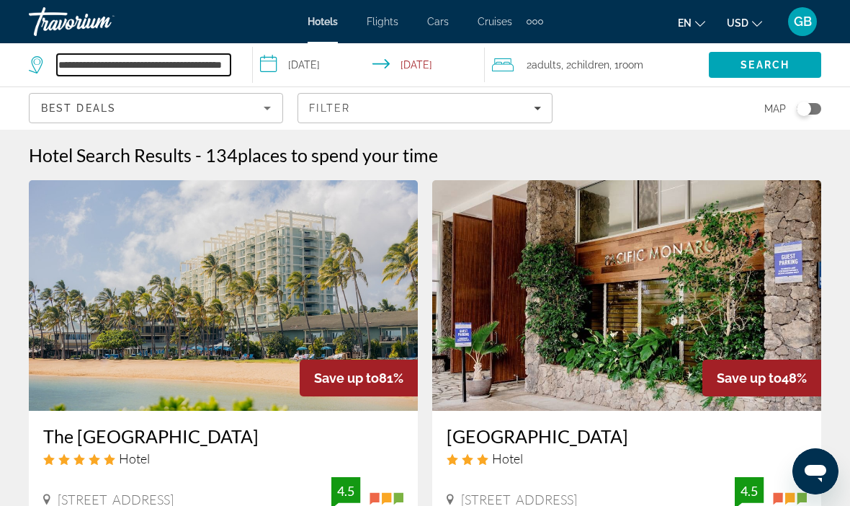
click at [207, 61] on input "**********" at bounding box center [144, 65] width 174 height 22
click at [273, 114] on icon "Sort by" at bounding box center [267, 107] width 17 height 17
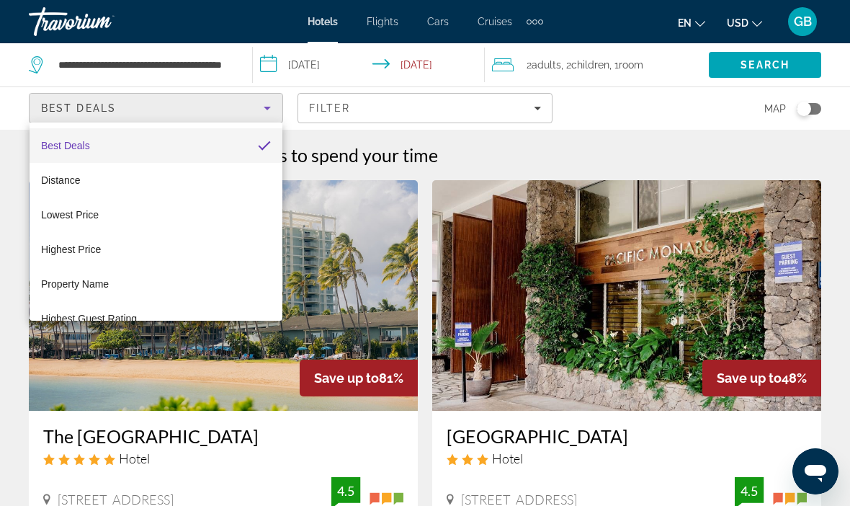
click at [207, 67] on div at bounding box center [425, 253] width 850 height 506
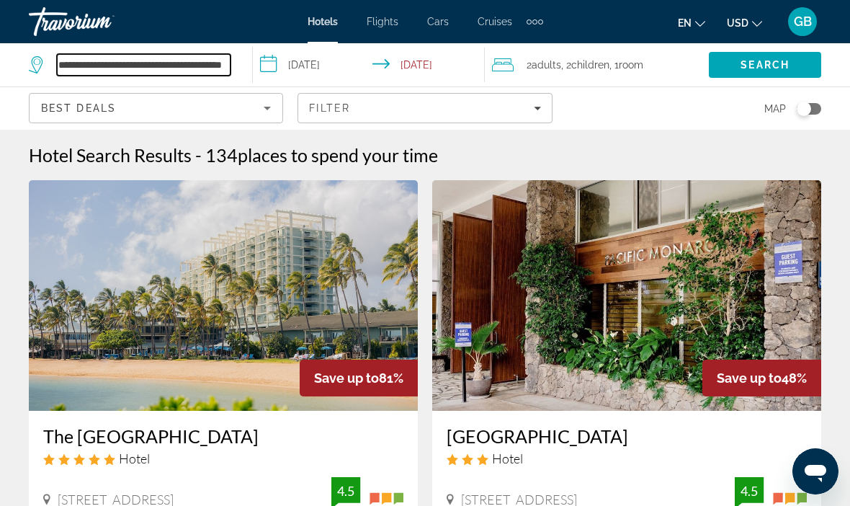
click at [222, 65] on input "**********" at bounding box center [144, 65] width 174 height 22
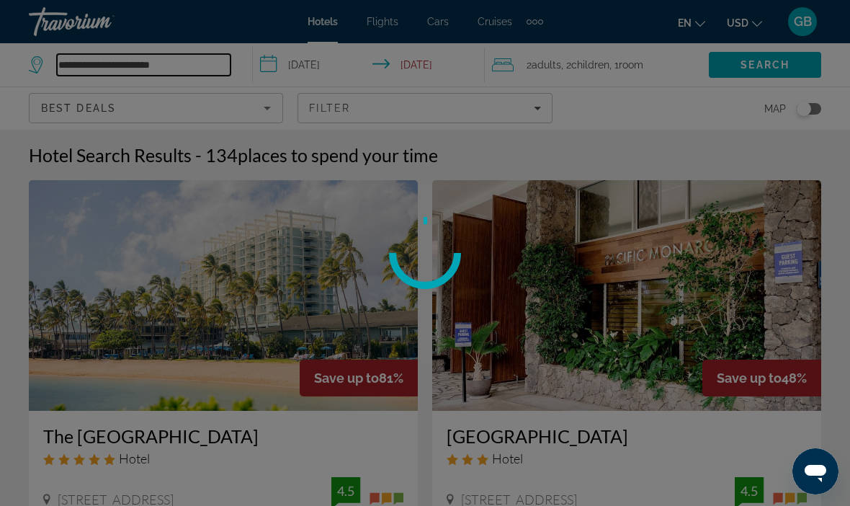
type input "**********"
click at [760, 63] on span "Search" at bounding box center [764, 65] width 49 height 12
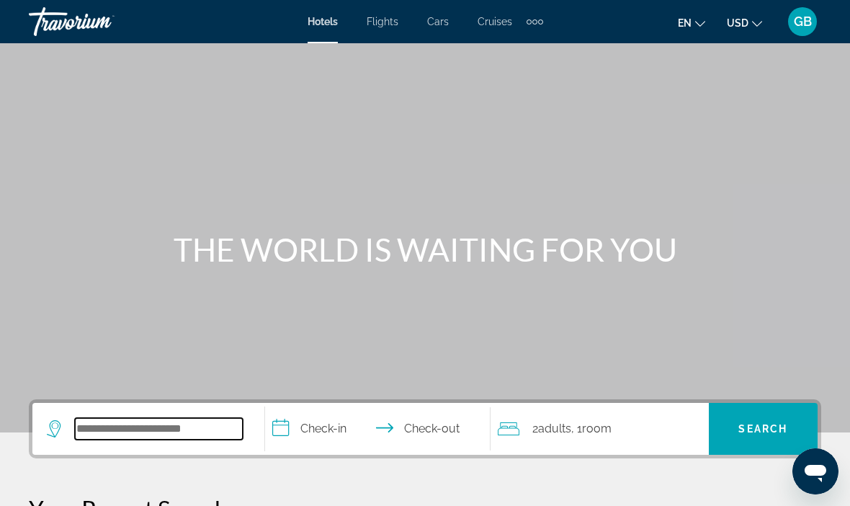
click at [171, 425] on input "Search hotel destination" at bounding box center [159, 429] width 168 height 22
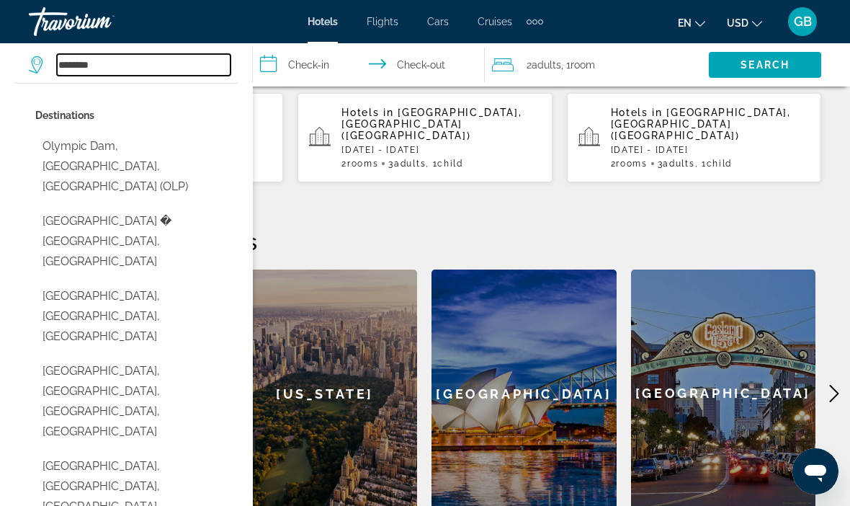
scroll to position [428, 0]
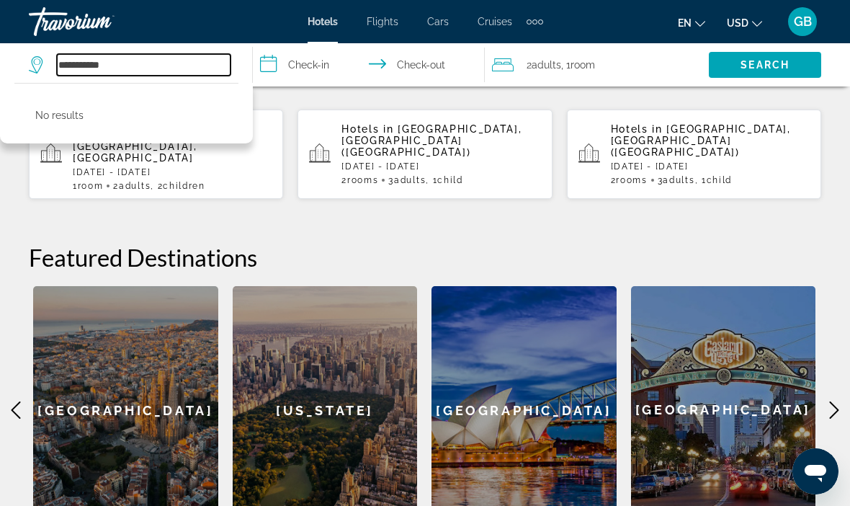
type input "**********"
click at [757, 68] on span "Search" at bounding box center [764, 65] width 49 height 12
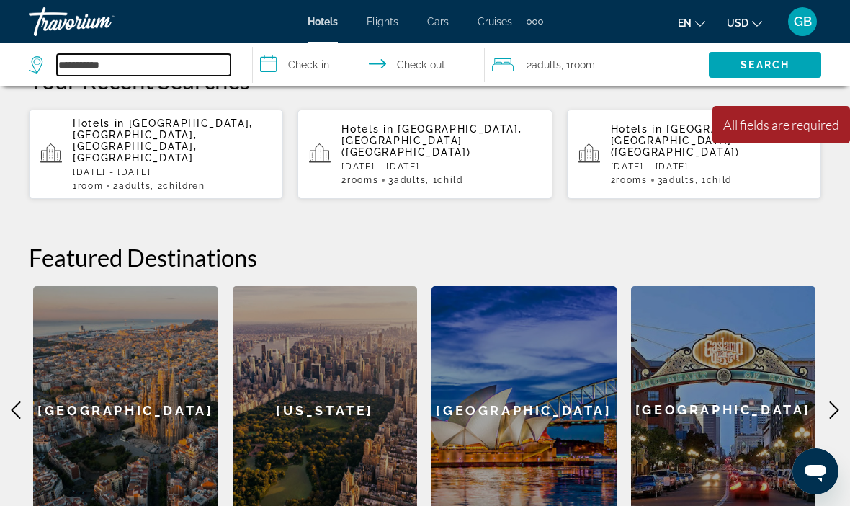
click at [187, 66] on input "**********" at bounding box center [144, 65] width 174 height 22
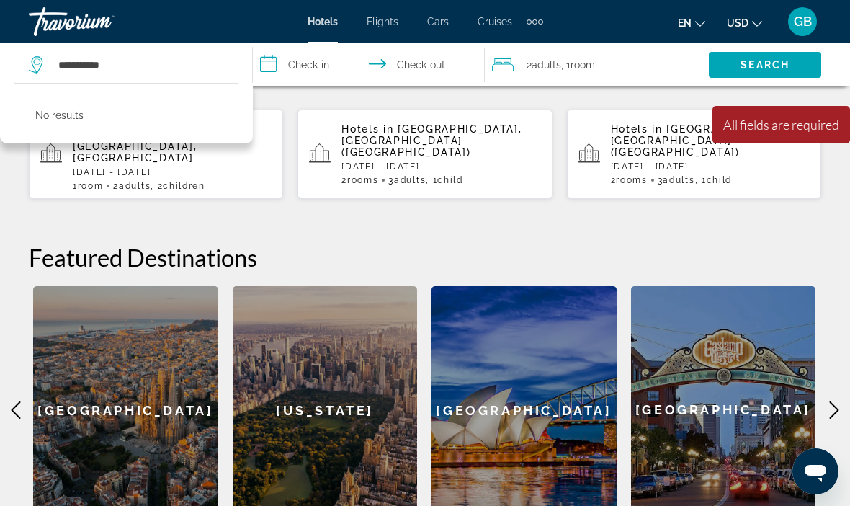
click at [333, 70] on input "**********" at bounding box center [371, 67] width 237 height 48
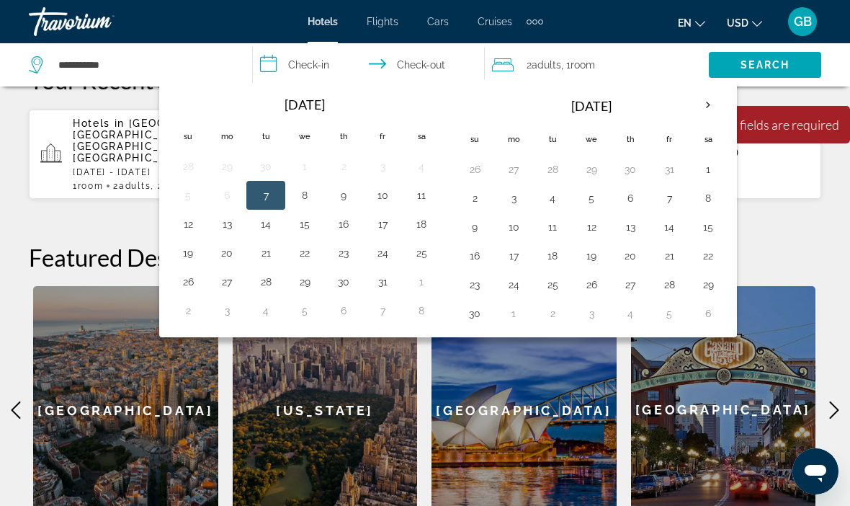
click at [557, 225] on button "11" at bounding box center [552, 227] width 23 height 20
click at [712, 231] on button "15" at bounding box center [707, 227] width 23 height 20
type input "**********"
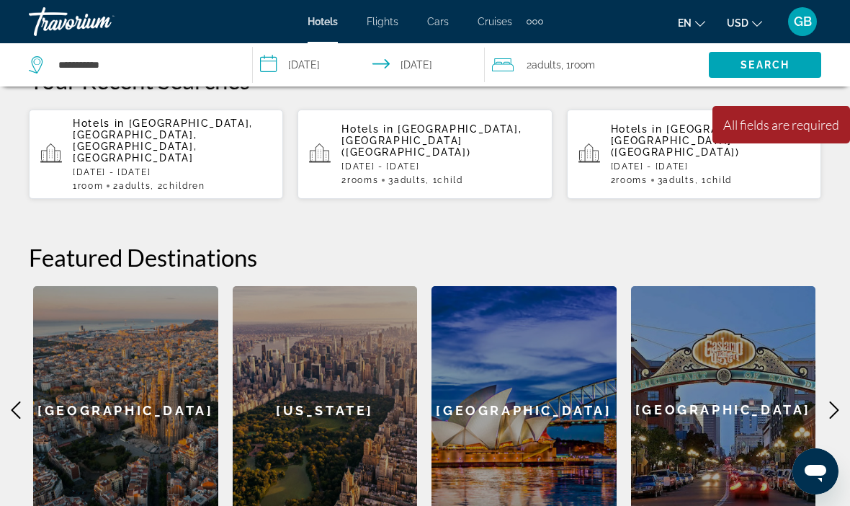
click at [760, 72] on span "Search" at bounding box center [765, 65] width 112 height 35
click at [767, 72] on span "Search" at bounding box center [765, 65] width 112 height 35
click at [782, 61] on span "Search" at bounding box center [764, 65] width 49 height 12
click at [606, 65] on div "2 Adult Adults , 1 Room rooms" at bounding box center [600, 65] width 217 height 20
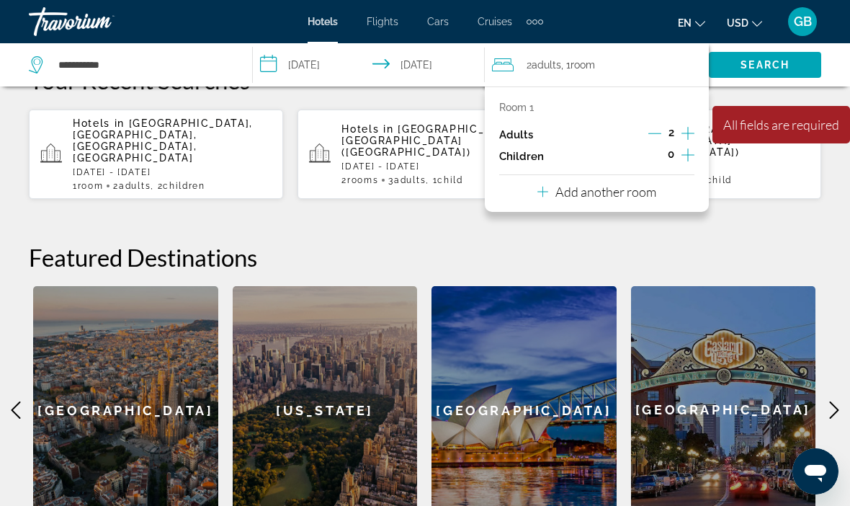
click at [619, 191] on p "Add another room" at bounding box center [605, 192] width 101 height 16
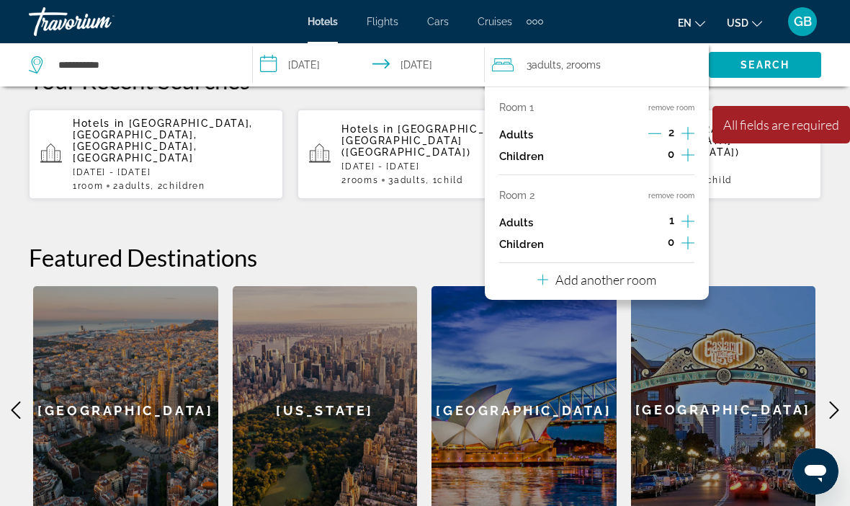
click at [675, 194] on button "remove room" at bounding box center [671, 195] width 46 height 9
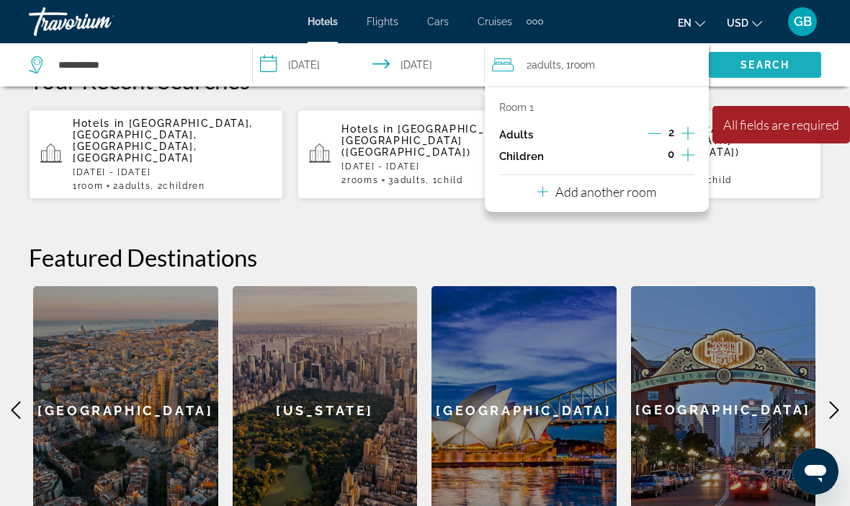
click at [781, 67] on span "Search" at bounding box center [764, 65] width 49 height 12
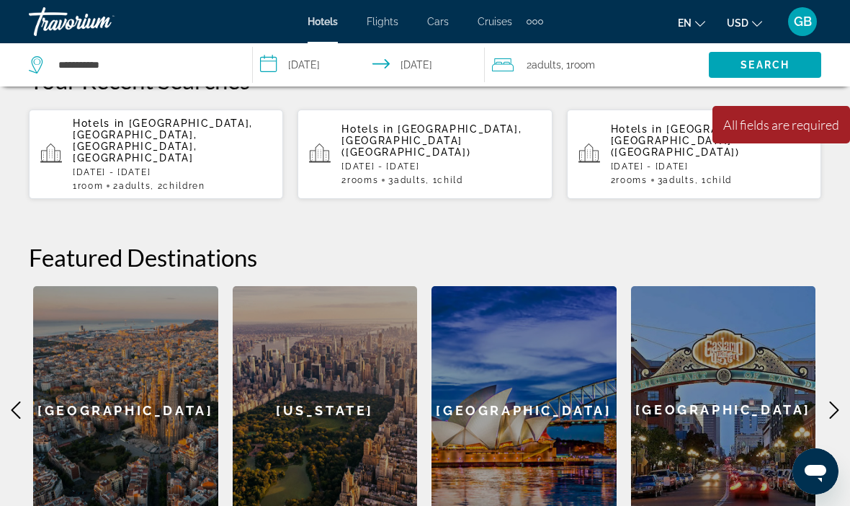
click at [783, 68] on span "Search" at bounding box center [764, 65] width 49 height 12
click at [154, 54] on input "**********" at bounding box center [144, 65] width 174 height 22
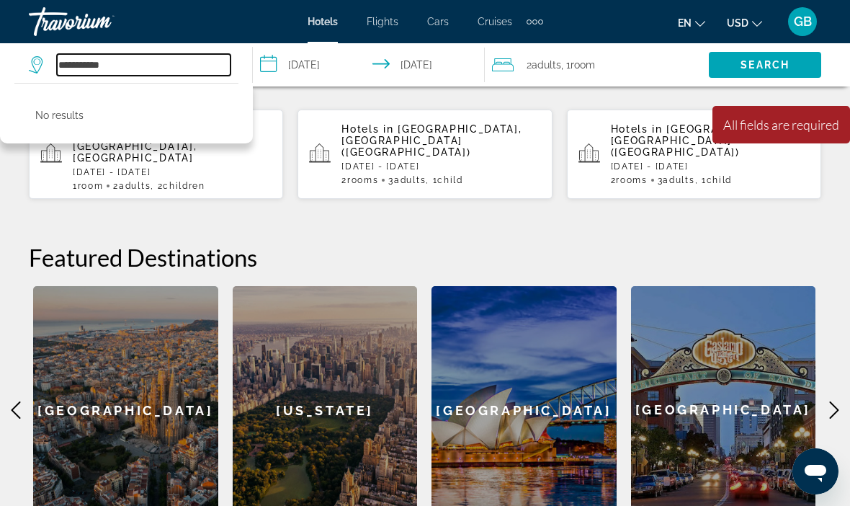
click at [143, 65] on input "**********" at bounding box center [144, 65] width 174 height 22
type input "*"
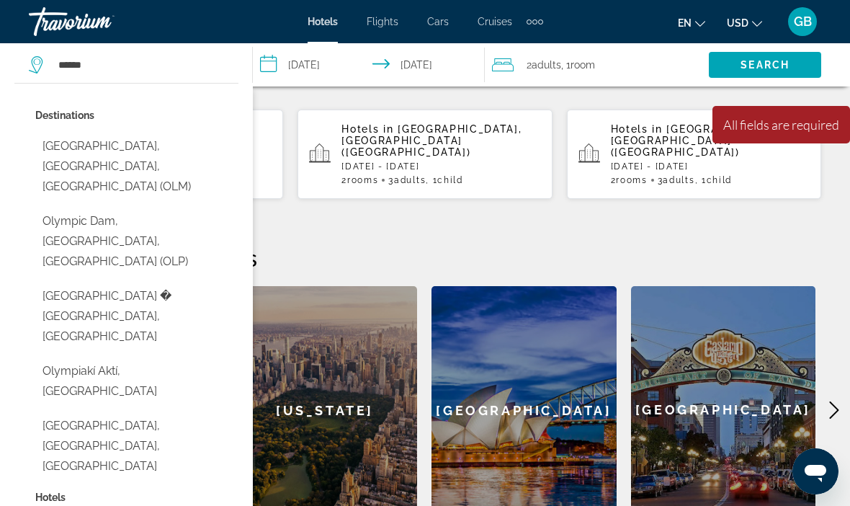
click at [178, 153] on button "[GEOGRAPHIC_DATA], [GEOGRAPHIC_DATA], [GEOGRAPHIC_DATA] (OLM)" at bounding box center [136, 166] width 203 height 68
type input "**********"
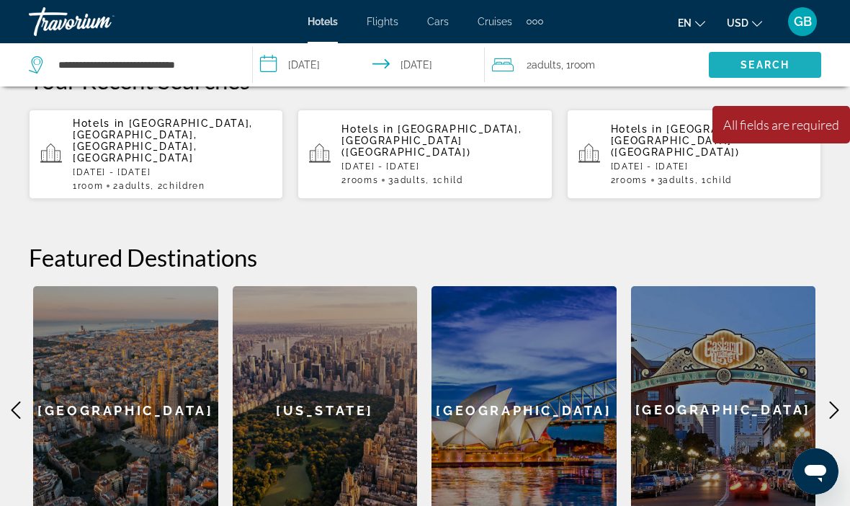
click at [777, 61] on span "Search" at bounding box center [764, 65] width 49 height 12
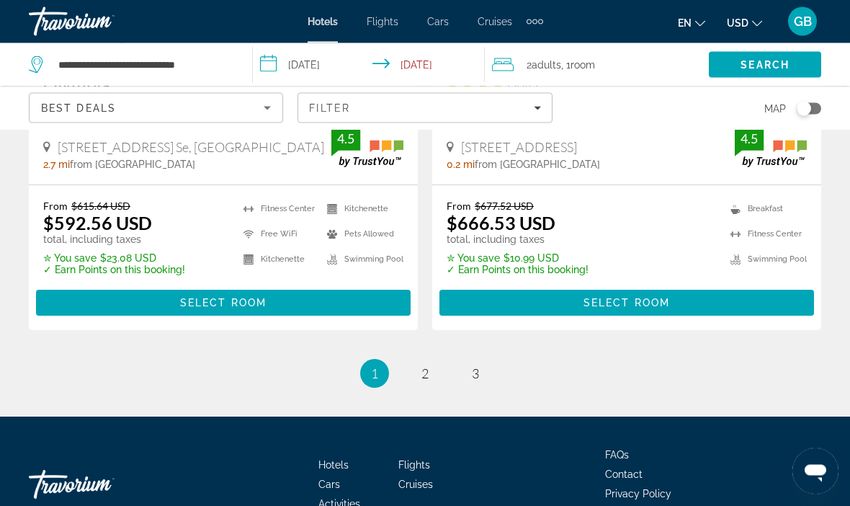
scroll to position [3051, 0]
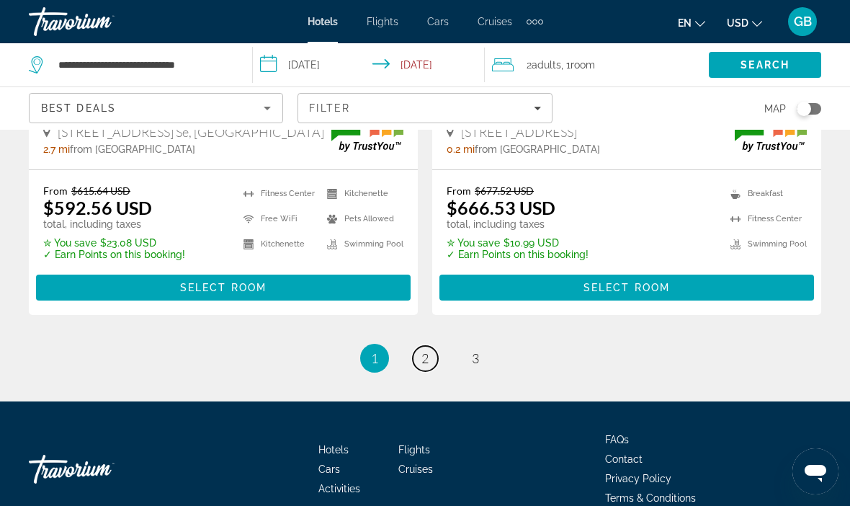
click at [431, 346] on link "page 2" at bounding box center [425, 358] width 25 height 25
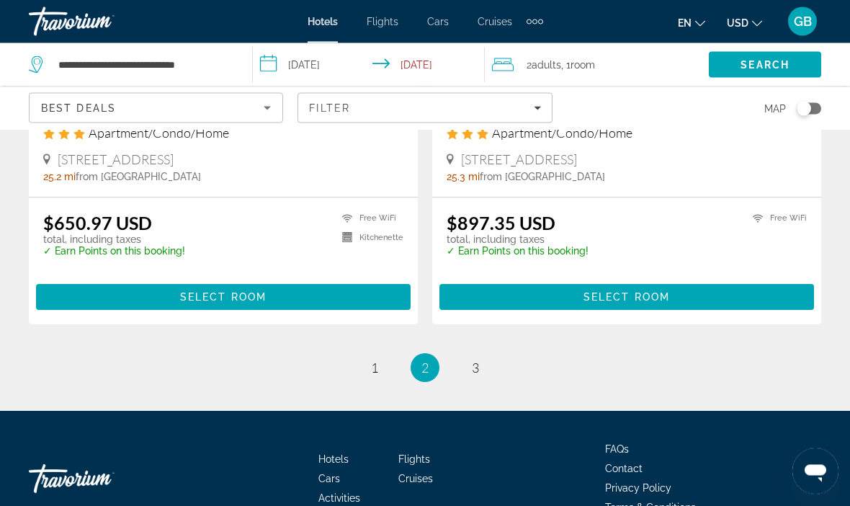
scroll to position [3010, 0]
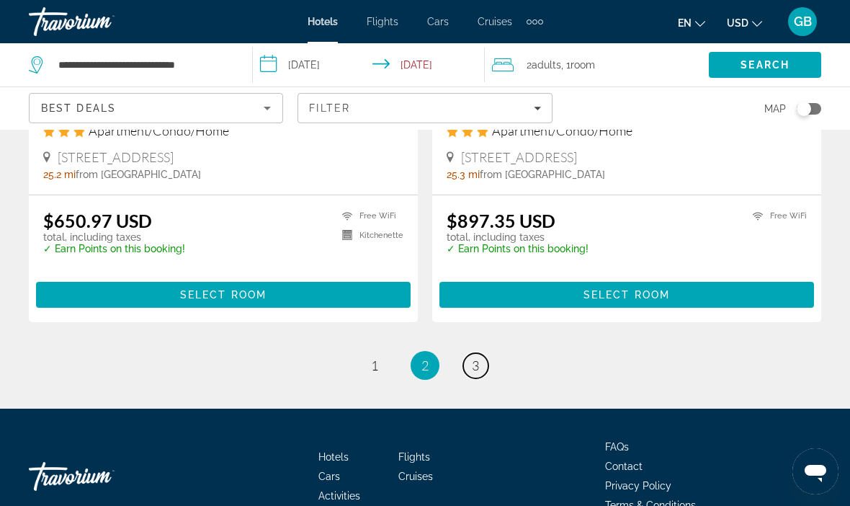
click at [486, 353] on link "page 3" at bounding box center [475, 365] width 25 height 25
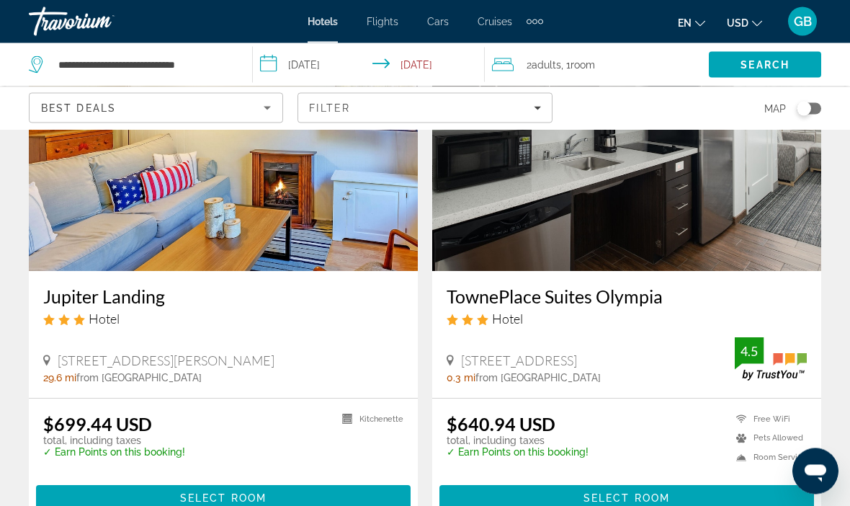
scroll to position [1671, 0]
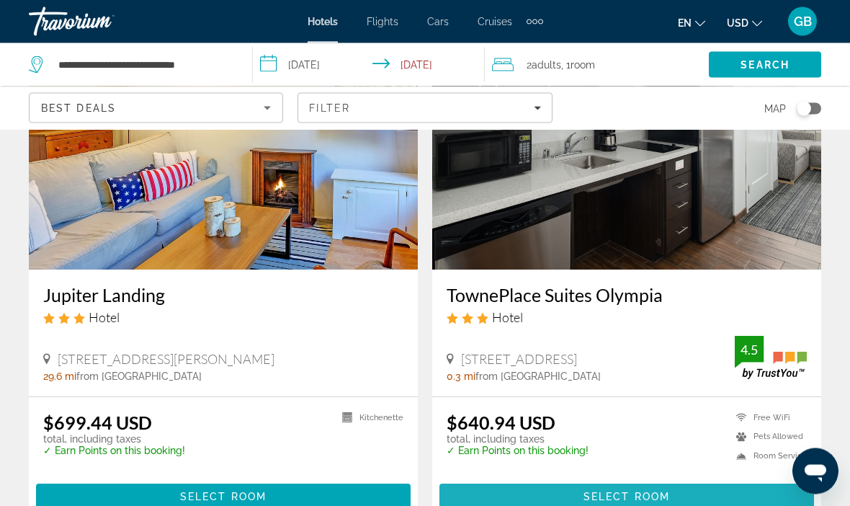
click at [713, 494] on span "Main content" at bounding box center [626, 497] width 374 height 35
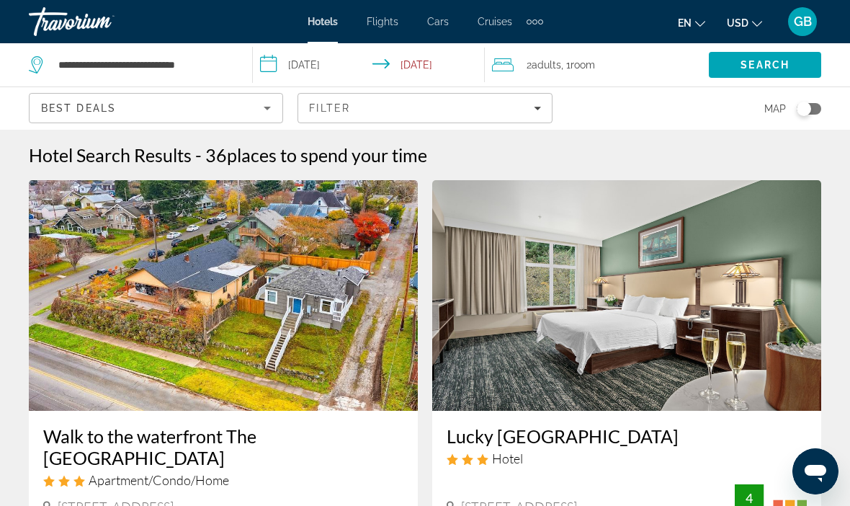
click at [813, 112] on div "Toggle map" at bounding box center [808, 109] width 24 height 12
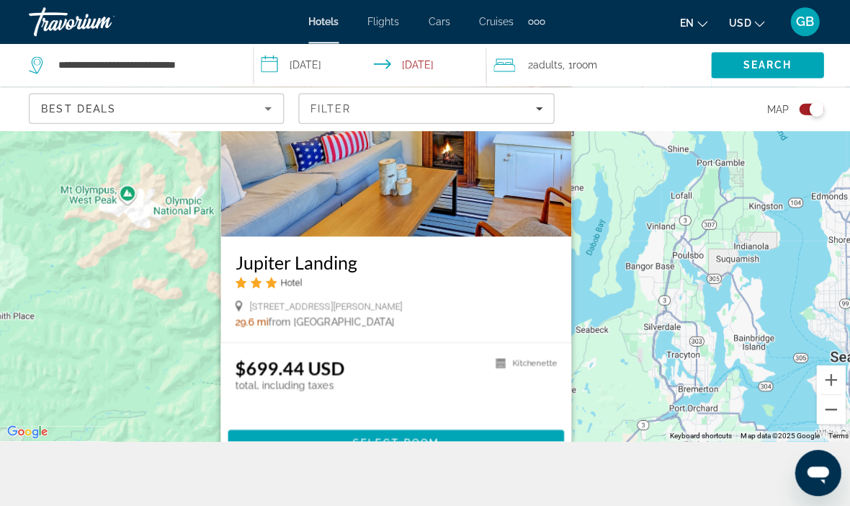
scroll to position [64, 0]
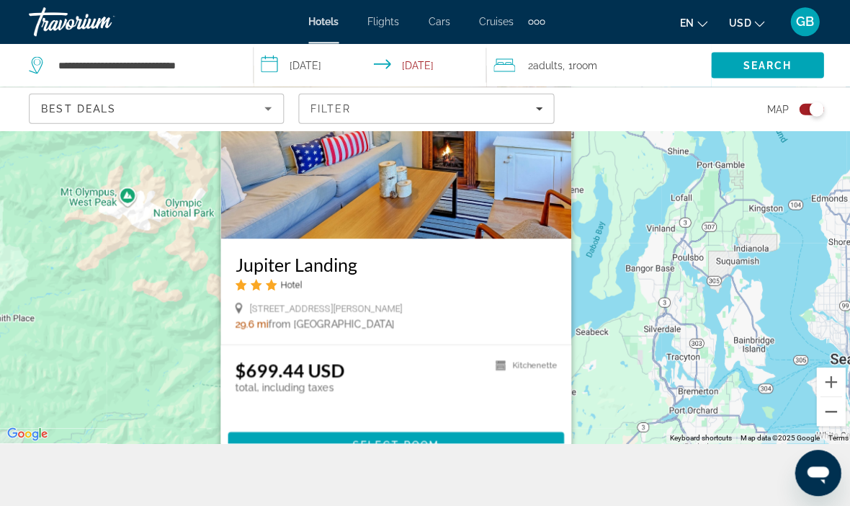
click at [529, 238] on img "Main content" at bounding box center [394, 122] width 349 height 230
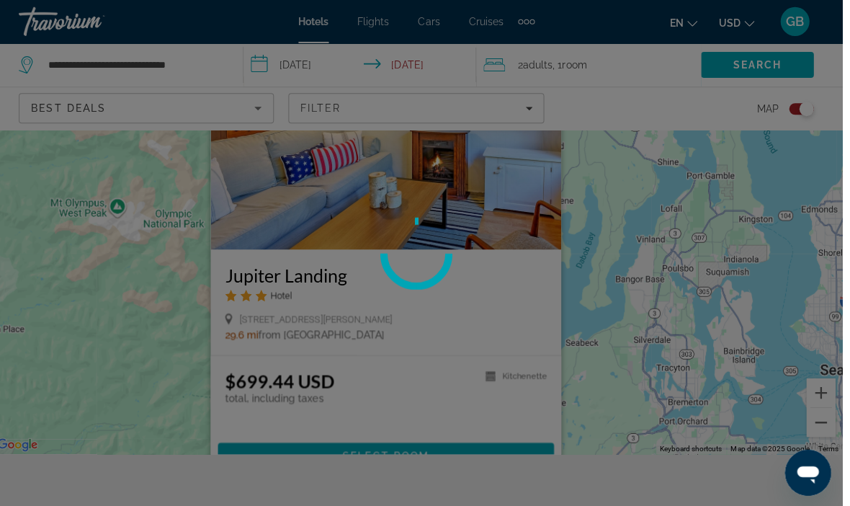
scroll to position [51, 0]
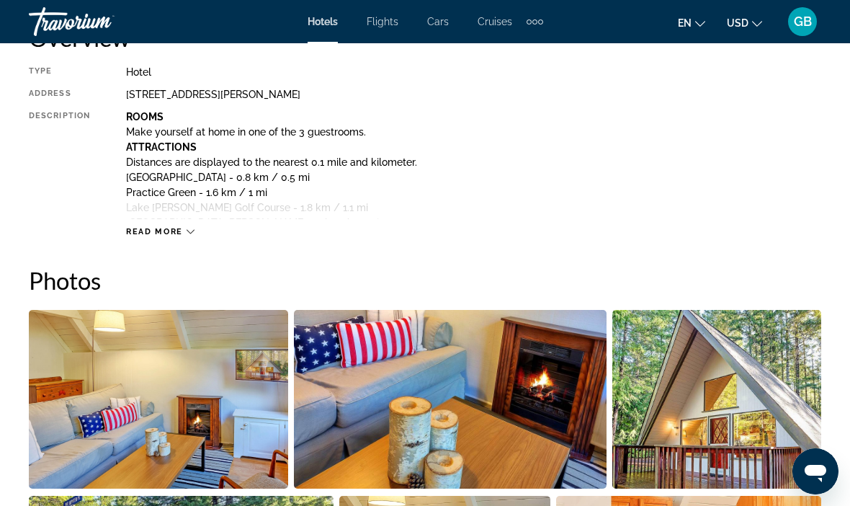
scroll to position [777, 0]
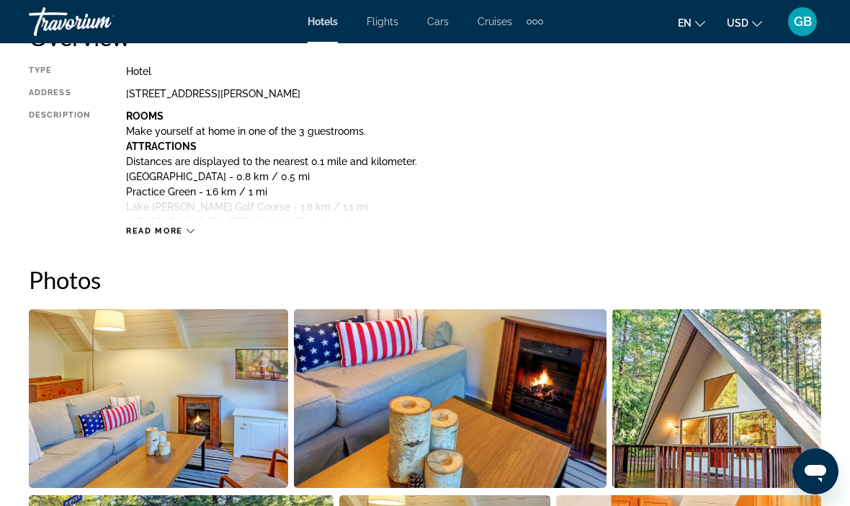
click at [170, 227] on span "Read more" at bounding box center [154, 230] width 57 height 9
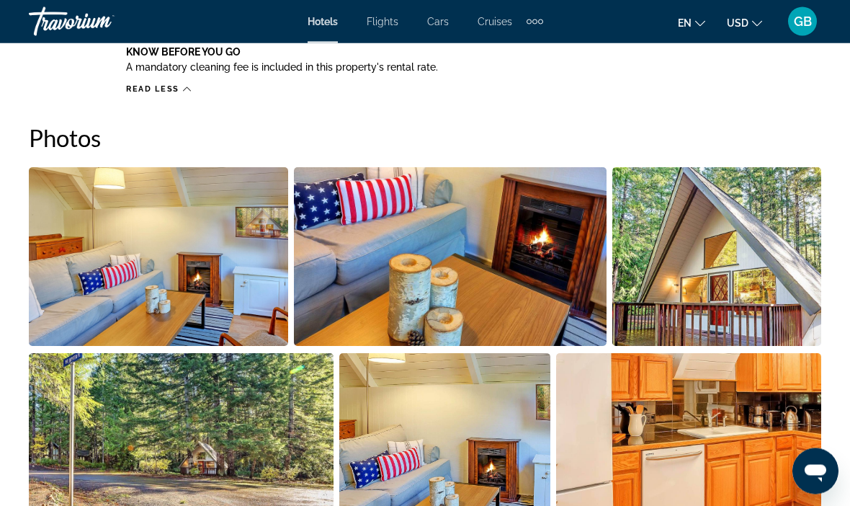
scroll to position [1339, 0]
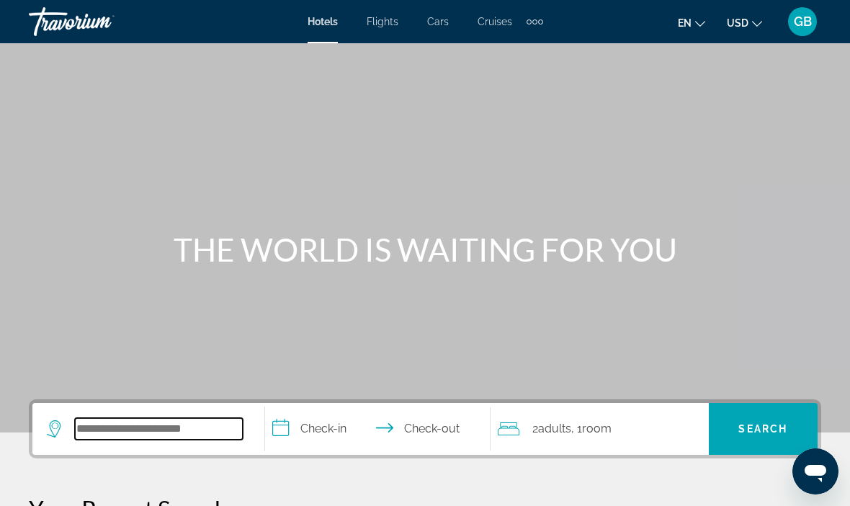
click at [184, 431] on input "Search hotel destination" at bounding box center [159, 429] width 168 height 22
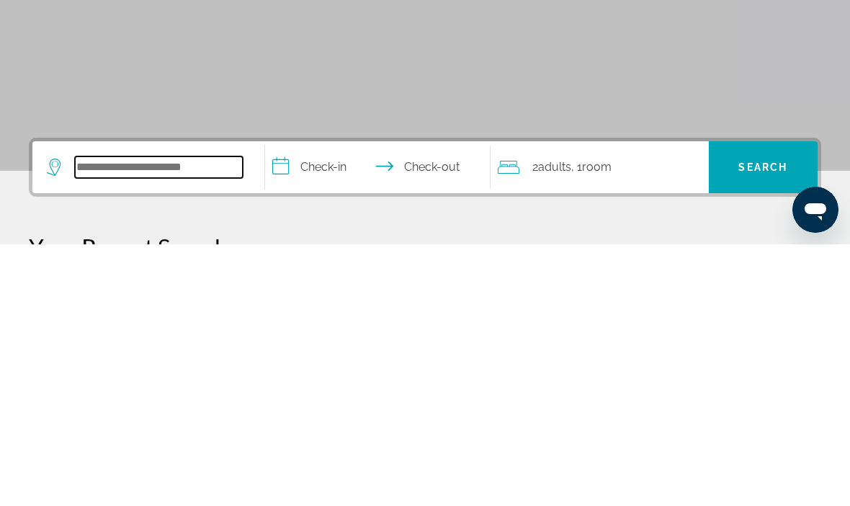
scroll to position [18, 0]
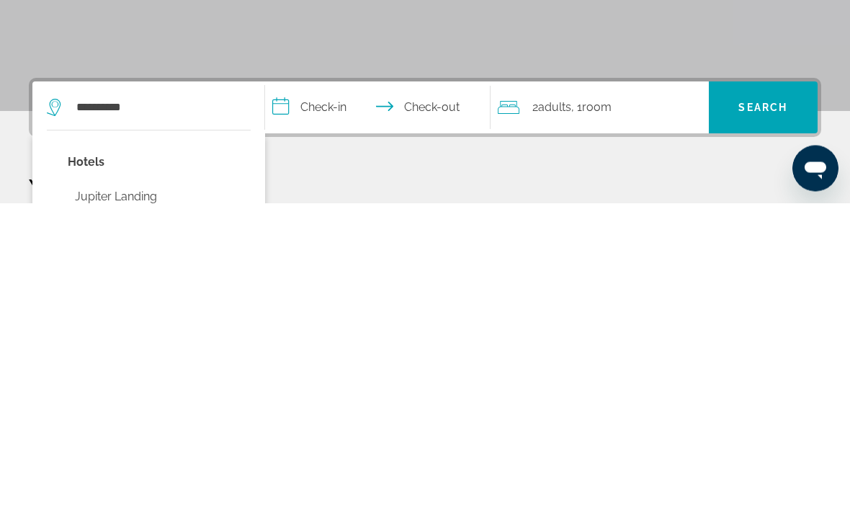
type input "**********"
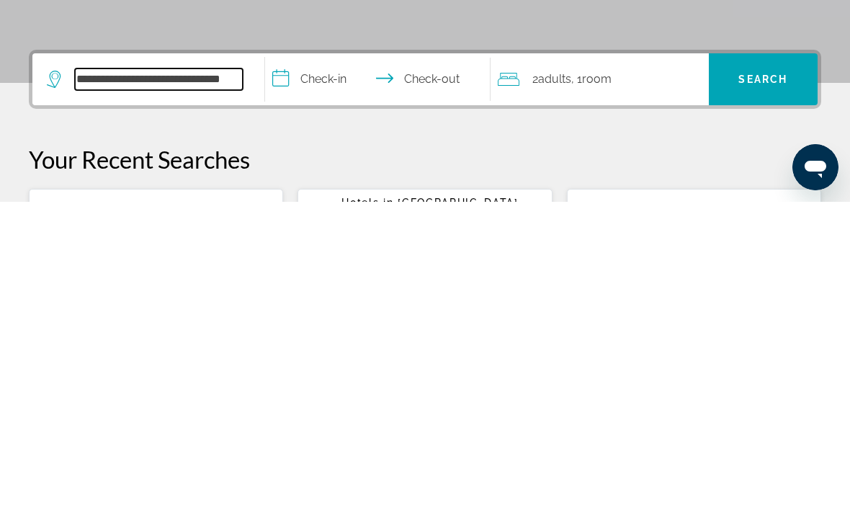
scroll to position [48, 0]
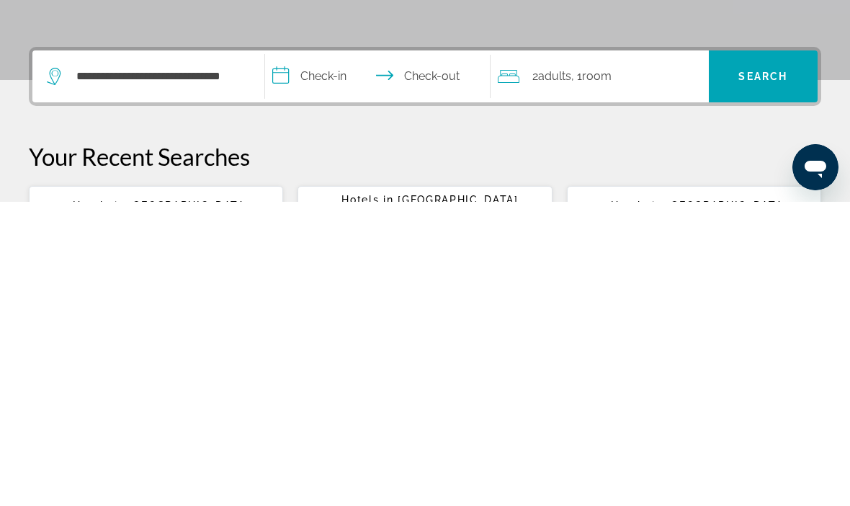
click at [422, 354] on input "**********" at bounding box center [380, 382] width 231 height 56
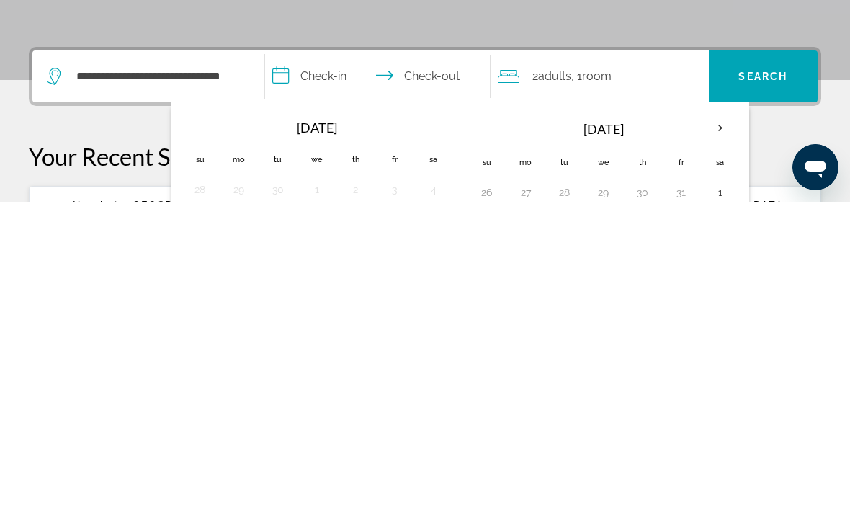
scroll to position [352, 0]
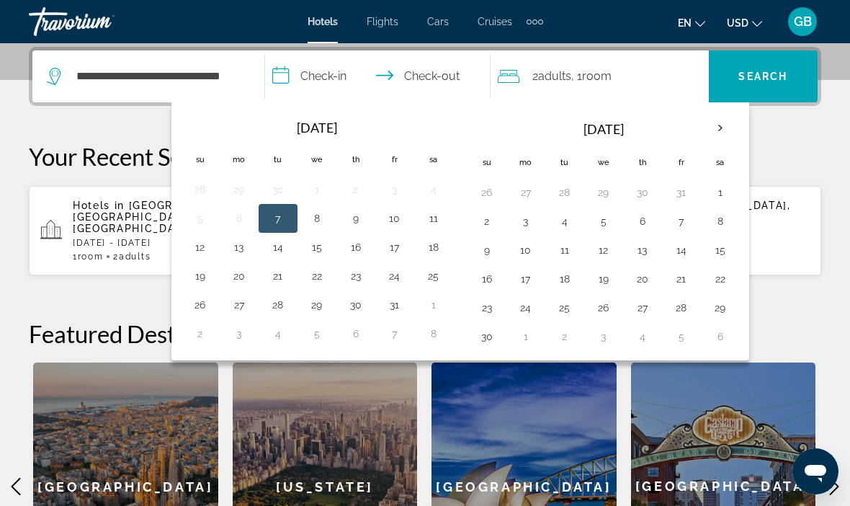
click at [718, 128] on th "Next month" at bounding box center [720, 128] width 39 height 32
click at [199, 254] on button "9" at bounding box center [200, 250] width 23 height 20
click at [430, 253] on button "15" at bounding box center [433, 250] width 23 height 20
type input "**********"
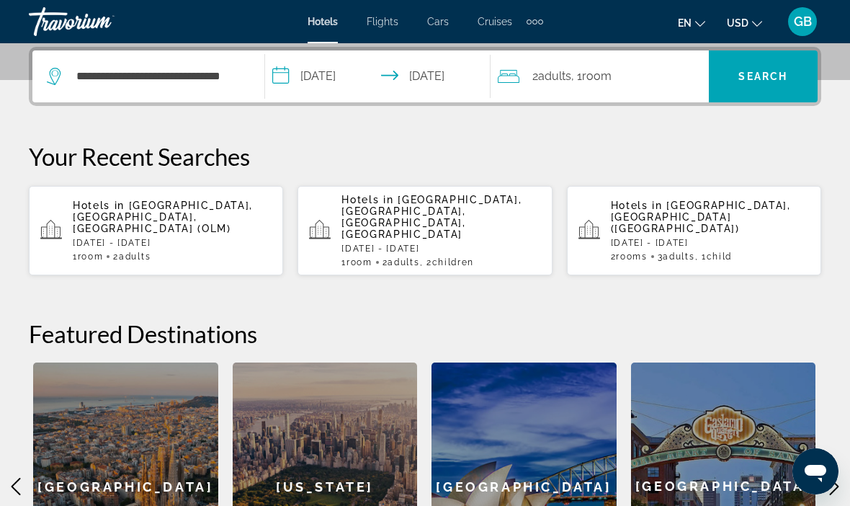
click at [621, 77] on div "2 Adult Adults , 1 Room rooms" at bounding box center [603, 76] width 211 height 20
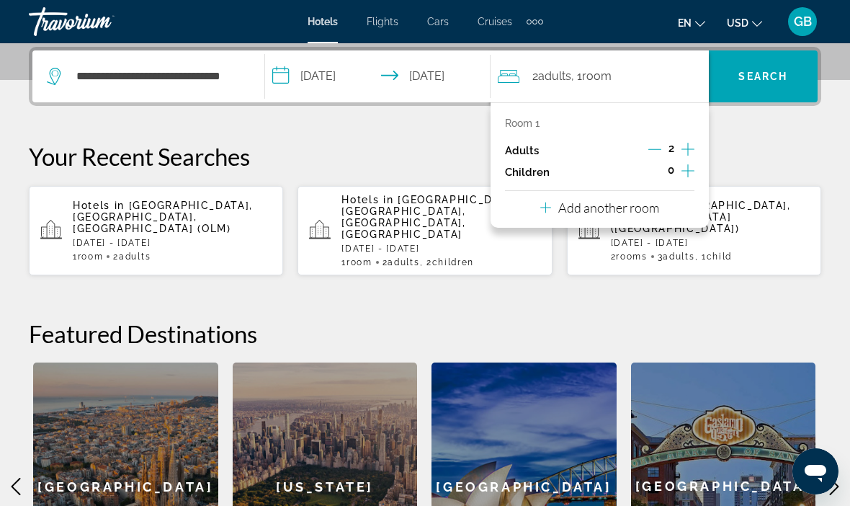
click at [689, 170] on icon "Increment children" at bounding box center [687, 170] width 13 height 17
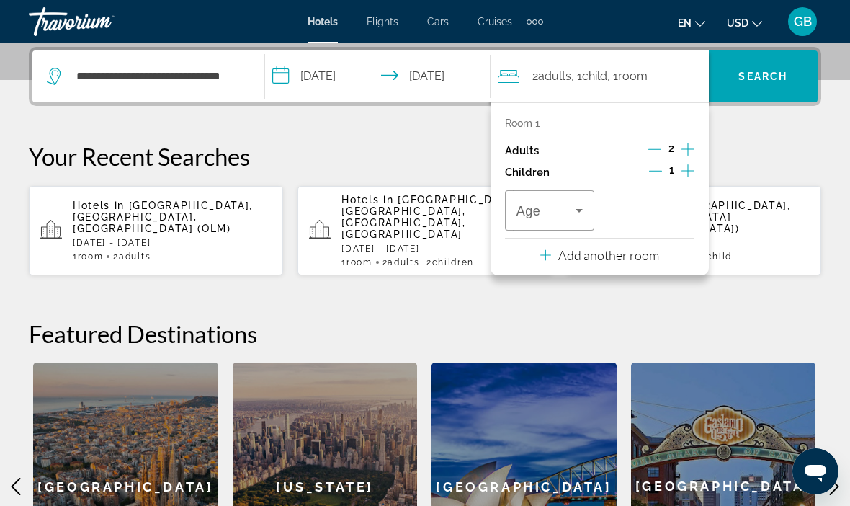
click at [686, 170] on icon "Increment children" at bounding box center [687, 170] width 13 height 17
click at [577, 210] on icon "Travelers: 2 adults, 2 children" at bounding box center [578, 210] width 17 height 17
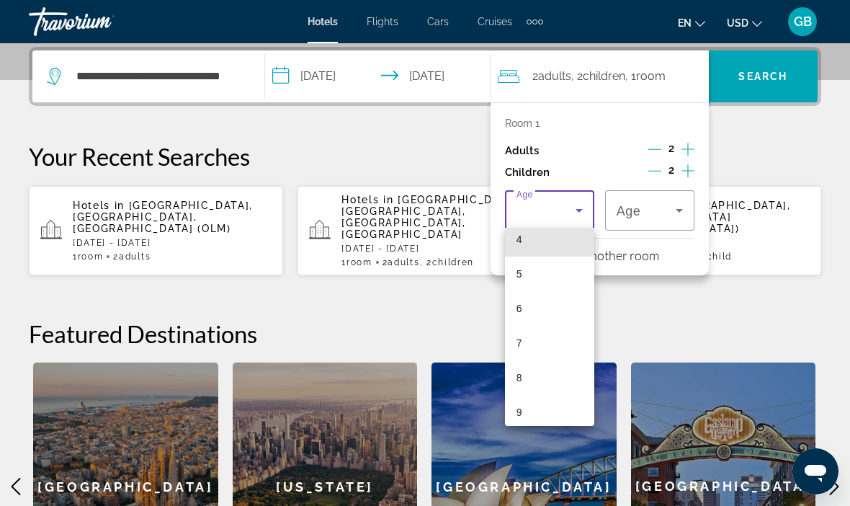
scroll to position [160, 0]
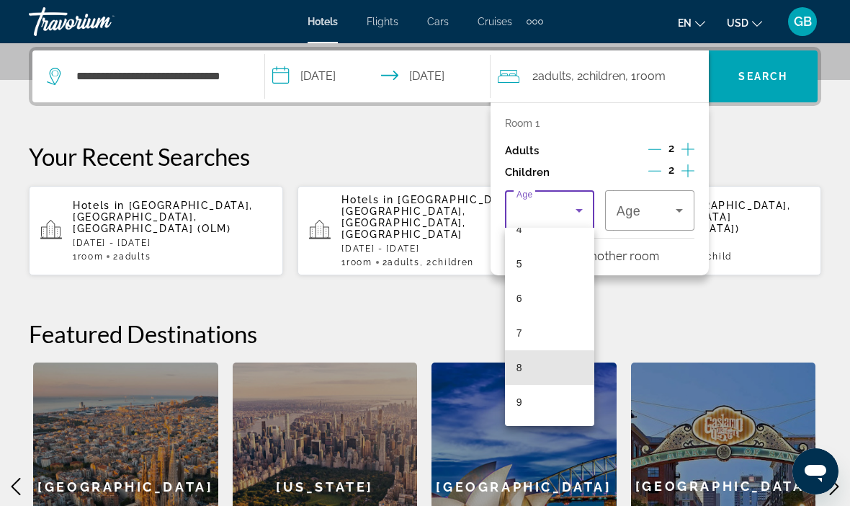
click at [533, 375] on mat-option "8" at bounding box center [549, 367] width 89 height 35
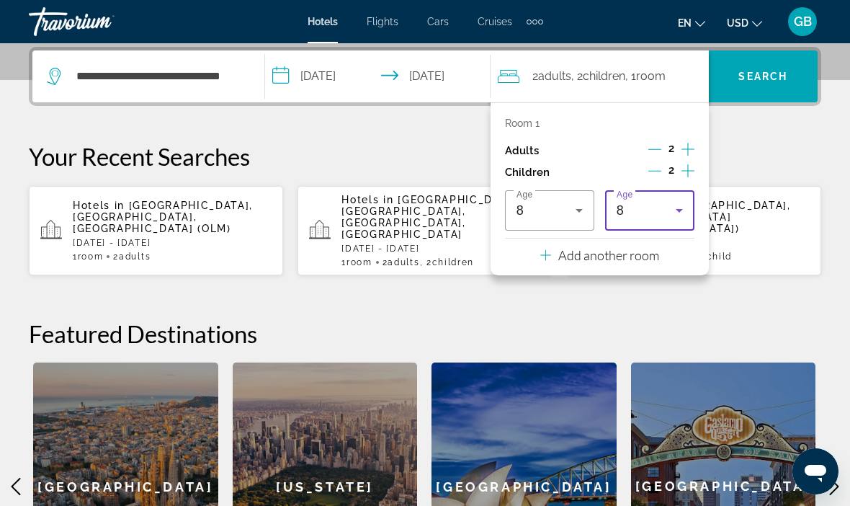
click at [676, 209] on icon "Travelers: 2 adults, 2 children" at bounding box center [678, 211] width 7 height 4
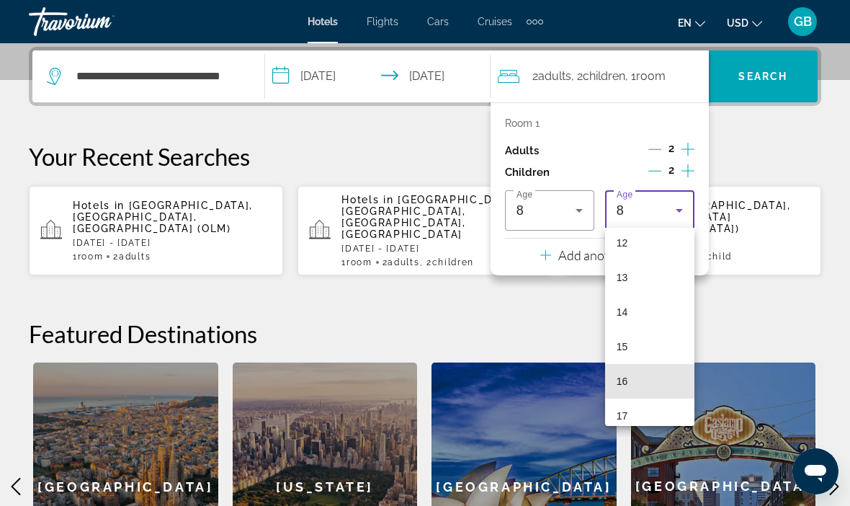
scroll to position [423, 0]
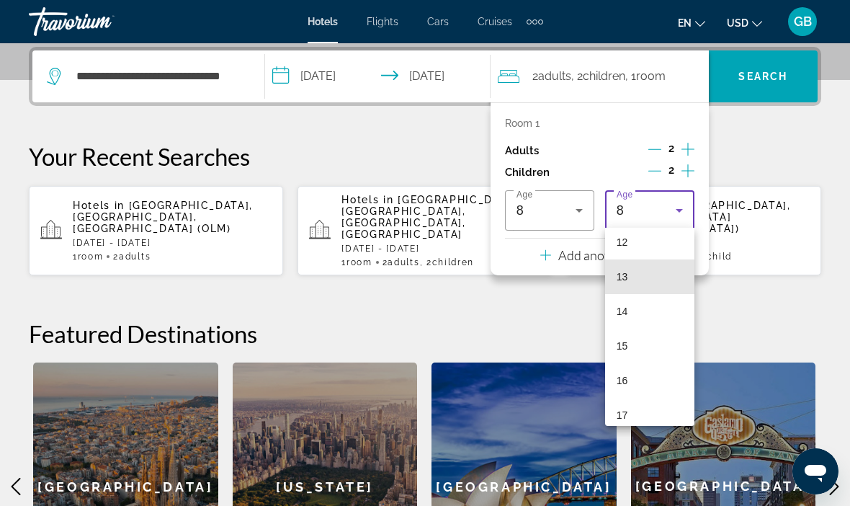
click at [644, 279] on mat-option "13" at bounding box center [649, 276] width 89 height 35
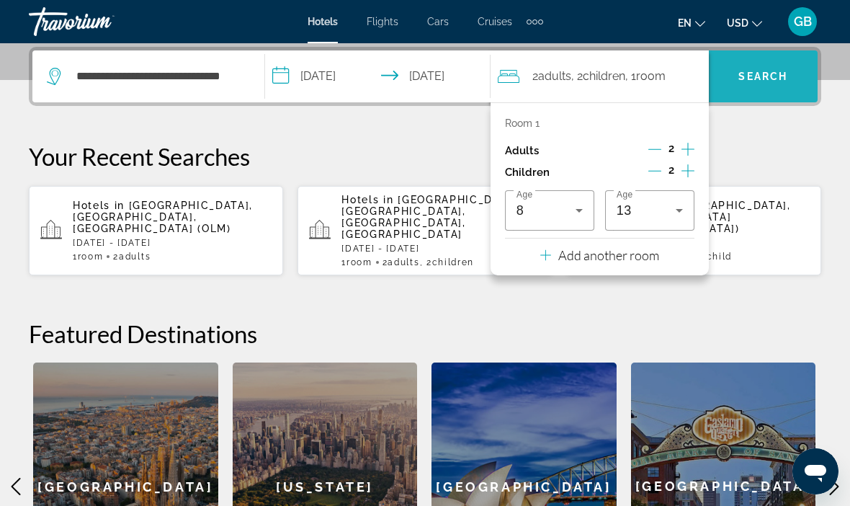
click at [785, 81] on span "Search" at bounding box center [762, 77] width 49 height 12
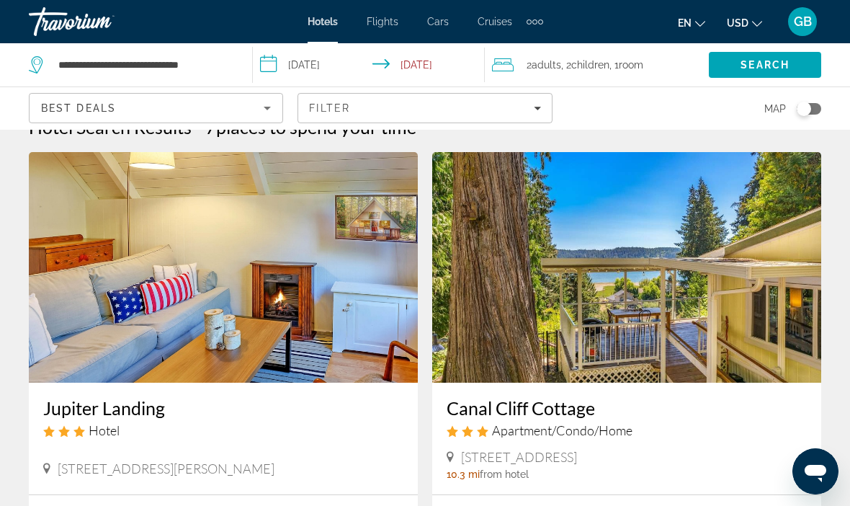
click at [809, 112] on div "Toggle map" at bounding box center [803, 109] width 14 height 14
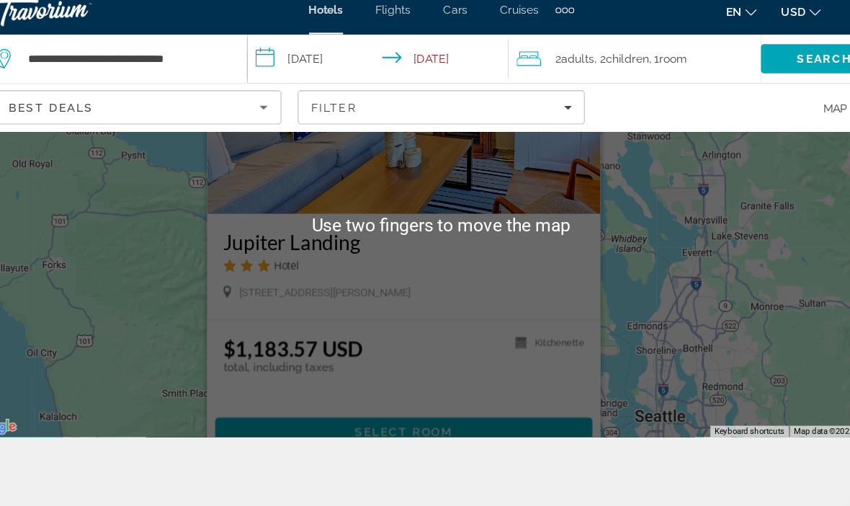
scroll to position [106, 0]
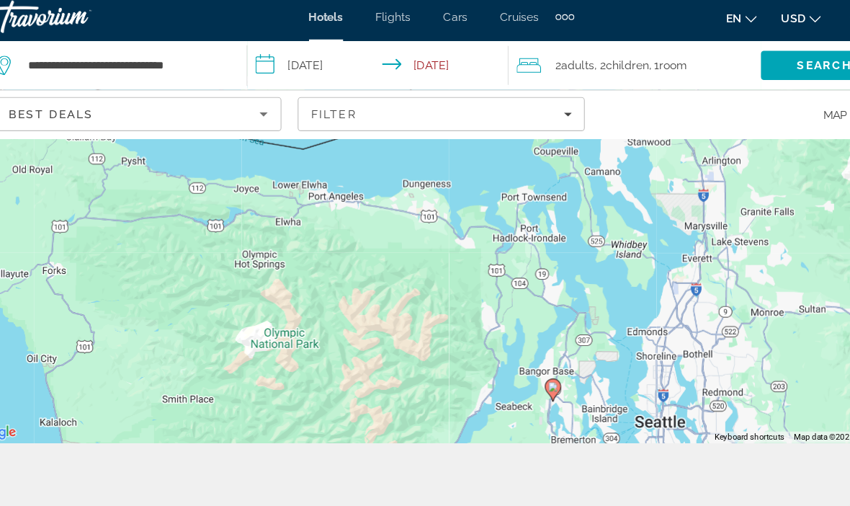
click at [619, 369] on div "To activate drag with keyboard, press Alt + Enter. Once in keyboard drag state,…" at bounding box center [425, 212] width 850 height 376
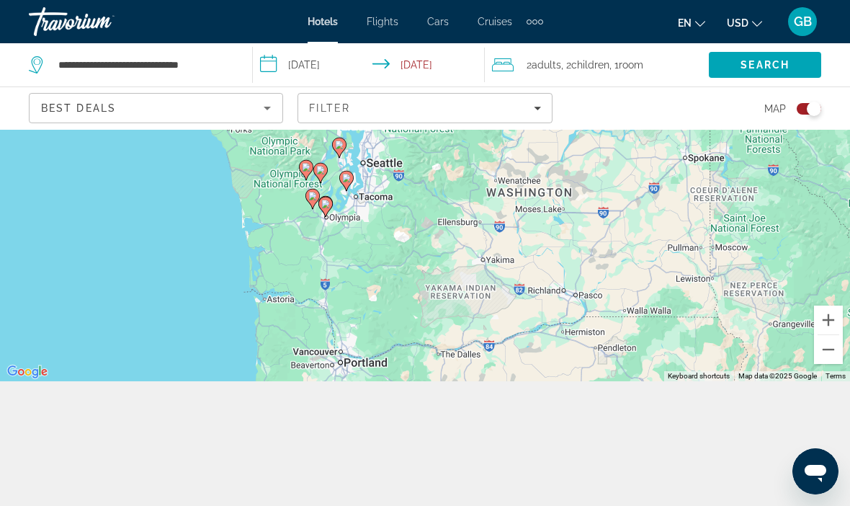
scroll to position [130, 0]
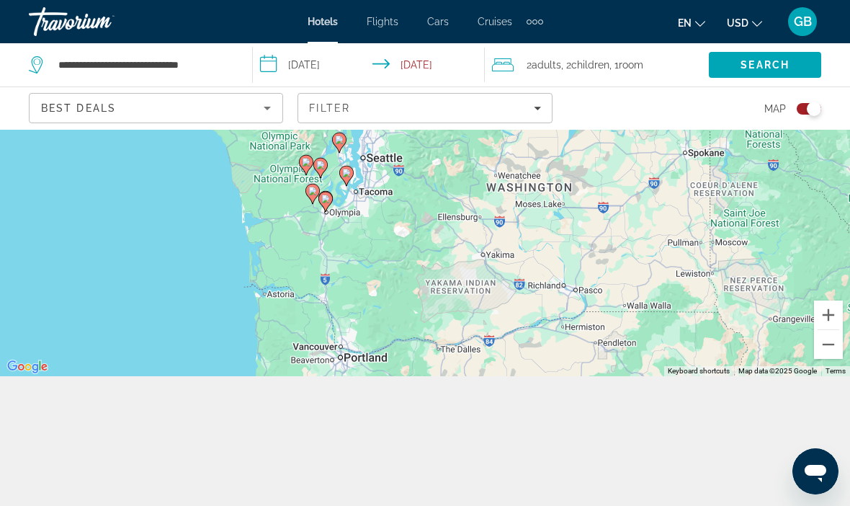
click at [269, 112] on icon "Sort by" at bounding box center [267, 107] width 17 height 17
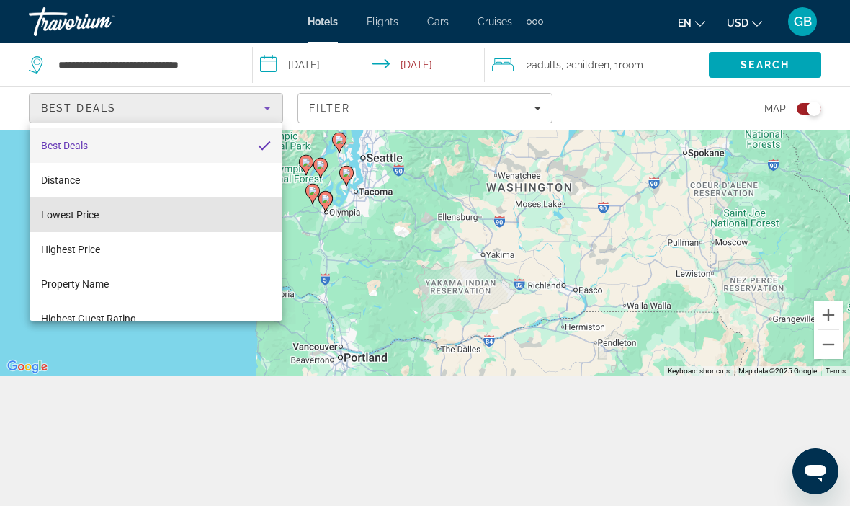
click at [117, 218] on mat-option "Lowest Price" at bounding box center [156, 214] width 253 height 35
